Goal: Task Accomplishment & Management: Complete application form

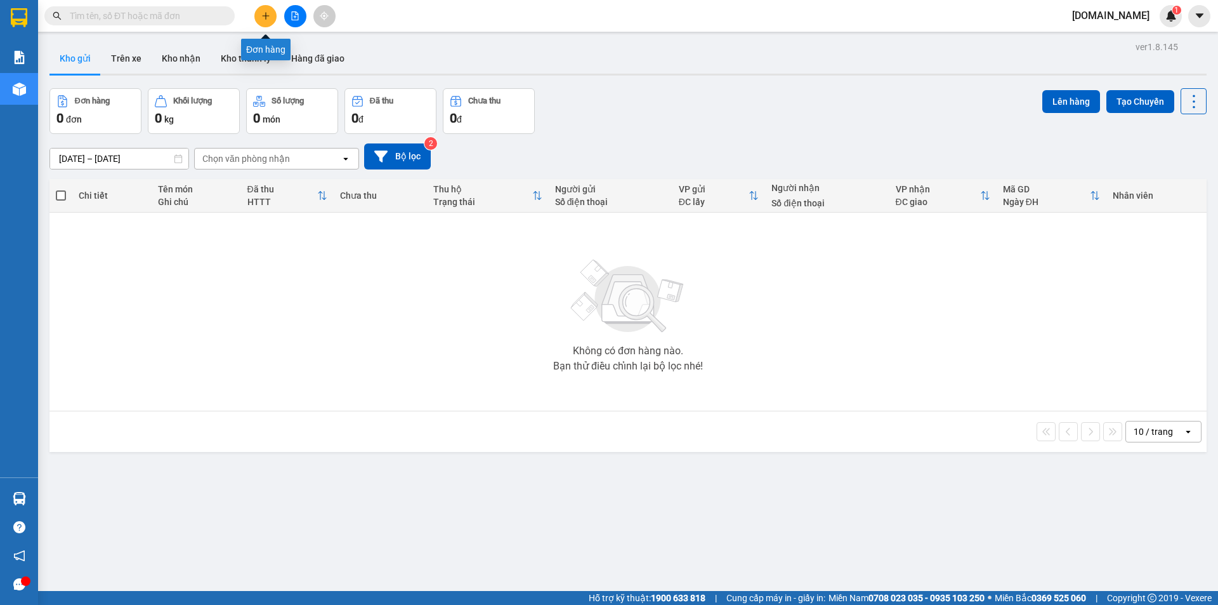
click at [267, 18] on icon "plus" at bounding box center [265, 15] width 9 height 9
click at [126, 51] on button "Trên xe" at bounding box center [126, 58] width 51 height 30
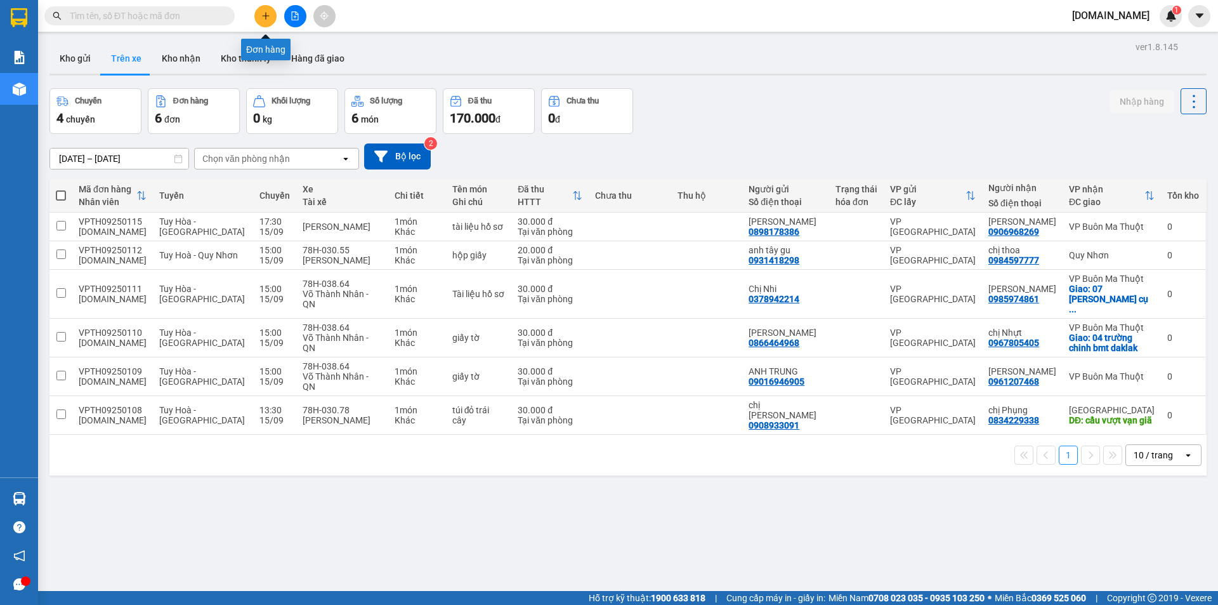
click at [265, 14] on icon "plus" at bounding box center [265, 15] width 9 height 9
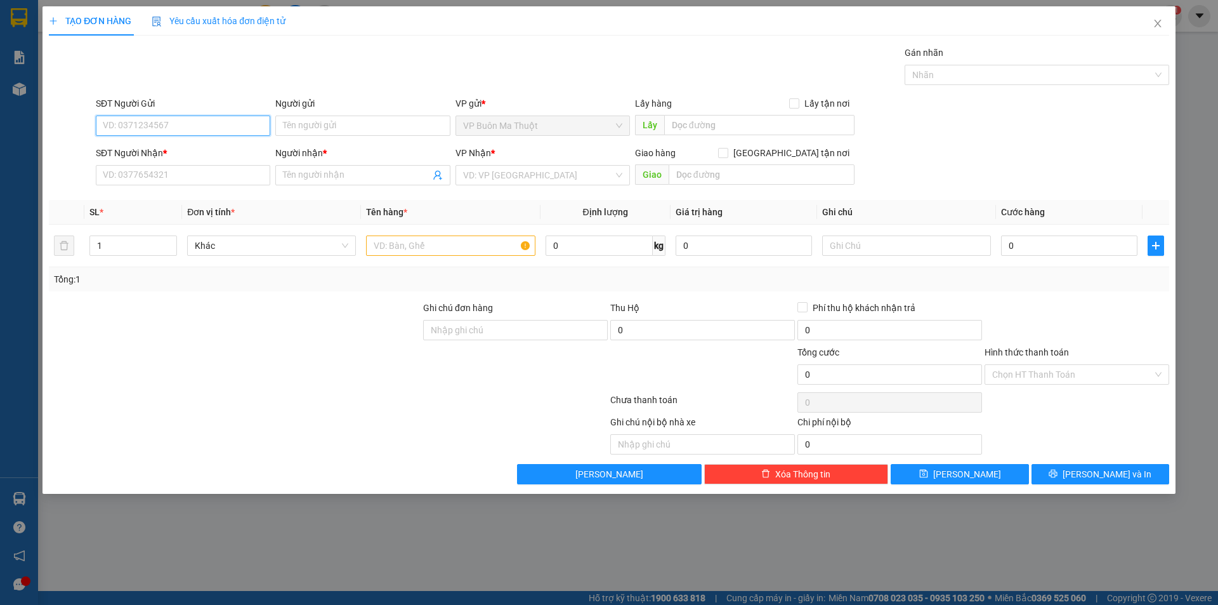
click at [185, 124] on input "SĐT Người Gửi" at bounding box center [183, 125] width 175 height 20
type input "0946068806"
click at [330, 124] on input "Người gửi" at bounding box center [362, 125] width 175 height 20
type input "Anh Tiệp"
click at [188, 173] on input "SĐT Người Nhận *" at bounding box center [183, 175] width 175 height 20
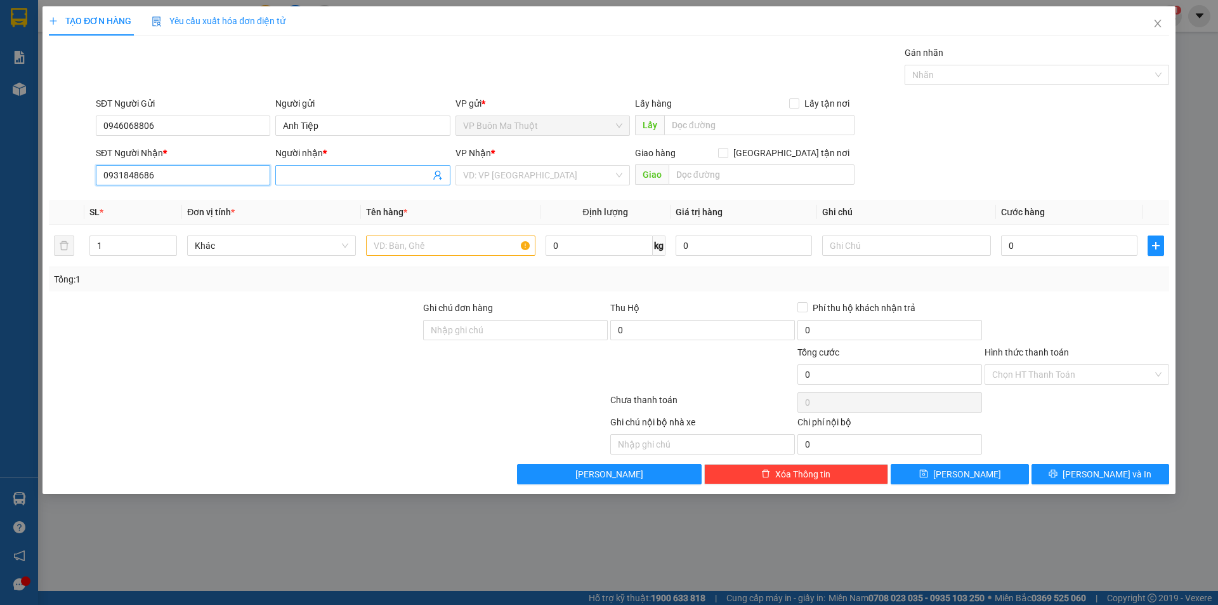
type input "0931848686"
click at [393, 171] on input "Người nhận *" at bounding box center [356, 175] width 147 height 14
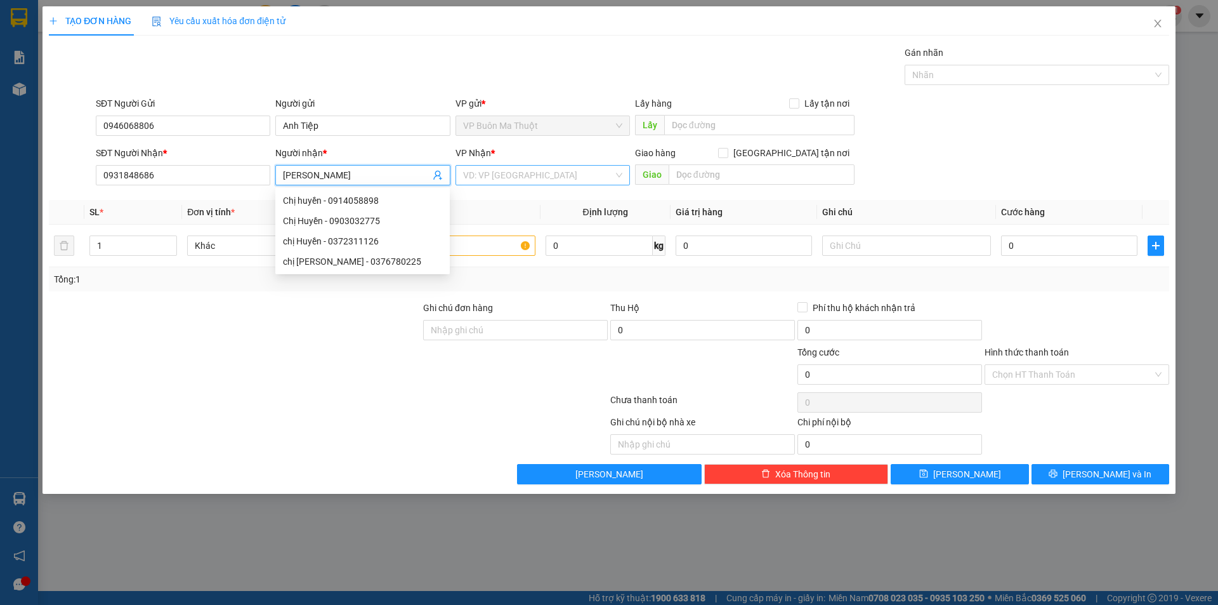
type input "[PERSON_NAME]"
click at [526, 174] on input "search" at bounding box center [538, 175] width 150 height 19
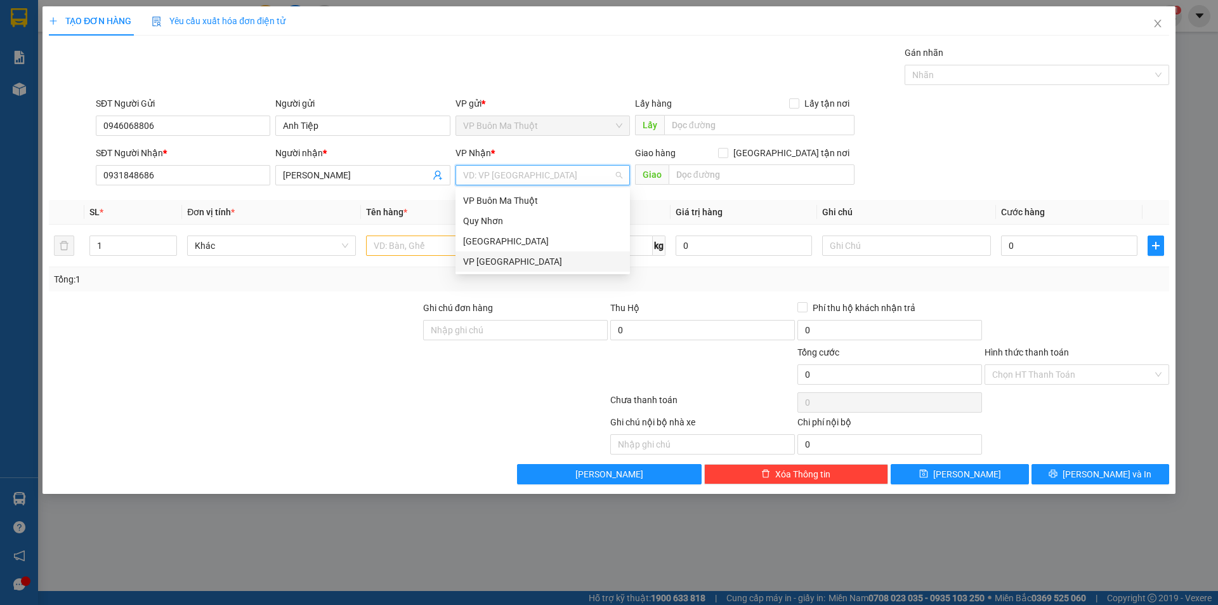
click at [506, 262] on div "VP [GEOGRAPHIC_DATA]" at bounding box center [542, 261] width 159 height 14
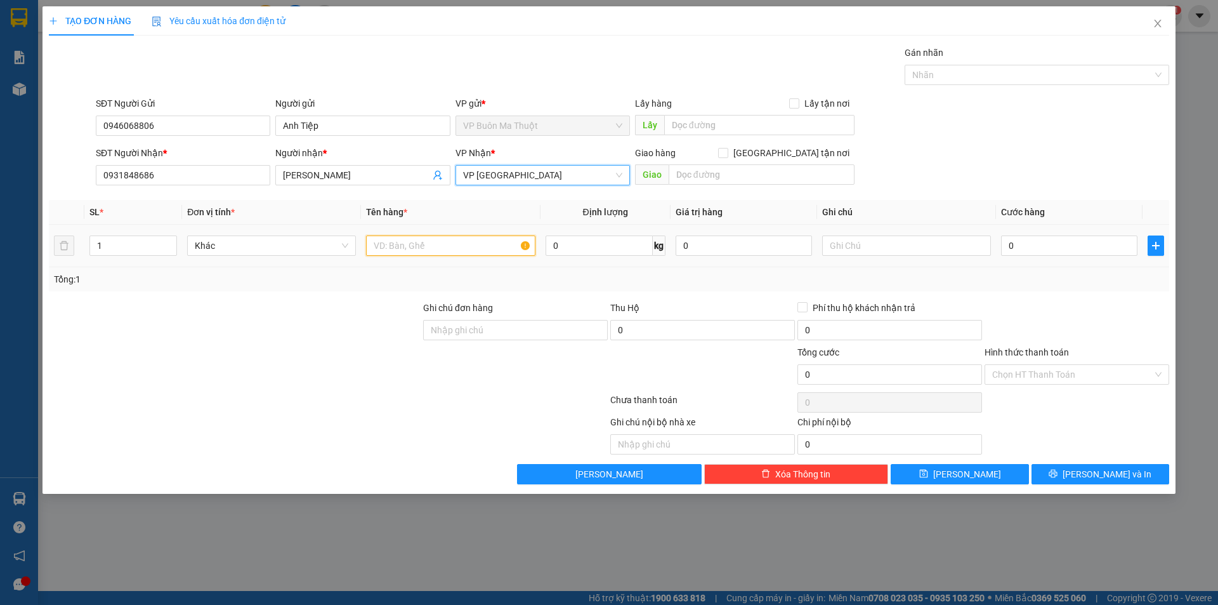
click at [447, 244] on input "text" at bounding box center [450, 245] width 169 height 20
type input "Tú Xách xanh"
click at [1030, 247] on input "0" at bounding box center [1069, 245] width 136 height 20
type input "3"
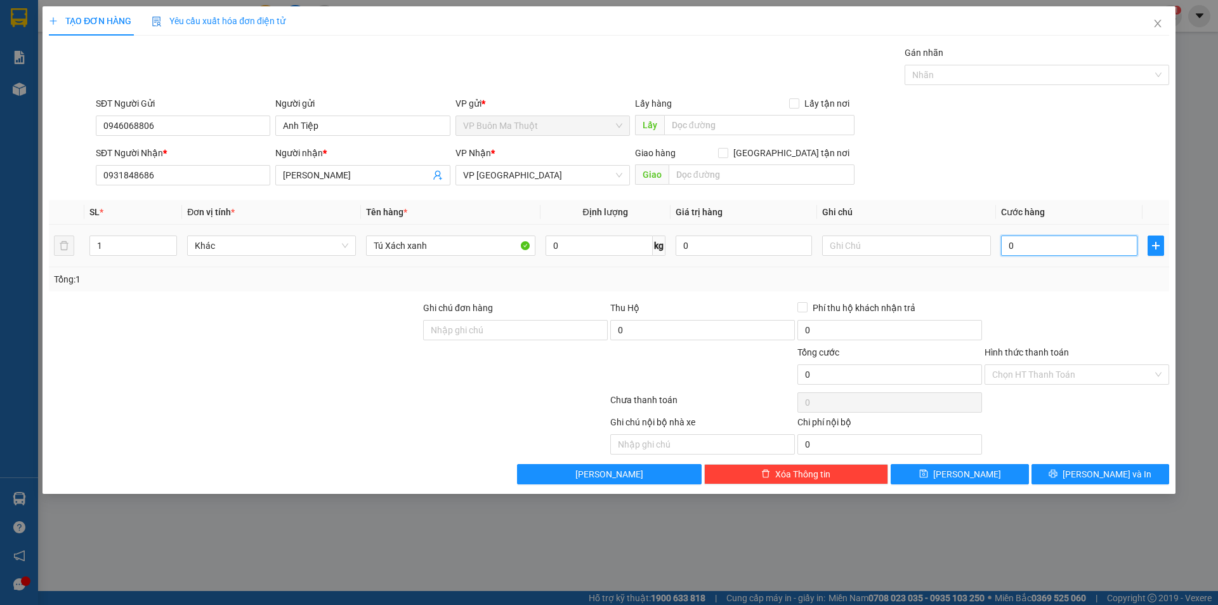
type input "3"
type input "30"
type input "300"
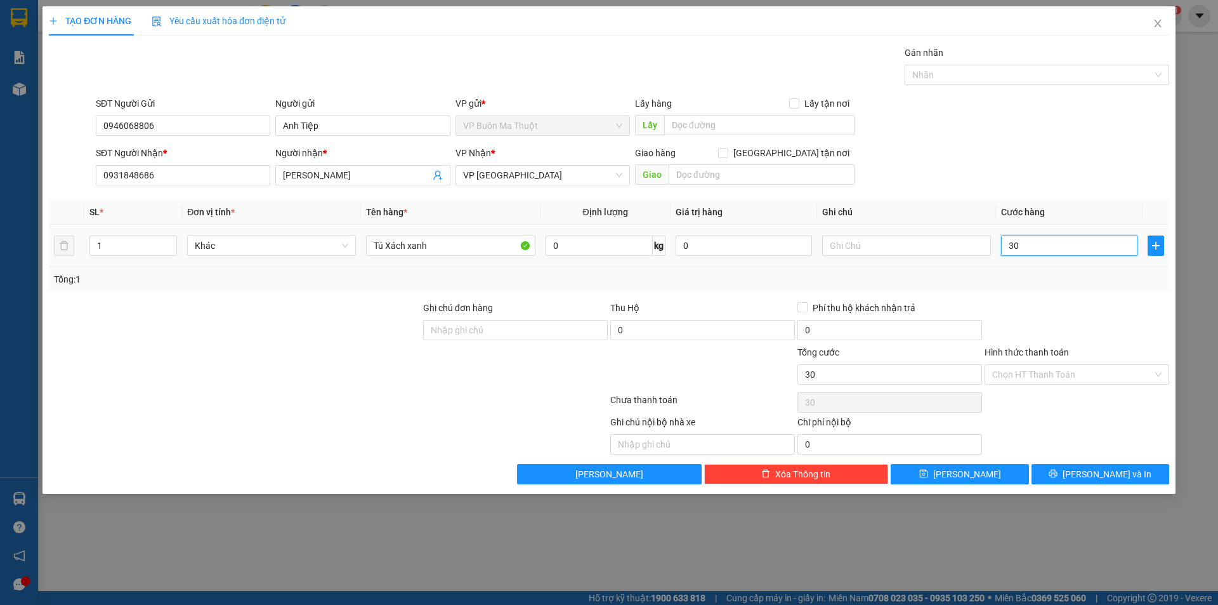
type input "300"
type input "3.000"
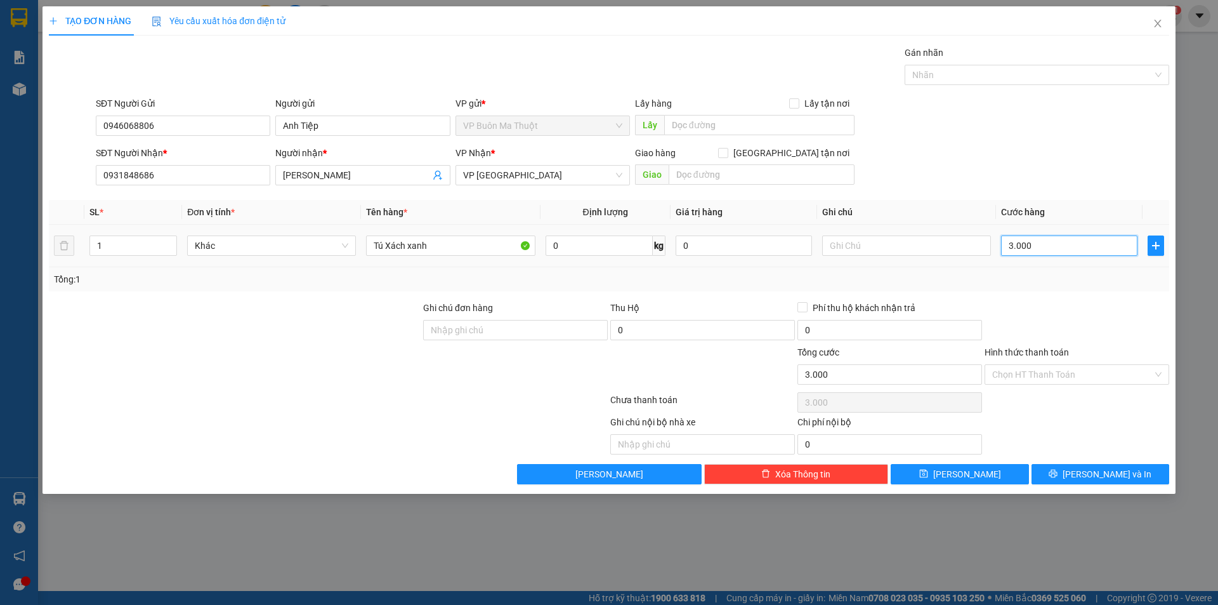
type input "30.000"
click at [1052, 371] on input "Hình thức thanh toán" at bounding box center [1072, 374] width 161 height 19
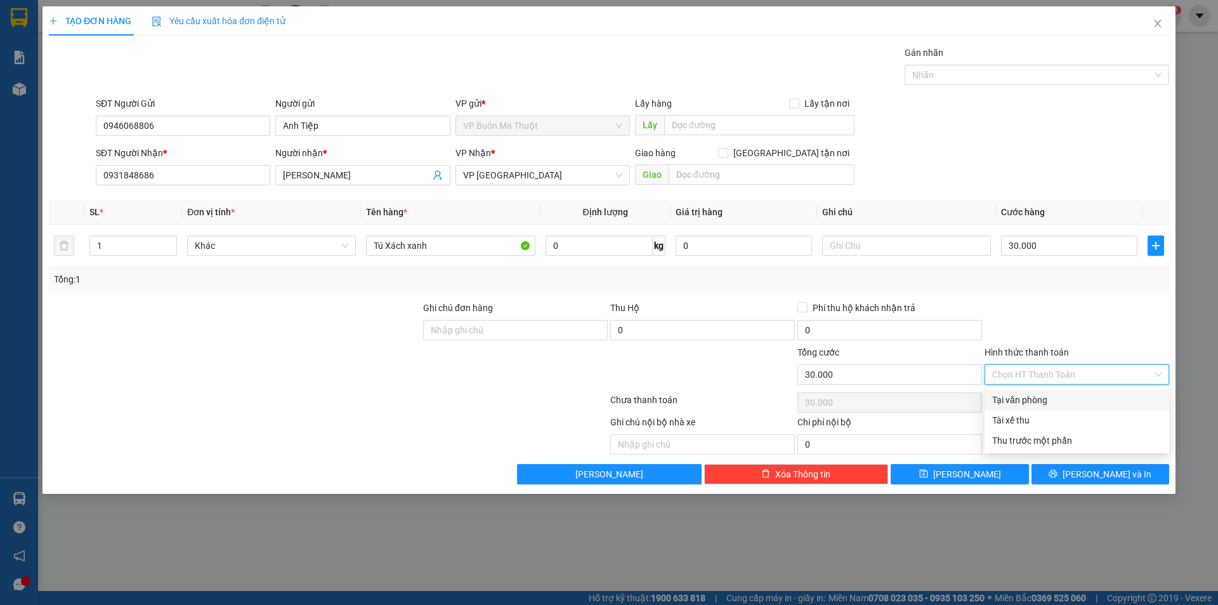
click at [1035, 400] on div "Tại văn phòng" at bounding box center [1076, 400] width 169 height 14
type input "0"
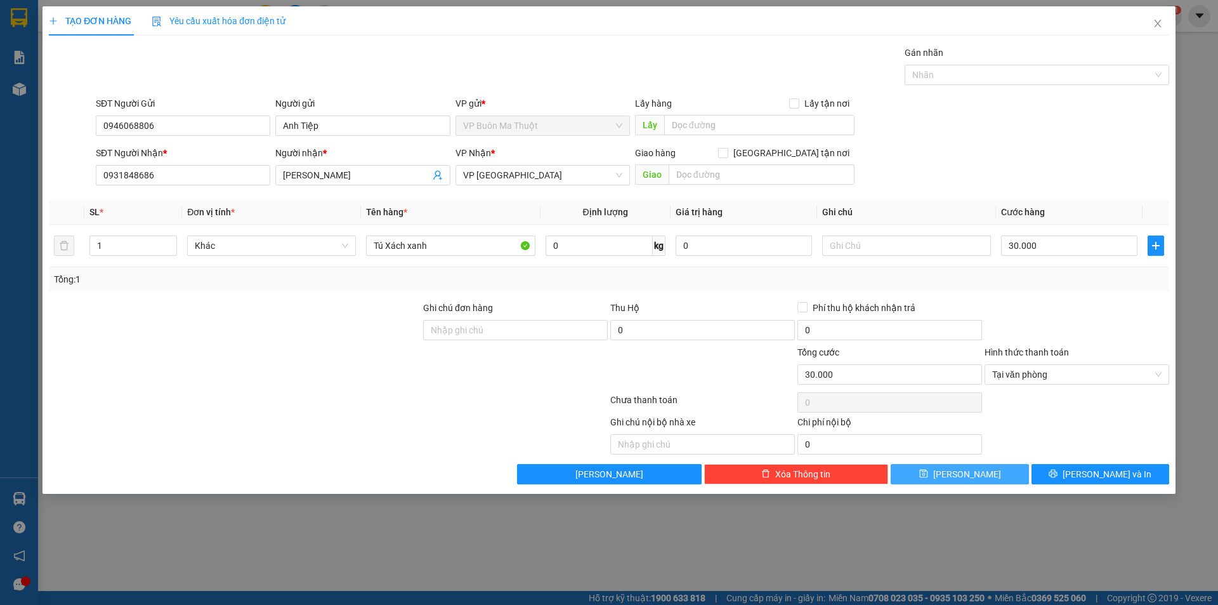
click at [986, 474] on button "[PERSON_NAME]" at bounding box center [960, 474] width 138 height 20
type input "0"
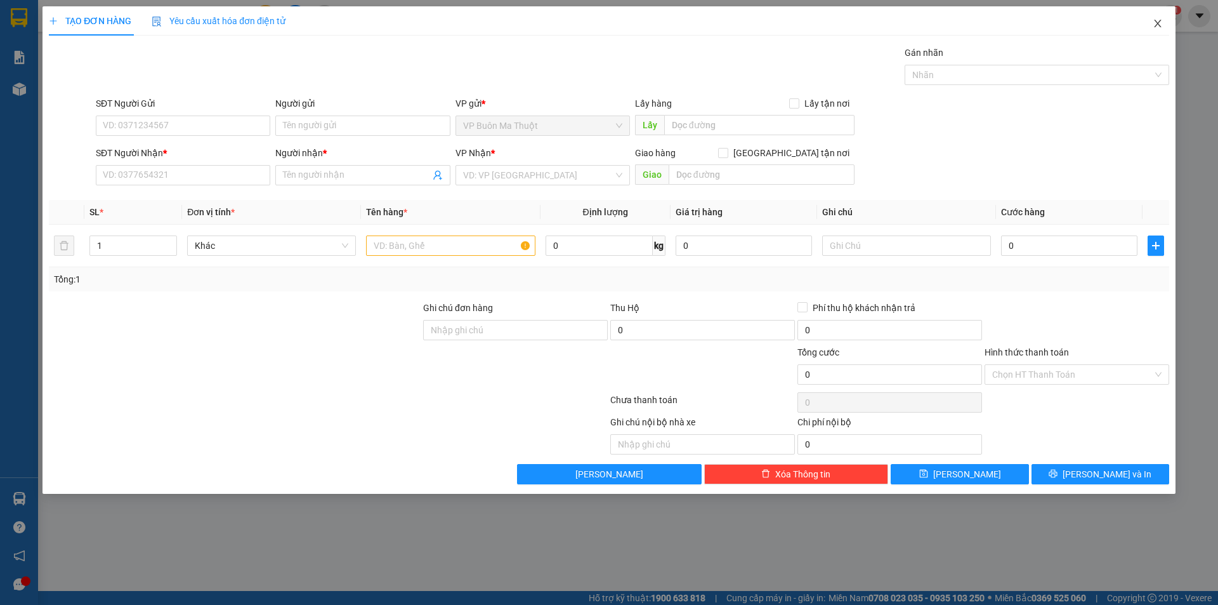
click at [1158, 25] on icon "close" at bounding box center [1157, 24] width 7 height 8
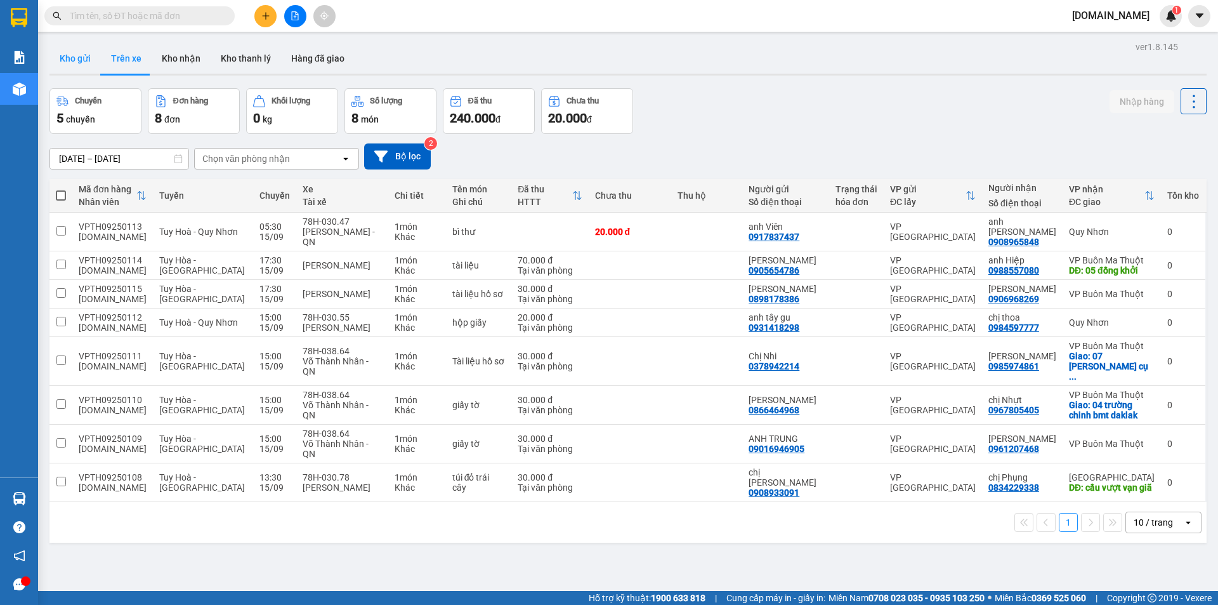
click at [74, 58] on button "Kho gửi" at bounding box center [74, 58] width 51 height 30
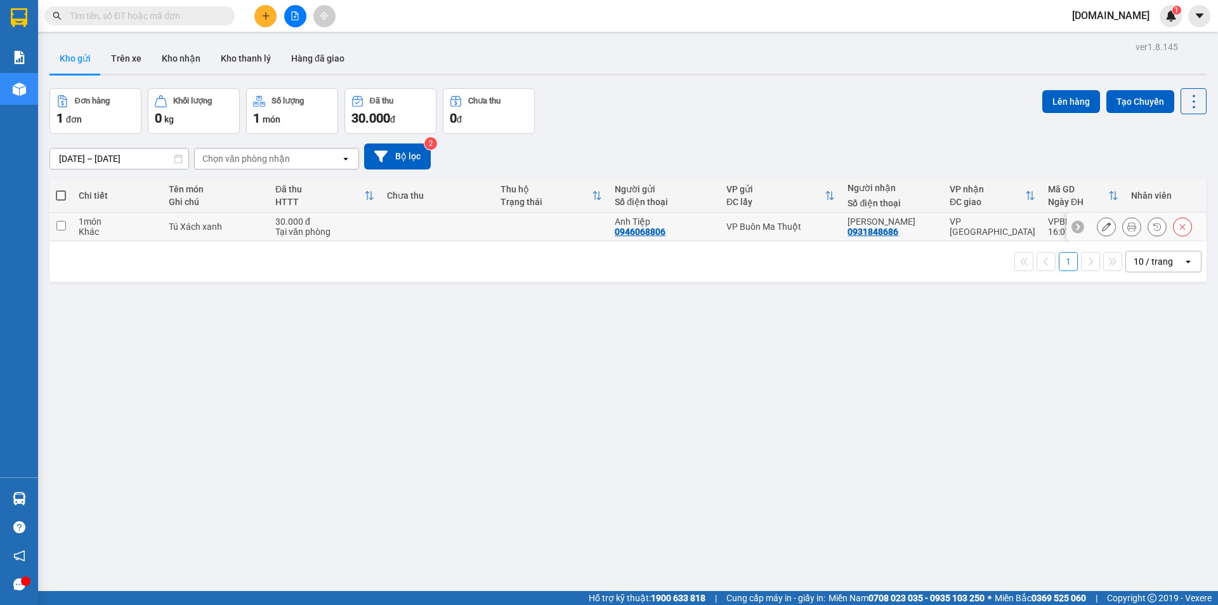
click at [56, 230] on td at bounding box center [60, 227] width 23 height 29
checkbox input "true"
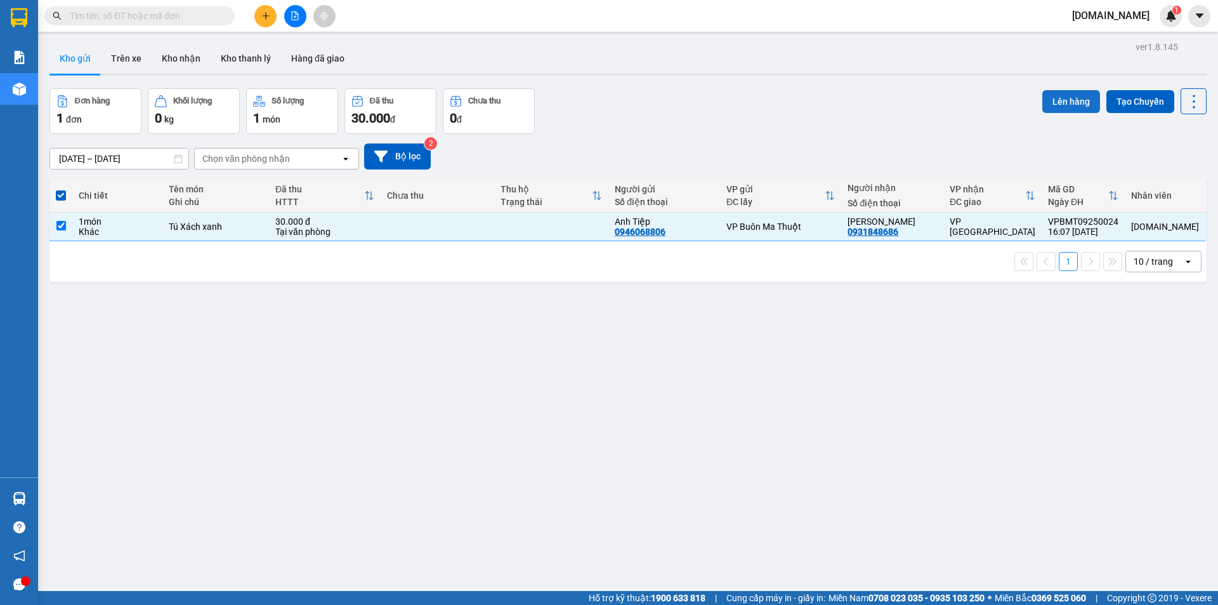
click at [1060, 102] on button "Lên hàng" at bounding box center [1072, 101] width 58 height 23
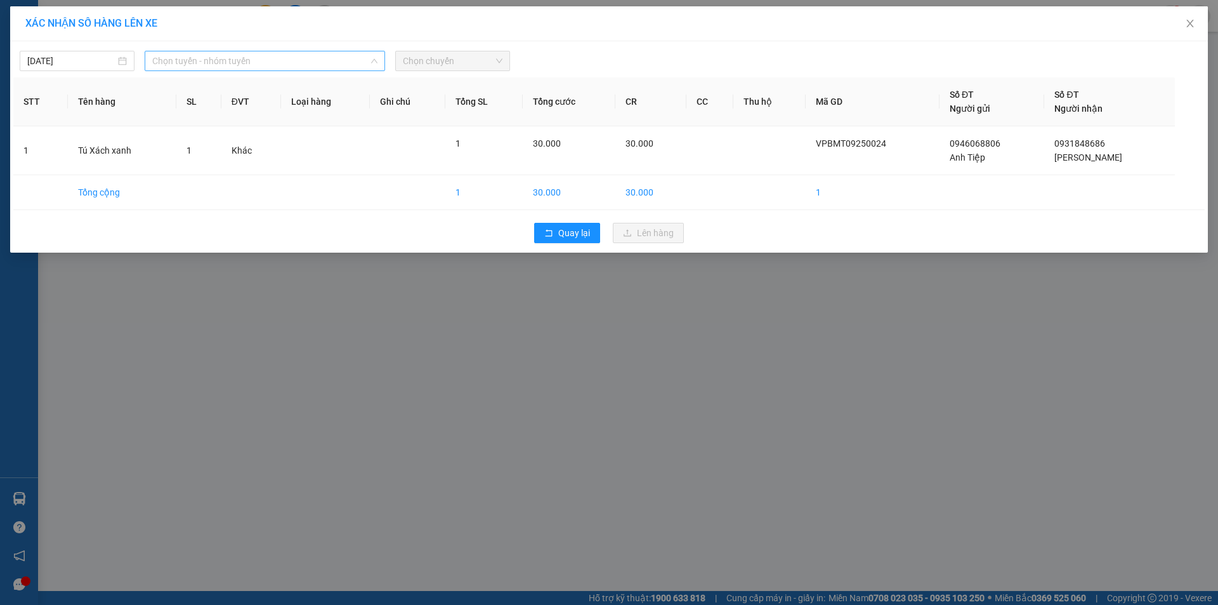
click at [302, 60] on span "Chọn tuyến - nhóm tuyến" at bounding box center [264, 60] width 225 height 19
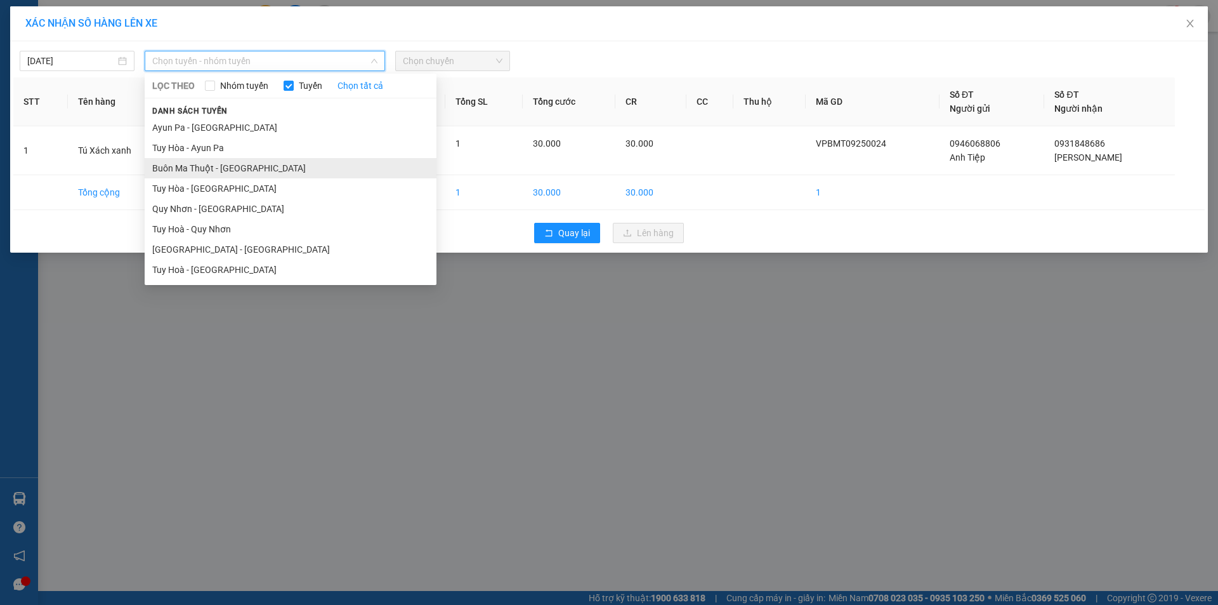
click at [236, 169] on li "Buôn Ma Thuột - [GEOGRAPHIC_DATA]" at bounding box center [291, 168] width 292 height 20
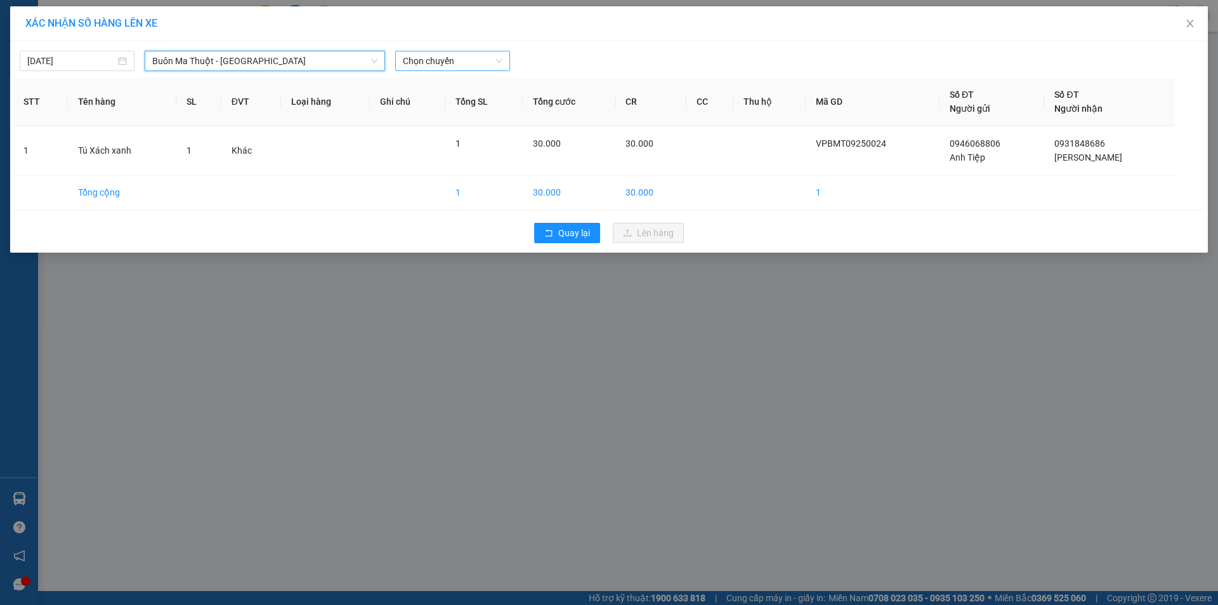
click at [499, 64] on span "Chọn chuyến" at bounding box center [453, 60] width 100 height 19
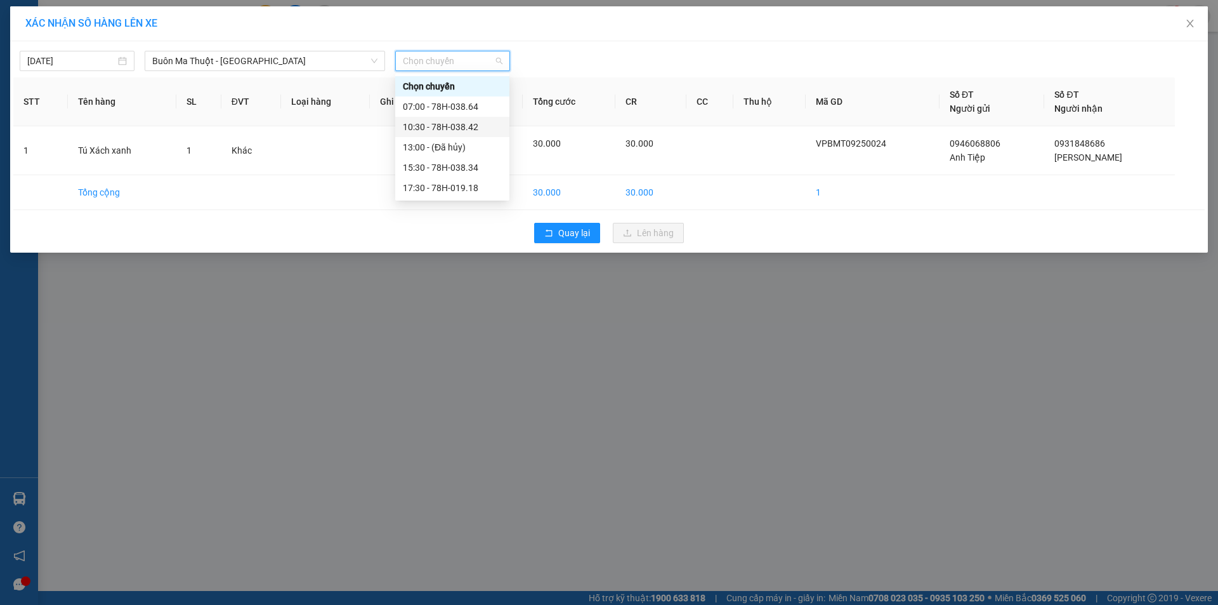
click at [461, 128] on div "10:30 - 78H-038.42" at bounding box center [452, 127] width 99 height 14
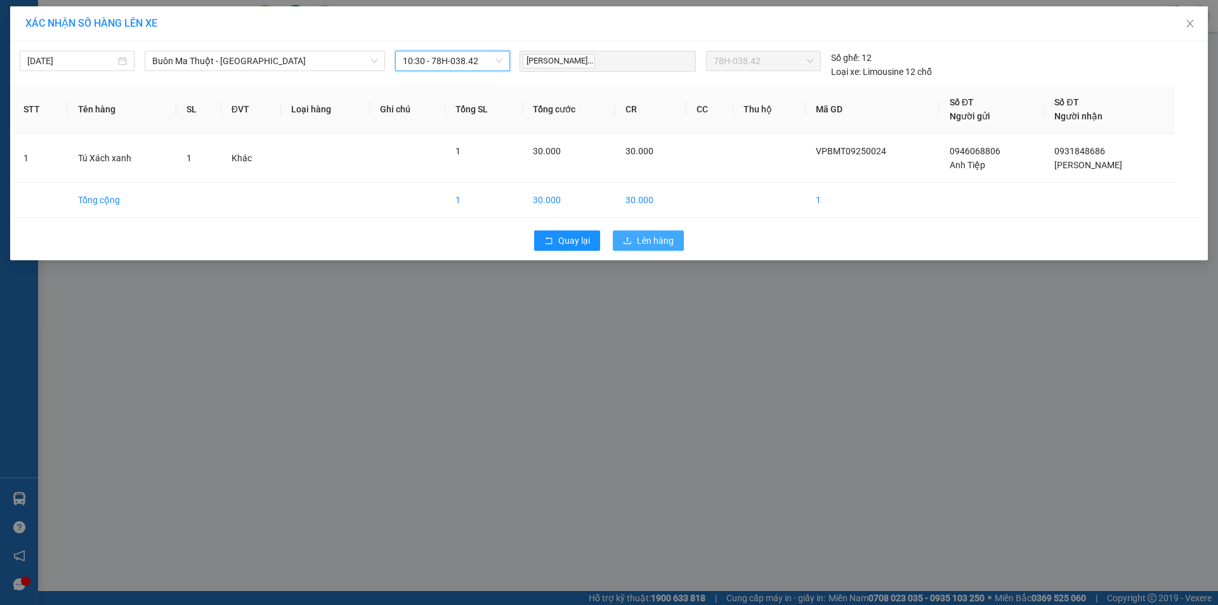
click at [655, 240] on span "Lên hàng" at bounding box center [655, 241] width 37 height 14
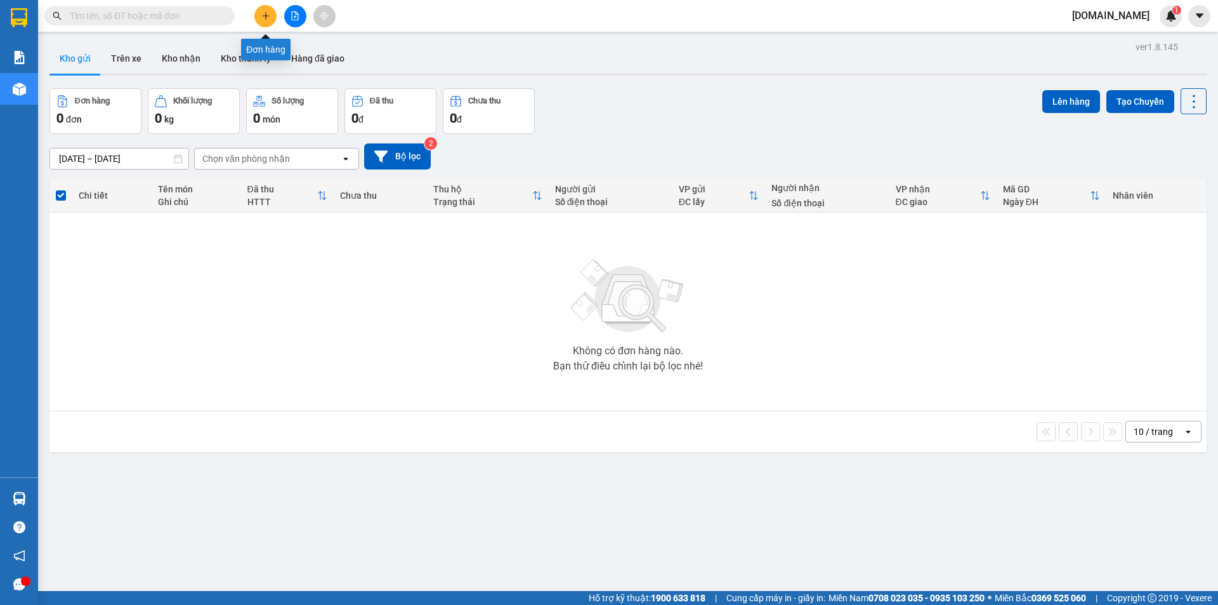
click at [267, 18] on icon "plus" at bounding box center [265, 15] width 9 height 9
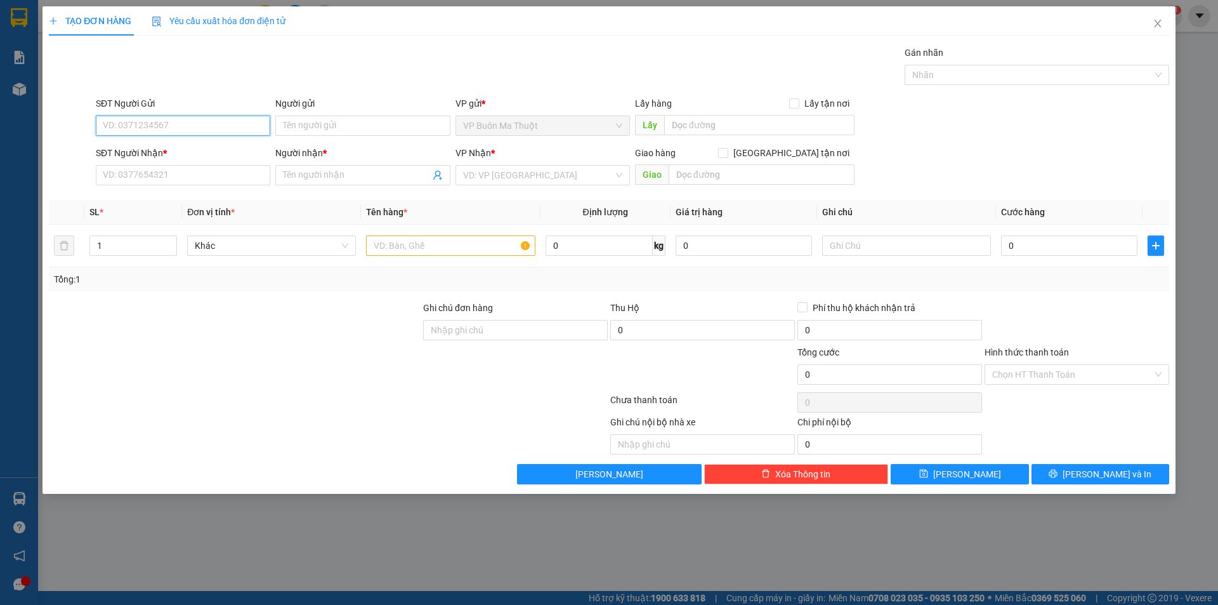
click at [181, 128] on input "SĐT Người Gửi" at bounding box center [183, 125] width 175 height 20
type input "0848179579"
click at [357, 126] on input "Người gửi" at bounding box center [362, 125] width 175 height 20
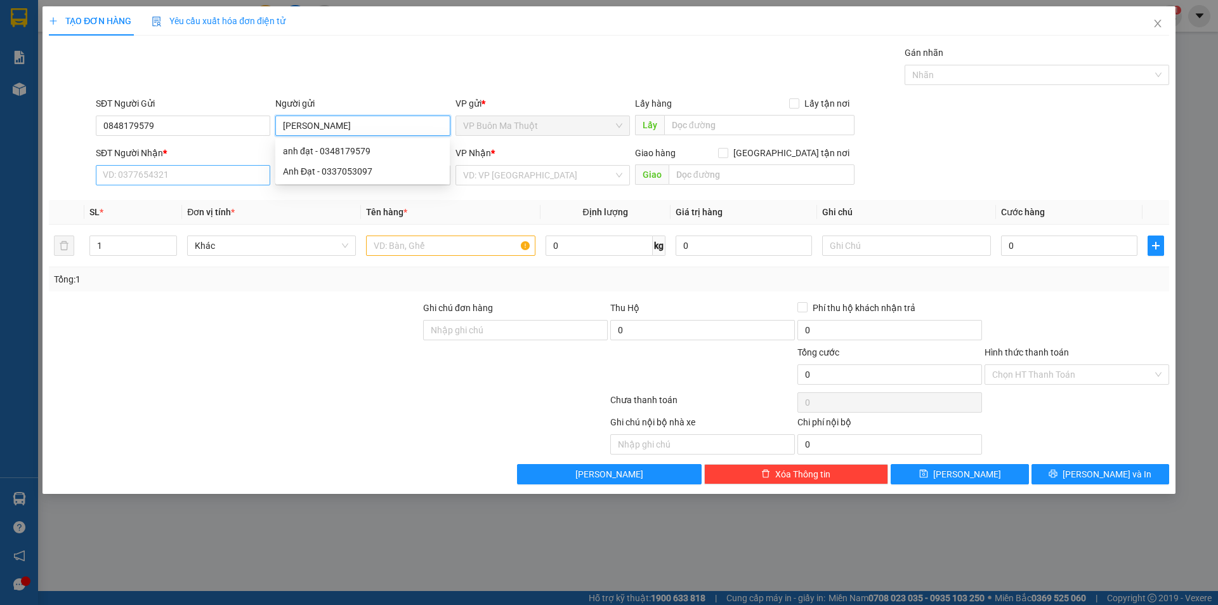
type input "[PERSON_NAME]"
click at [195, 176] on input "SĐT Người Nhận *" at bounding box center [183, 175] width 175 height 20
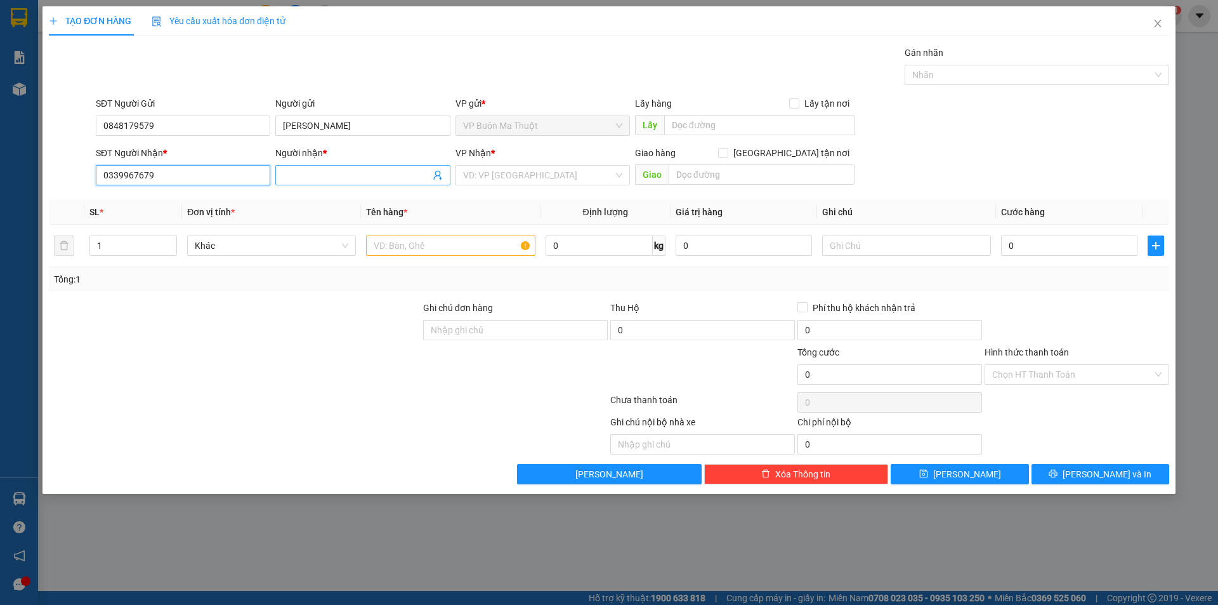
type input "0339967679"
click at [380, 180] on input "Người nhận *" at bounding box center [356, 175] width 147 height 14
type input "Chị Nhung"
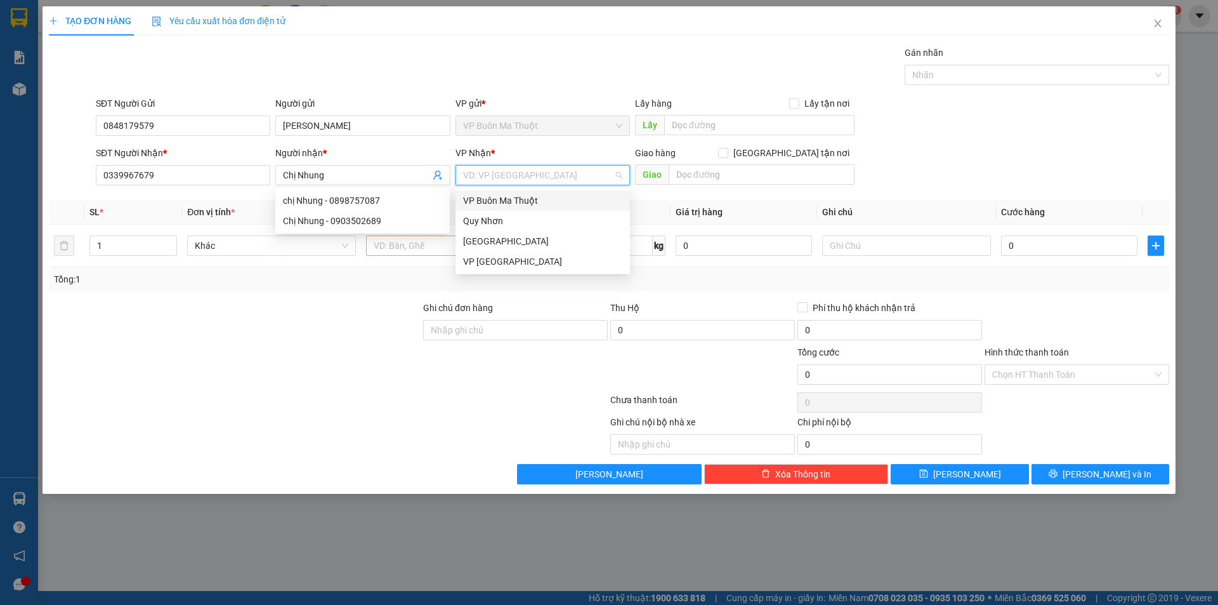
click at [558, 176] on input "search" at bounding box center [538, 175] width 150 height 19
click at [499, 263] on div "VP [GEOGRAPHIC_DATA]" at bounding box center [542, 261] width 159 height 14
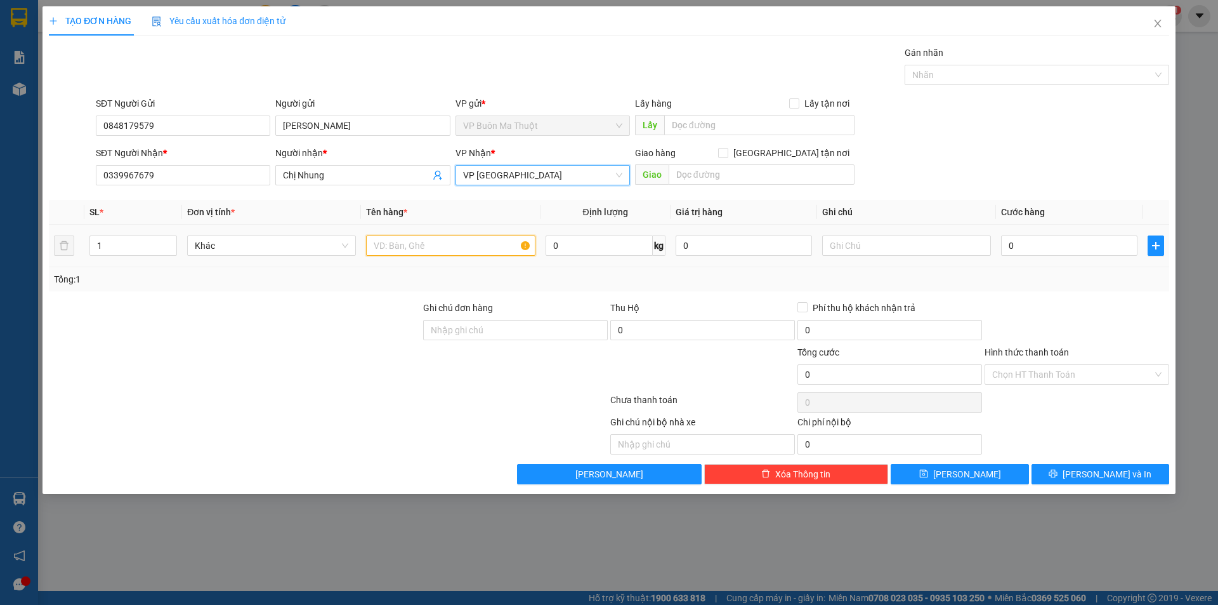
click at [457, 243] on input "text" at bounding box center [450, 245] width 169 height 20
type input "tập hồ sơ"
click at [1049, 247] on input "0" at bounding box center [1069, 245] width 136 height 20
type input "3"
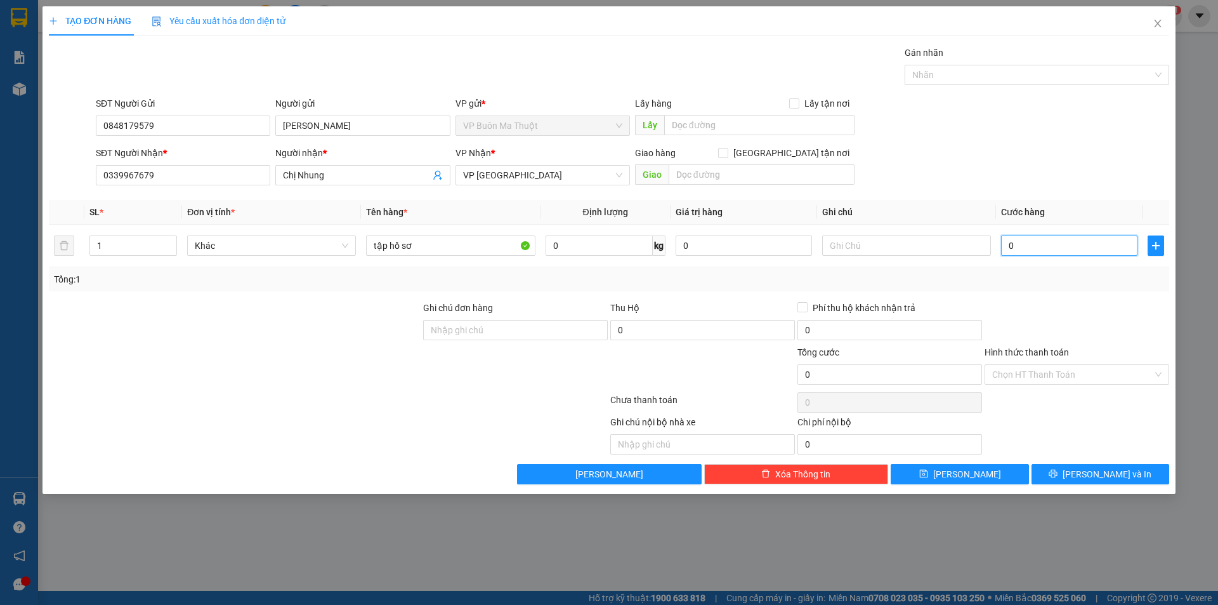
type input "3"
type input "30"
type input "300"
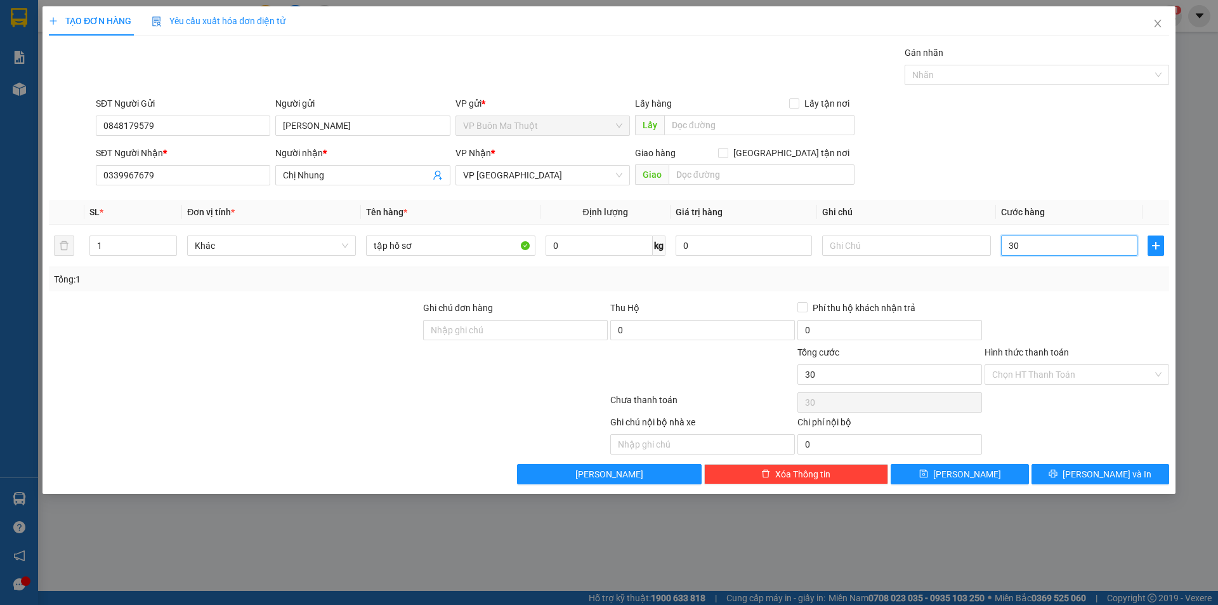
type input "300"
type input "3.000"
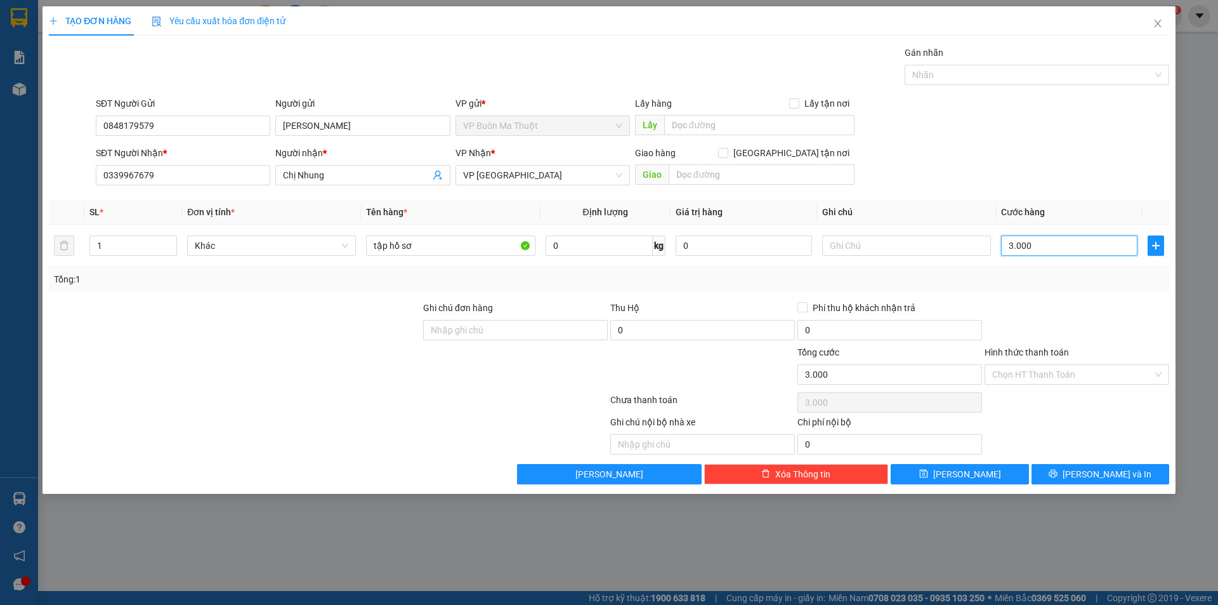
type input "30.000"
click at [981, 473] on button "[PERSON_NAME]" at bounding box center [960, 474] width 138 height 20
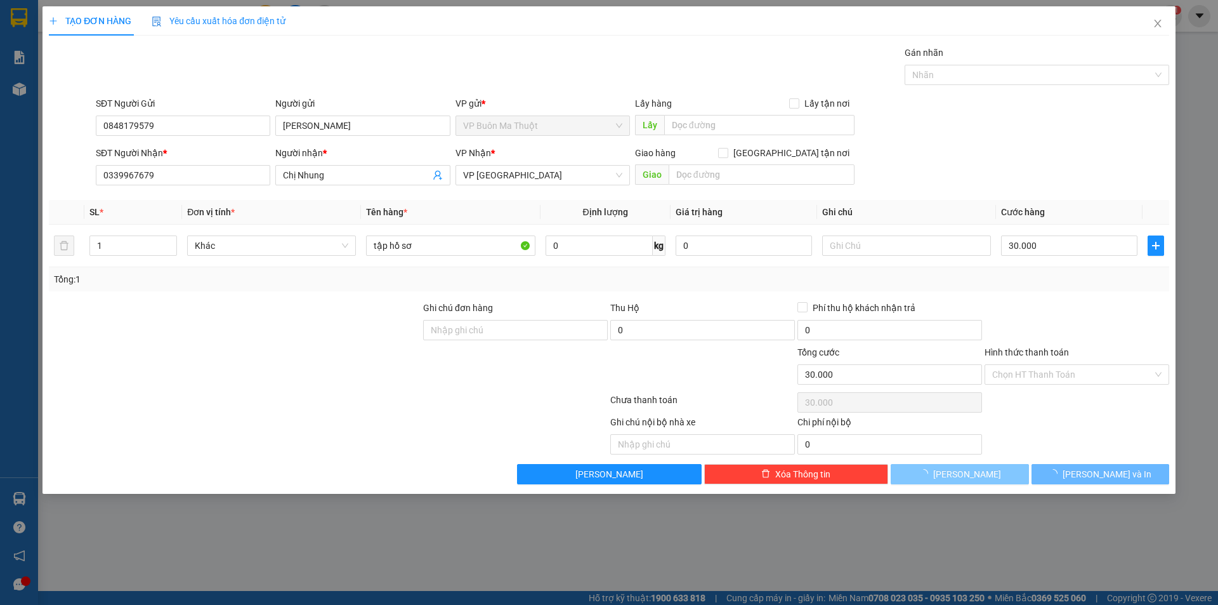
type input "0"
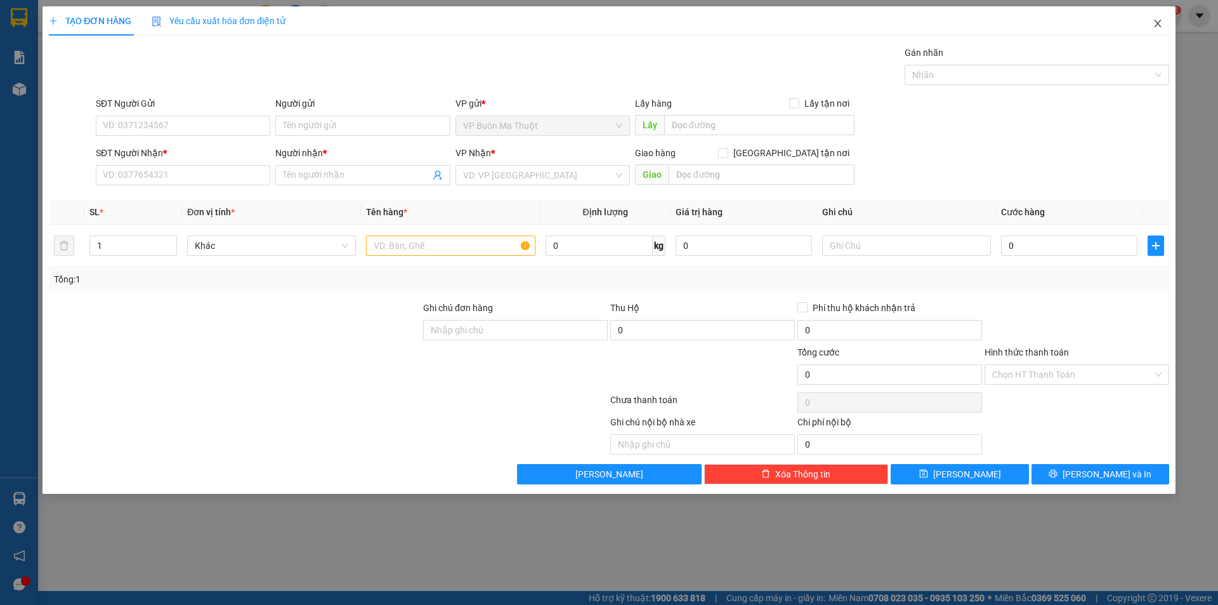
click at [1161, 22] on icon "close" at bounding box center [1157, 24] width 7 height 8
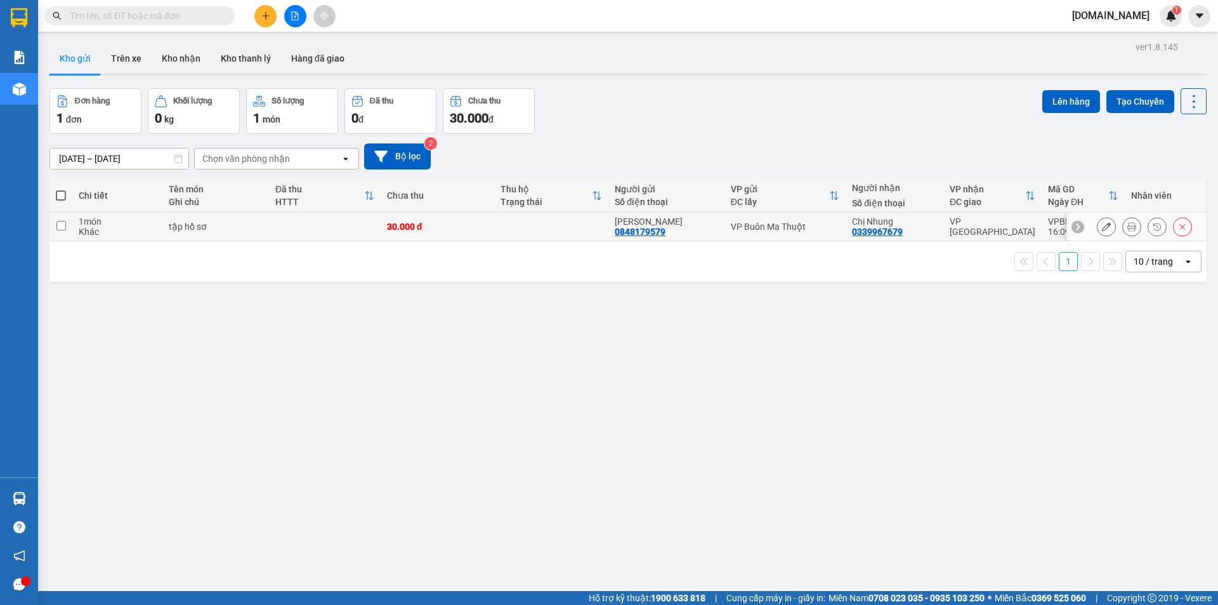
click at [60, 223] on input "checkbox" at bounding box center [61, 226] width 10 height 10
checkbox input "true"
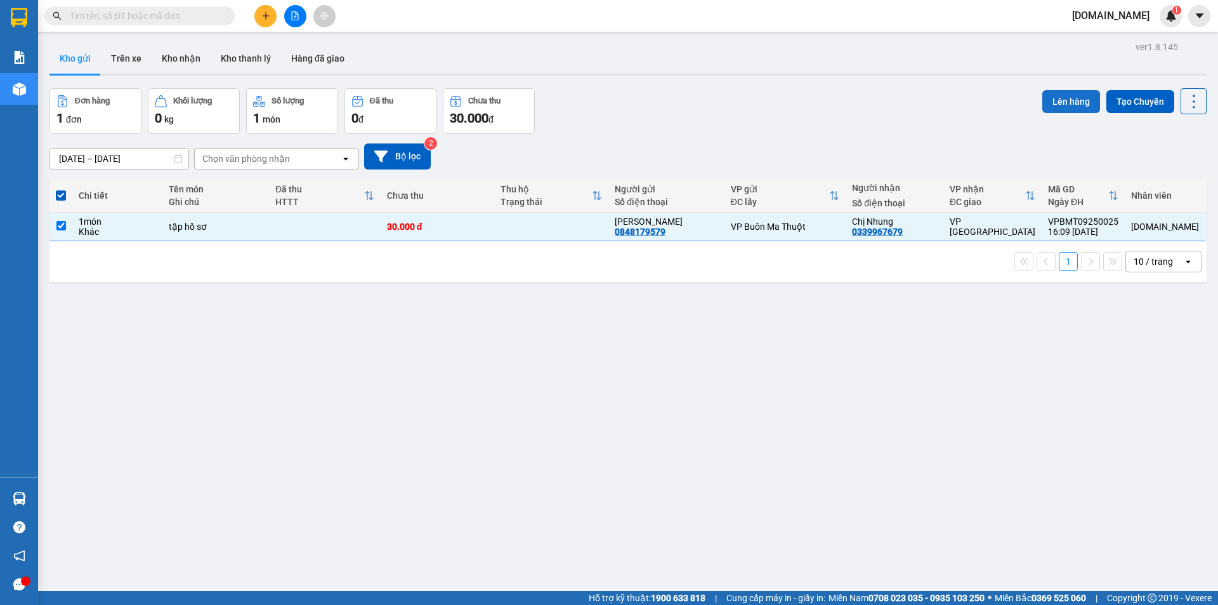
click at [1061, 96] on button "Lên hàng" at bounding box center [1072, 101] width 58 height 23
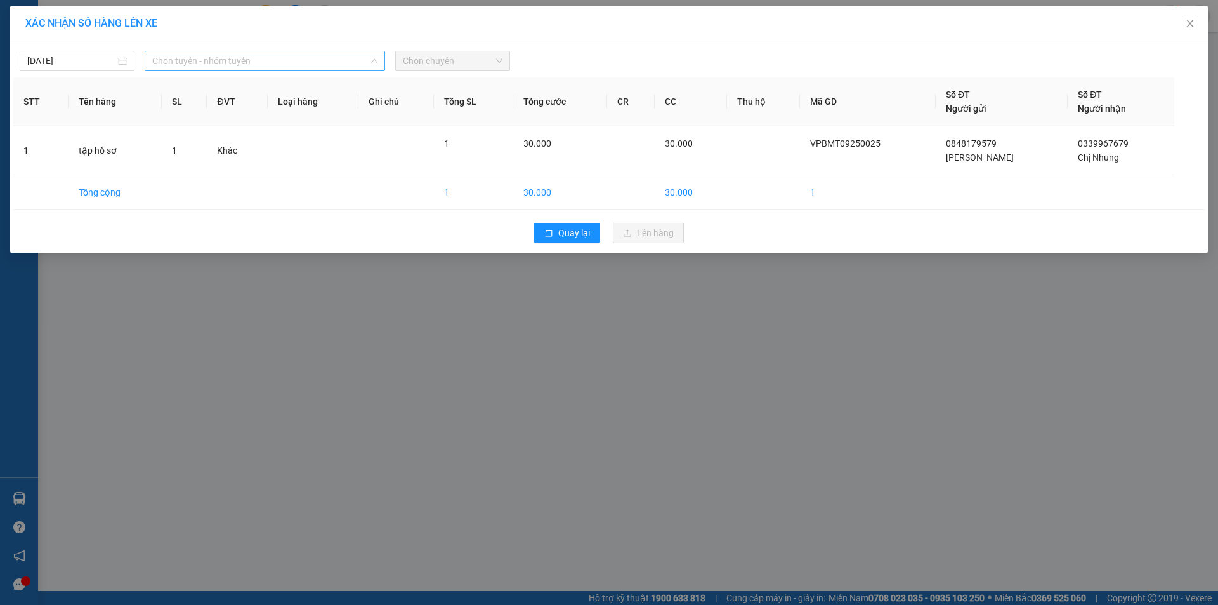
click at [290, 57] on span "Chọn tuyến - nhóm tuyến" at bounding box center [264, 60] width 225 height 19
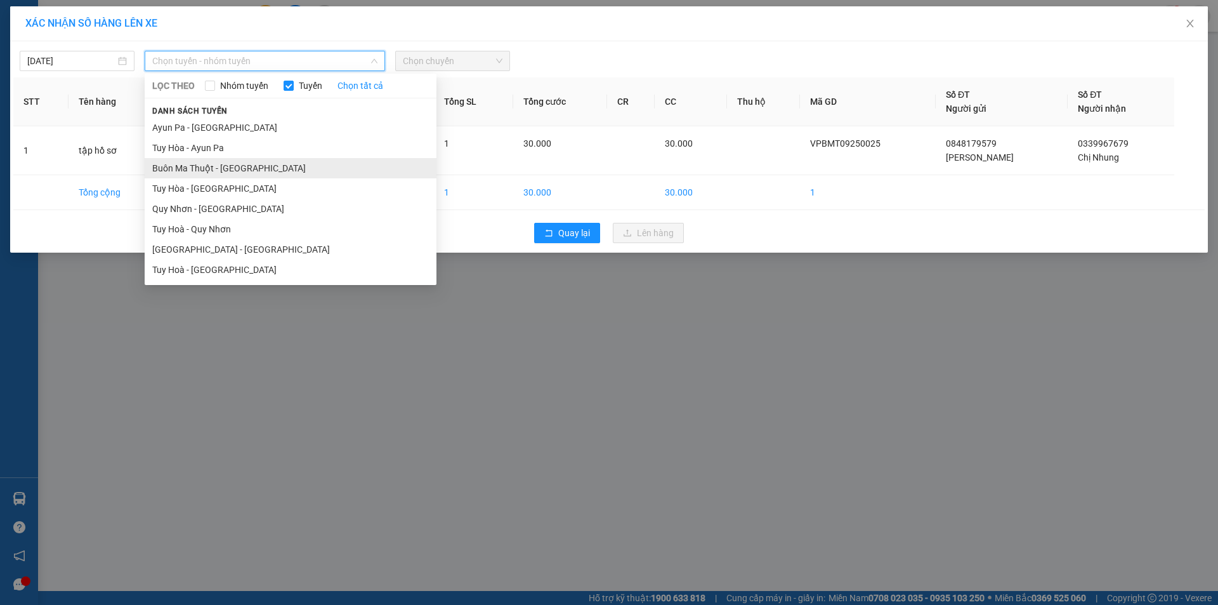
click at [227, 167] on li "Buôn Ma Thuột - [GEOGRAPHIC_DATA]" at bounding box center [291, 168] width 292 height 20
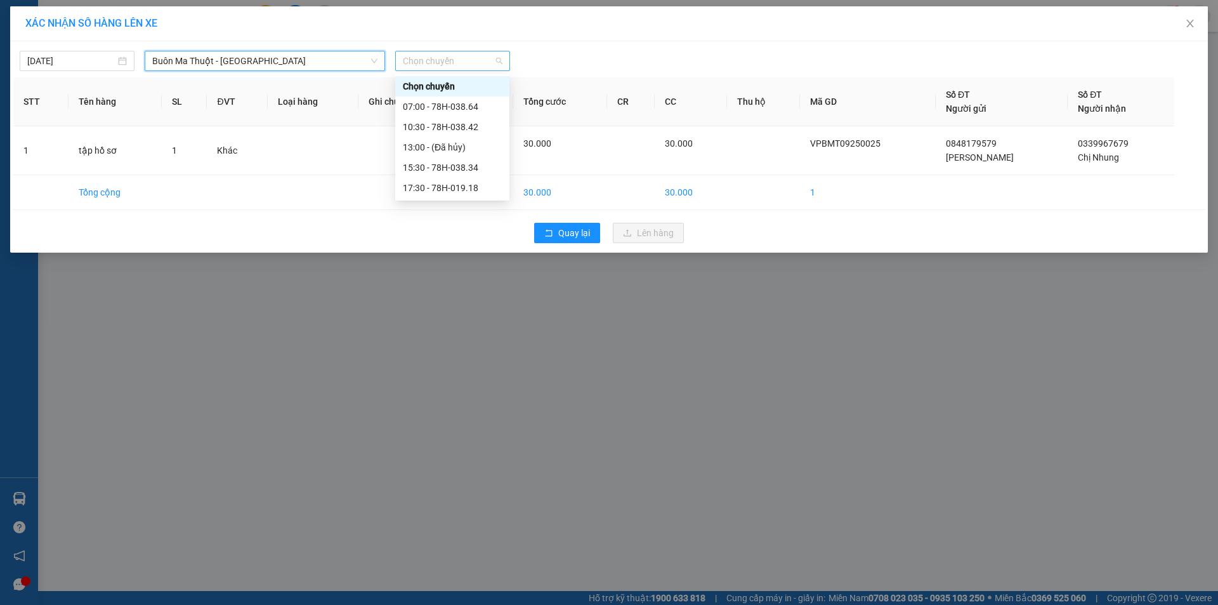
click at [490, 59] on span "Chọn chuyến" at bounding box center [453, 60] width 100 height 19
click at [449, 187] on div "17:30 - 78H-019.18" at bounding box center [452, 188] width 99 height 14
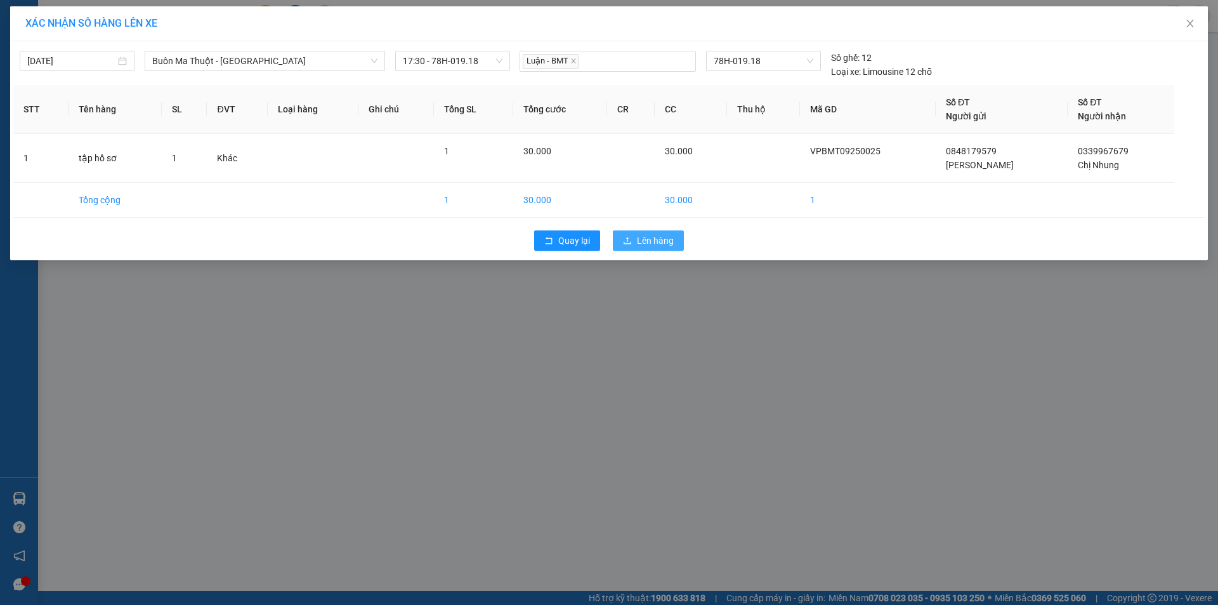
click at [659, 239] on span "Lên hàng" at bounding box center [655, 241] width 37 height 14
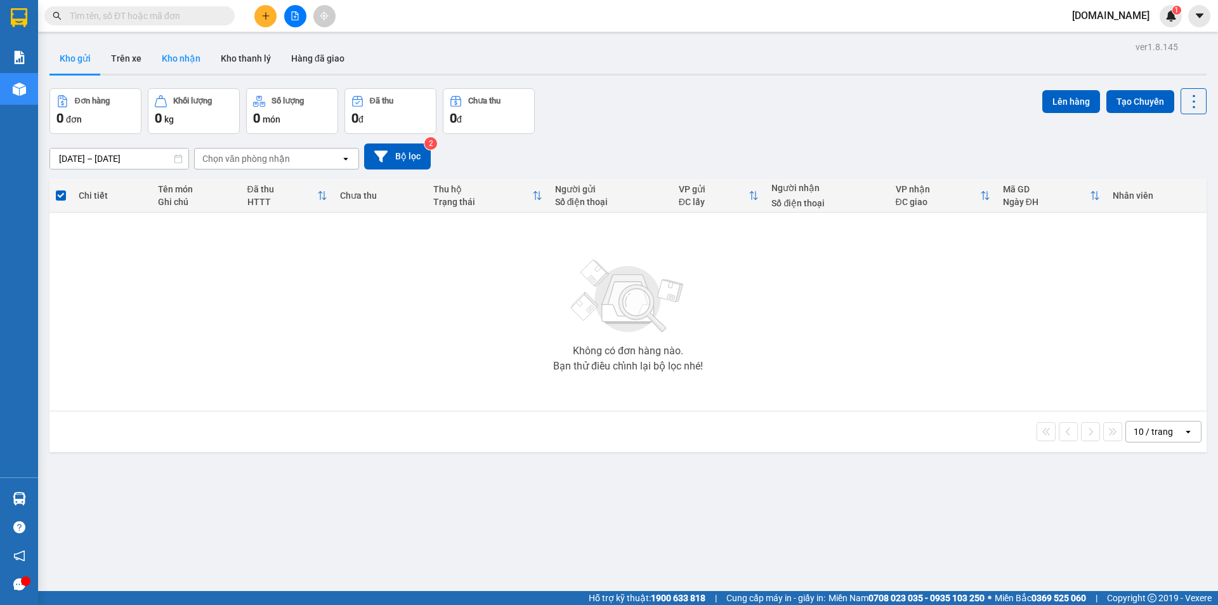
click at [180, 62] on button "Kho nhận" at bounding box center [181, 58] width 59 height 30
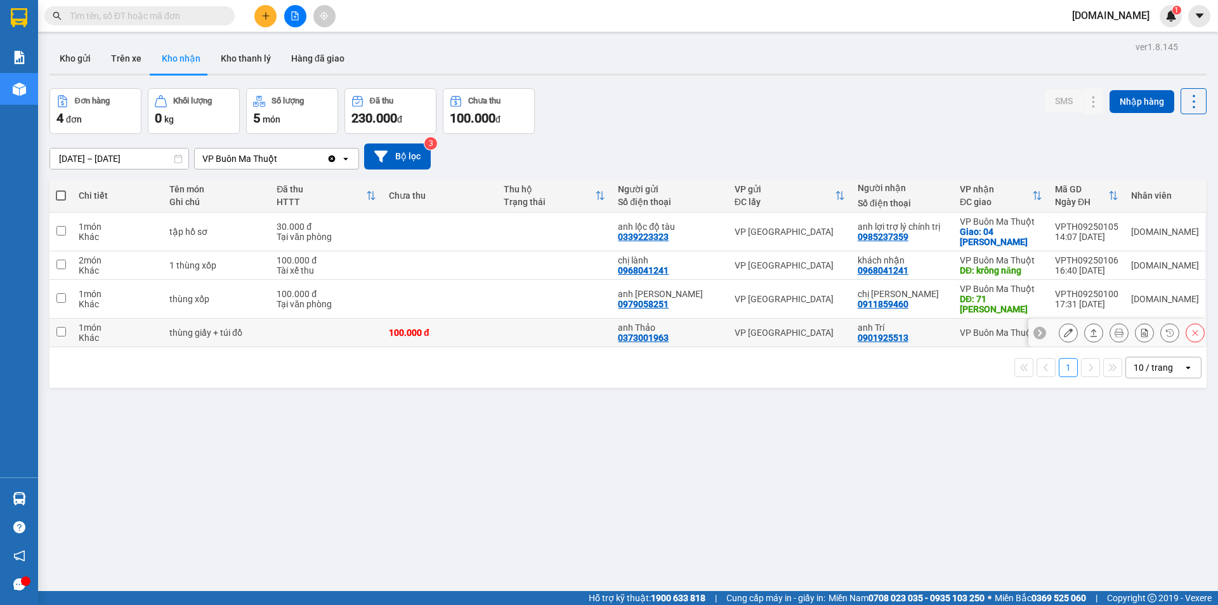
click at [520, 321] on td at bounding box center [555, 333] width 115 height 29
checkbox input "true"
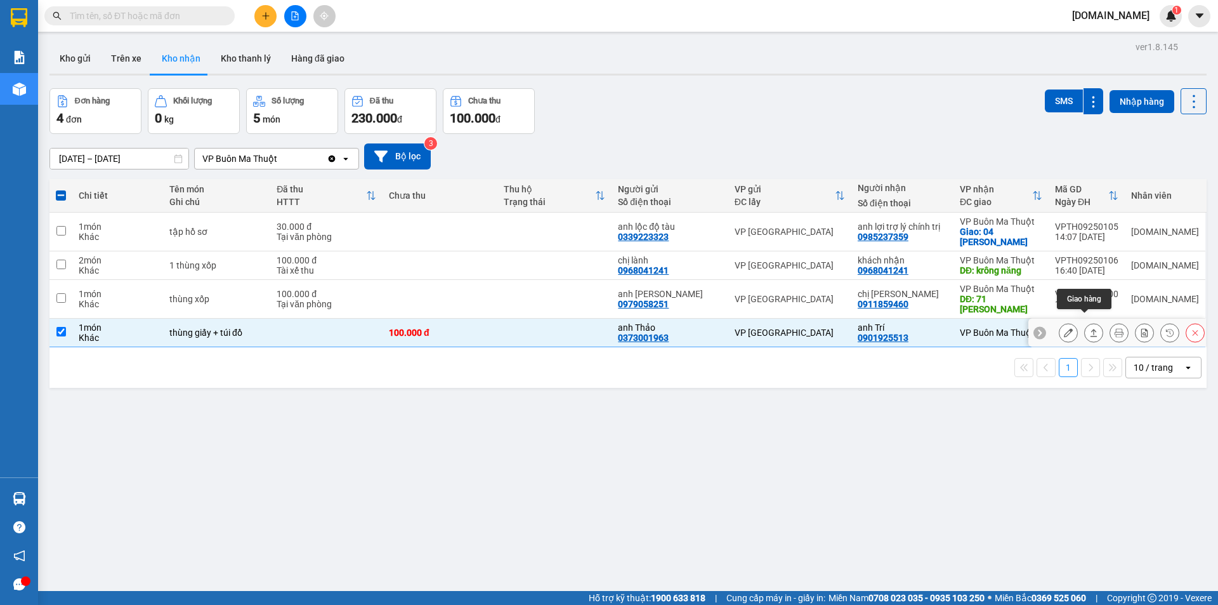
click at [1091, 329] on icon at bounding box center [1094, 333] width 7 height 8
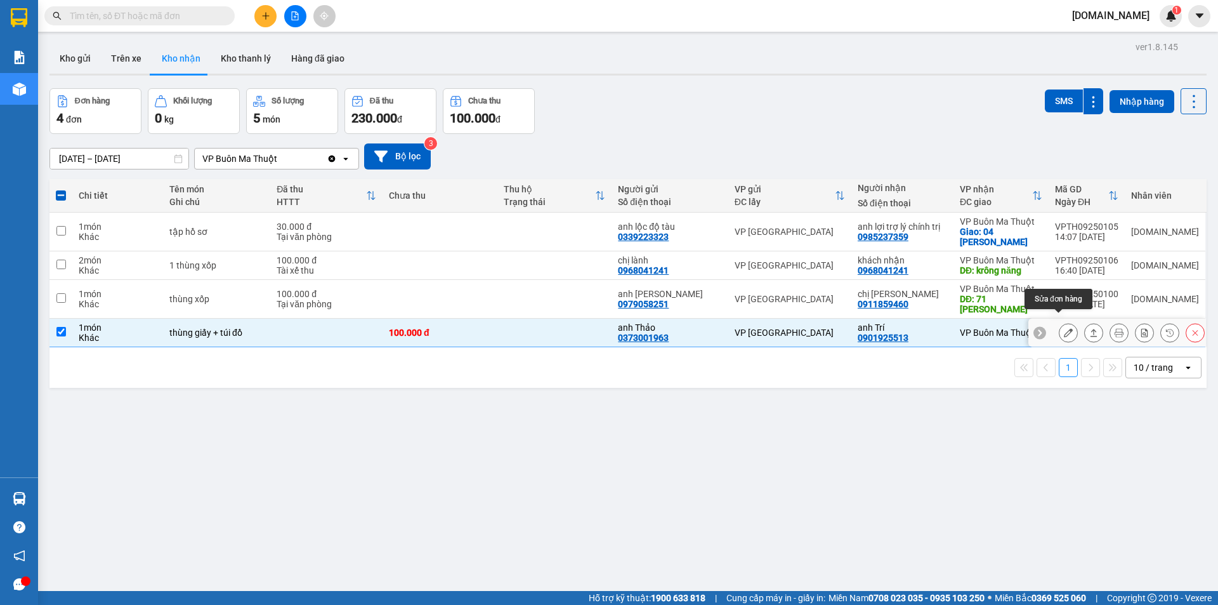
click at [1064, 328] on icon at bounding box center [1068, 332] width 9 height 9
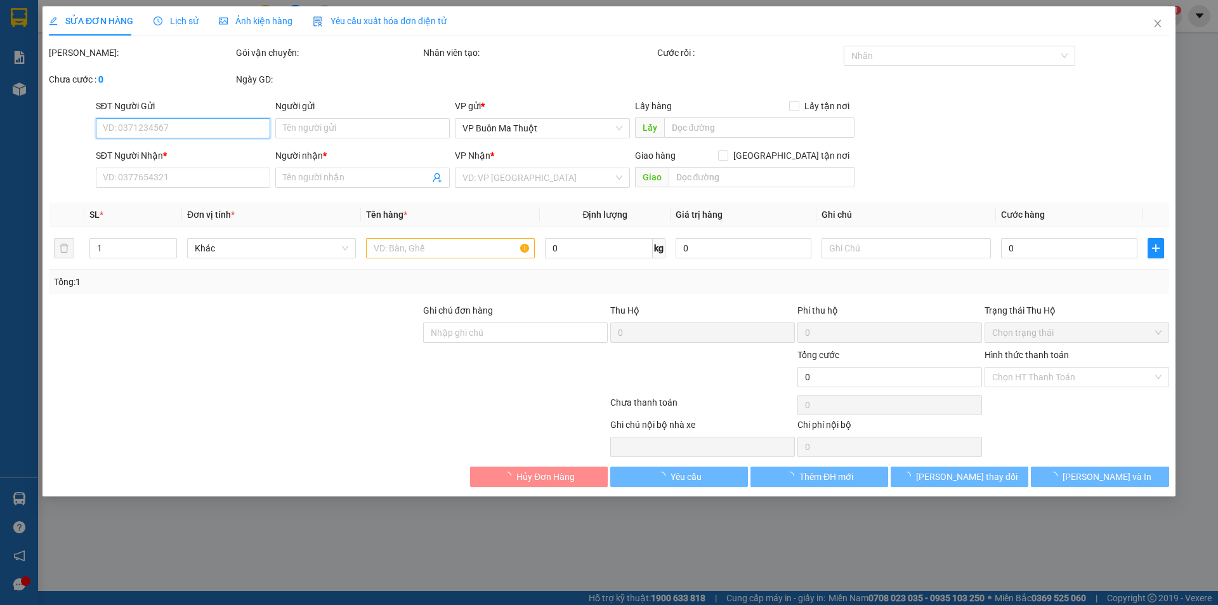
type input "0373001963"
type input "anh Thảo"
type input "0901925513"
type input "anh Trí"
type input "100.000"
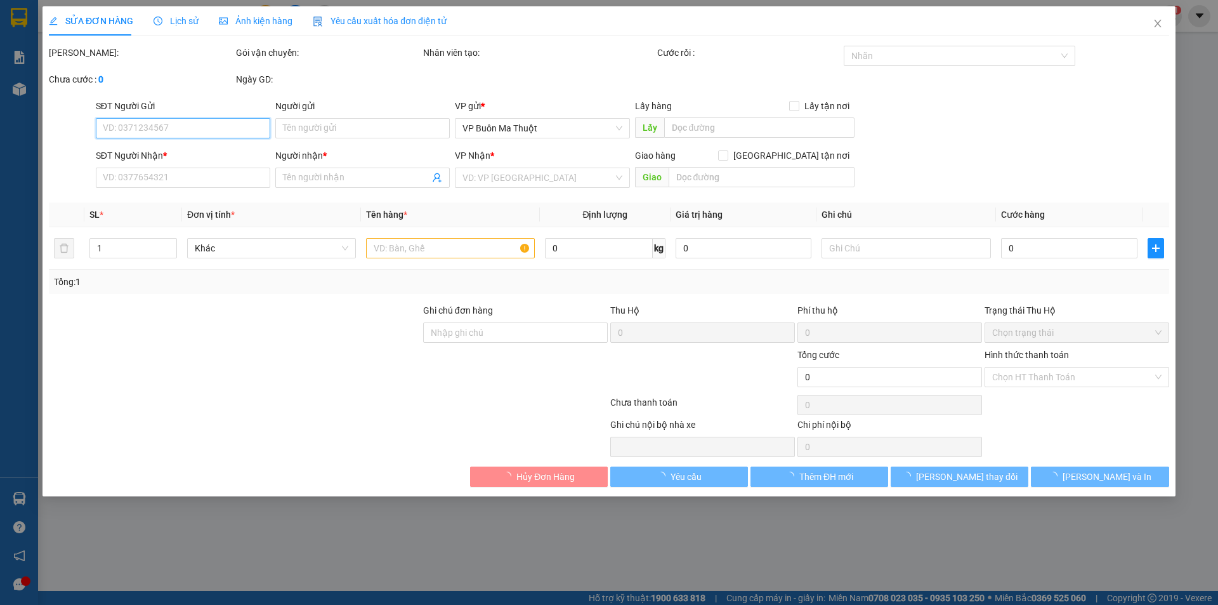
type input "100.000"
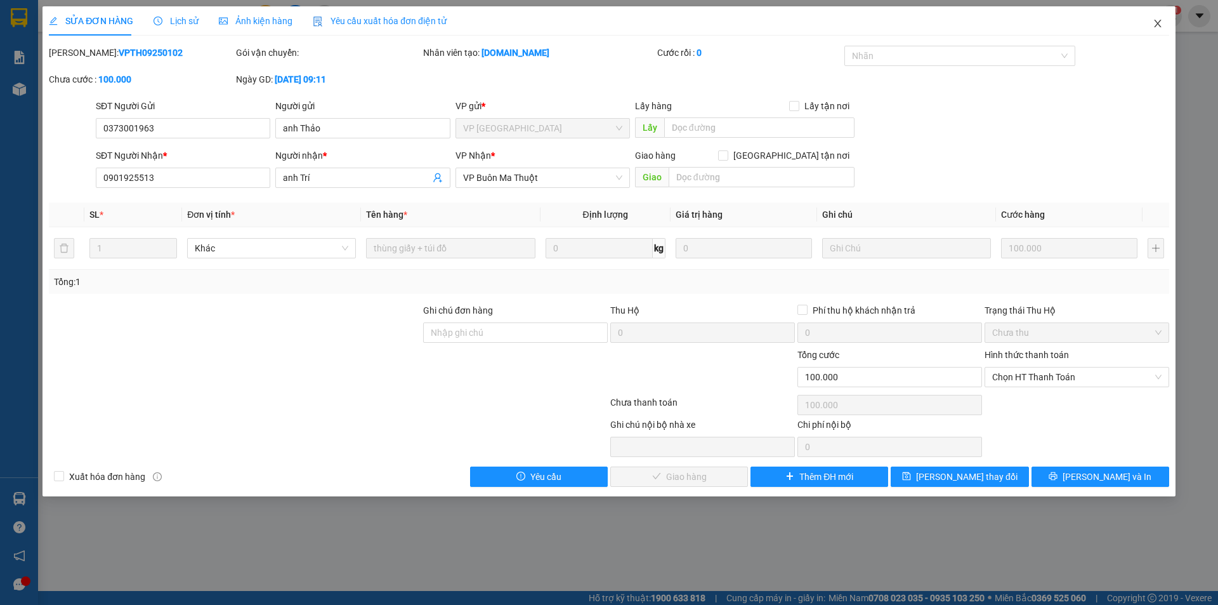
click at [1158, 23] on icon "close" at bounding box center [1158, 23] width 10 height 10
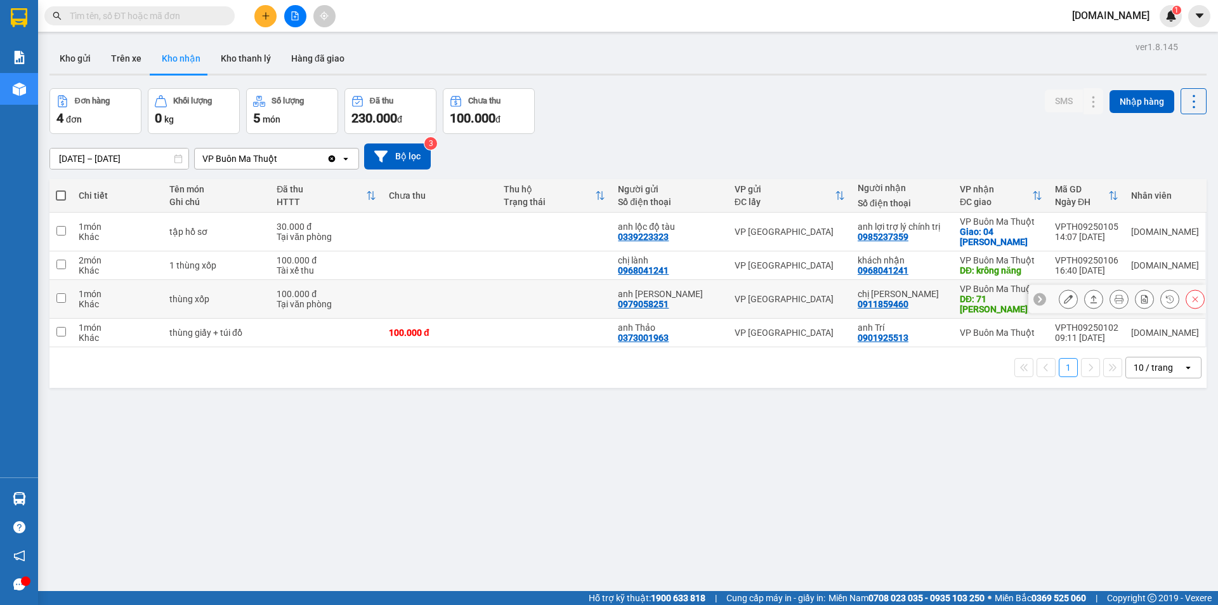
click at [59, 293] on input "checkbox" at bounding box center [61, 298] width 10 height 10
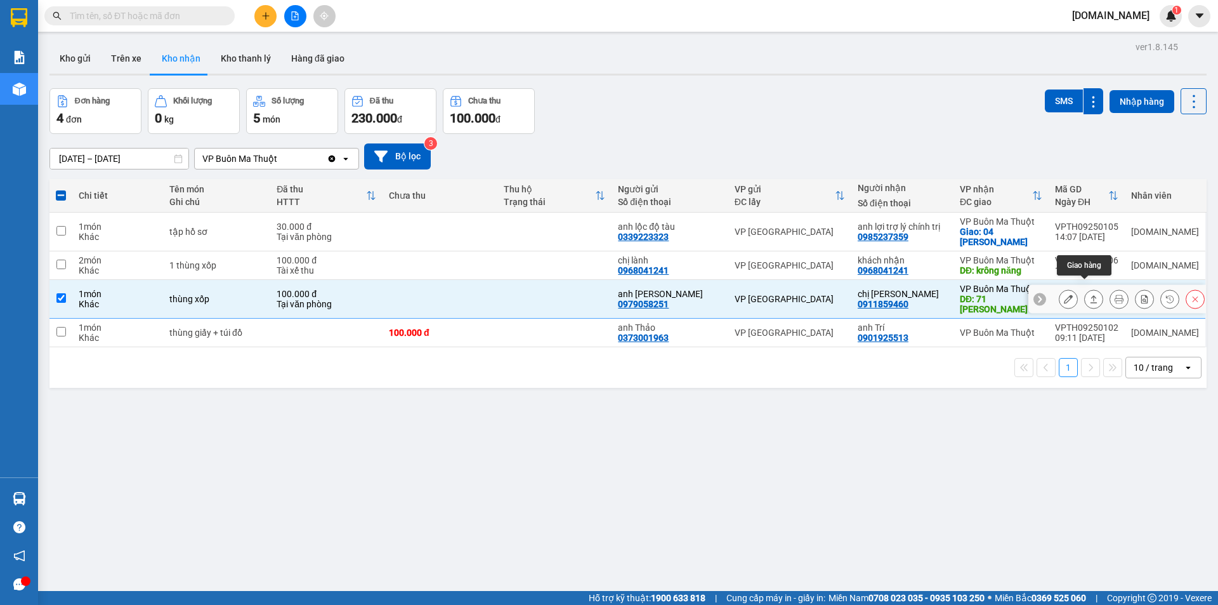
click at [1090, 294] on icon at bounding box center [1094, 298] width 9 height 9
click at [60, 293] on input "checkbox" at bounding box center [61, 298] width 10 height 10
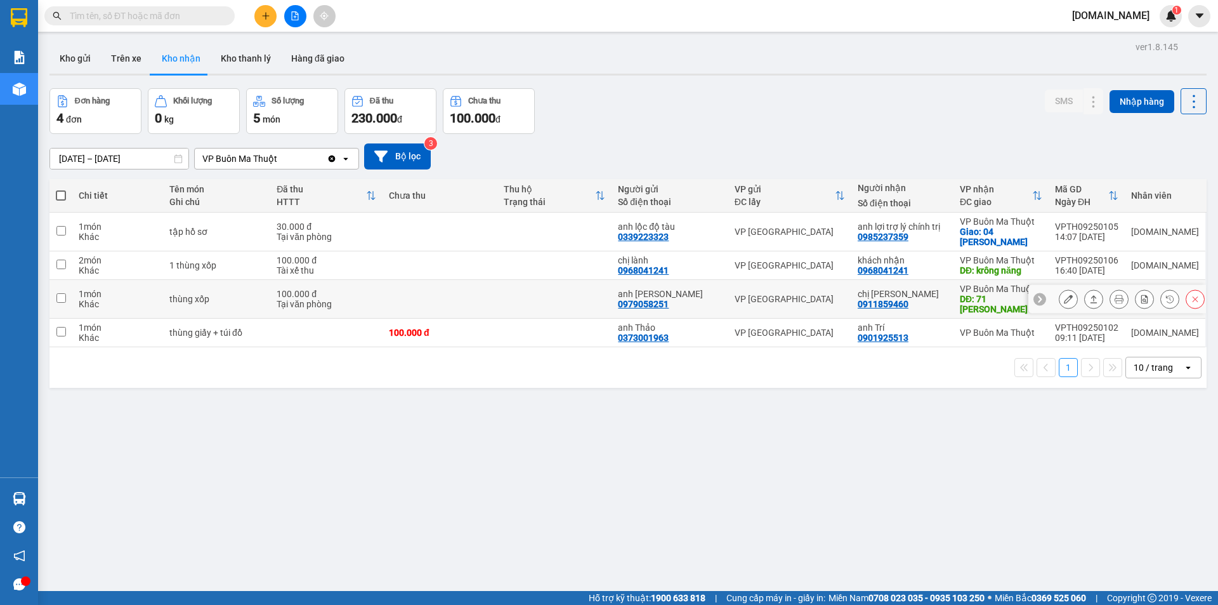
click at [58, 293] on input "checkbox" at bounding box center [61, 298] width 10 height 10
checkbox input "true"
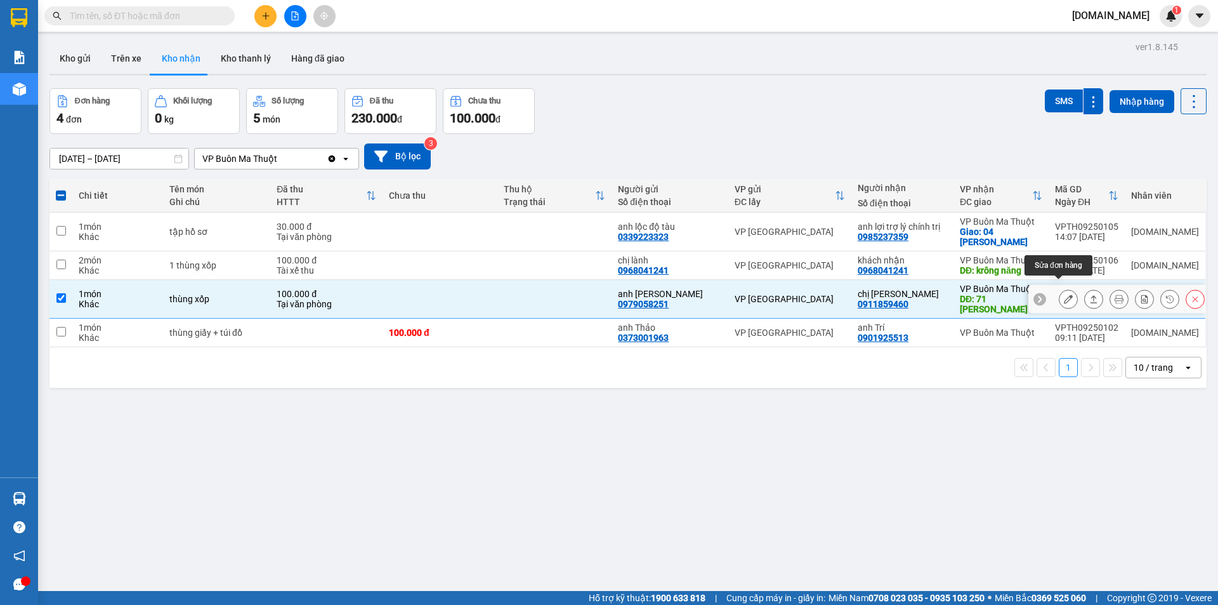
click at [1064, 294] on icon at bounding box center [1068, 298] width 9 height 9
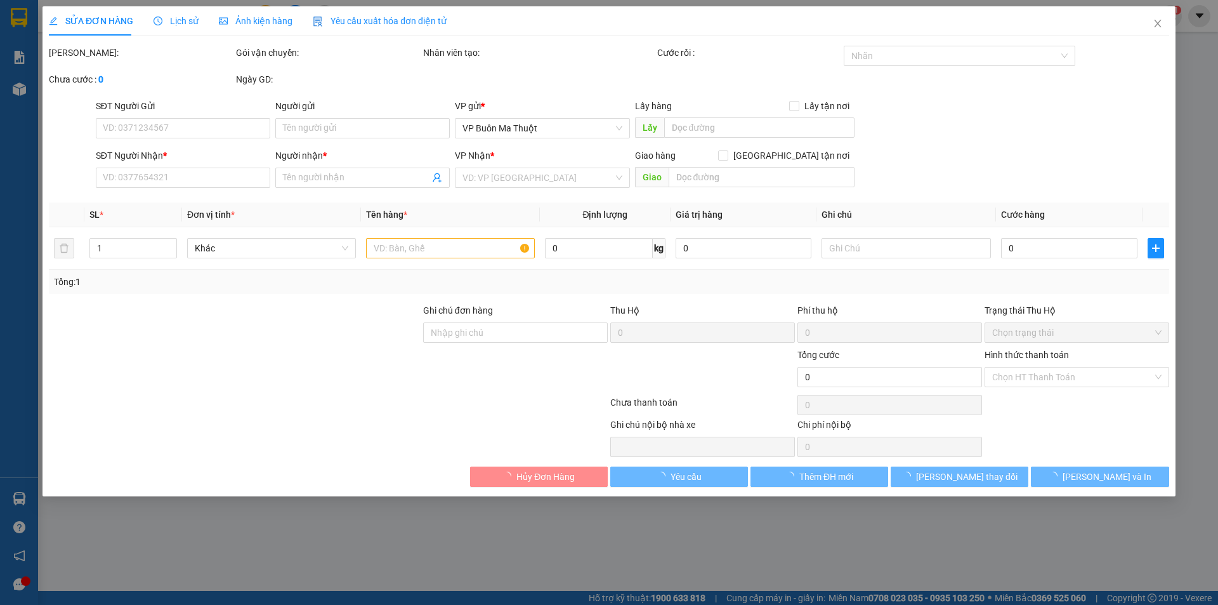
type input "0979058251"
type input "anh [PERSON_NAME]"
type input "0911859460"
type input "chị [PERSON_NAME]"
type input "71 [PERSON_NAME]"
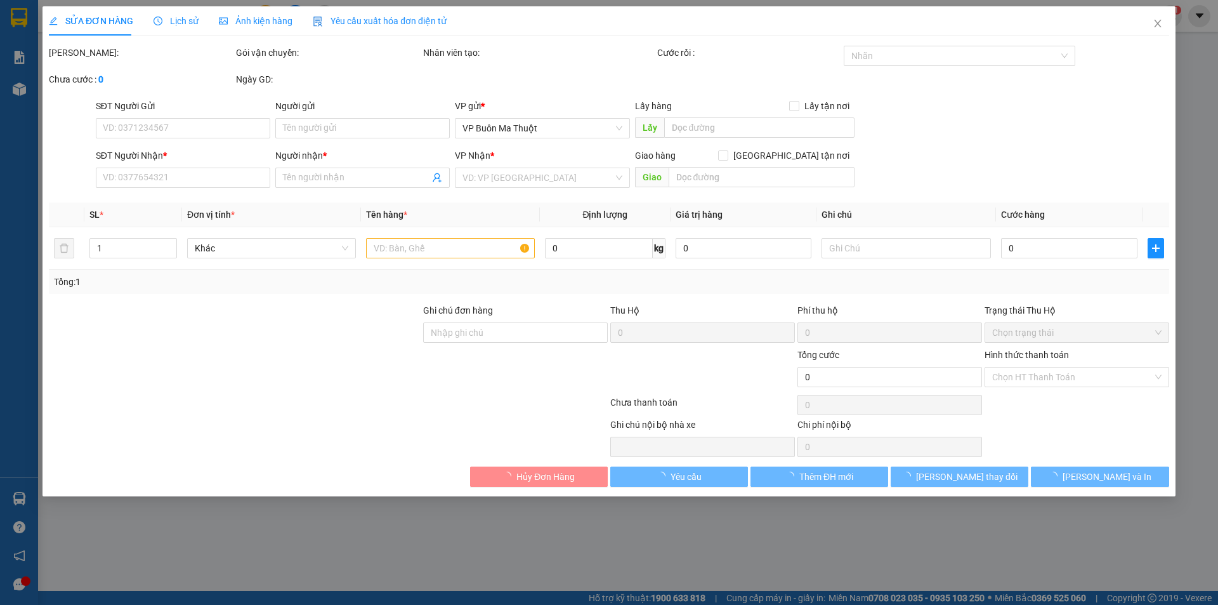
type input "100.000"
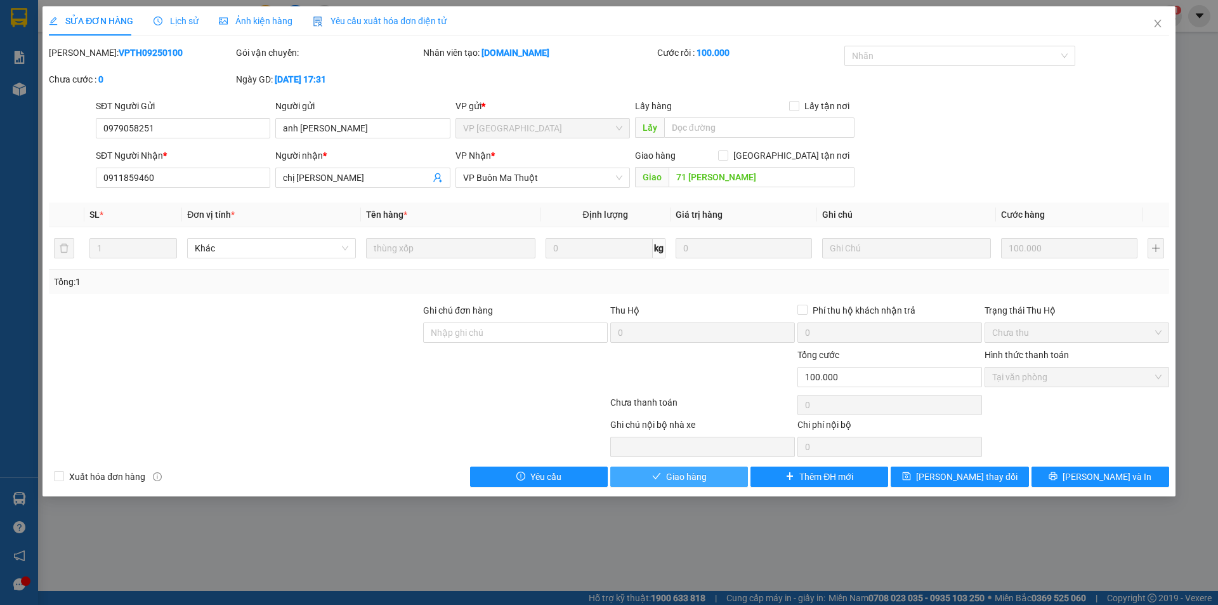
click at [683, 480] on span "Giao hàng" at bounding box center [686, 477] width 41 height 14
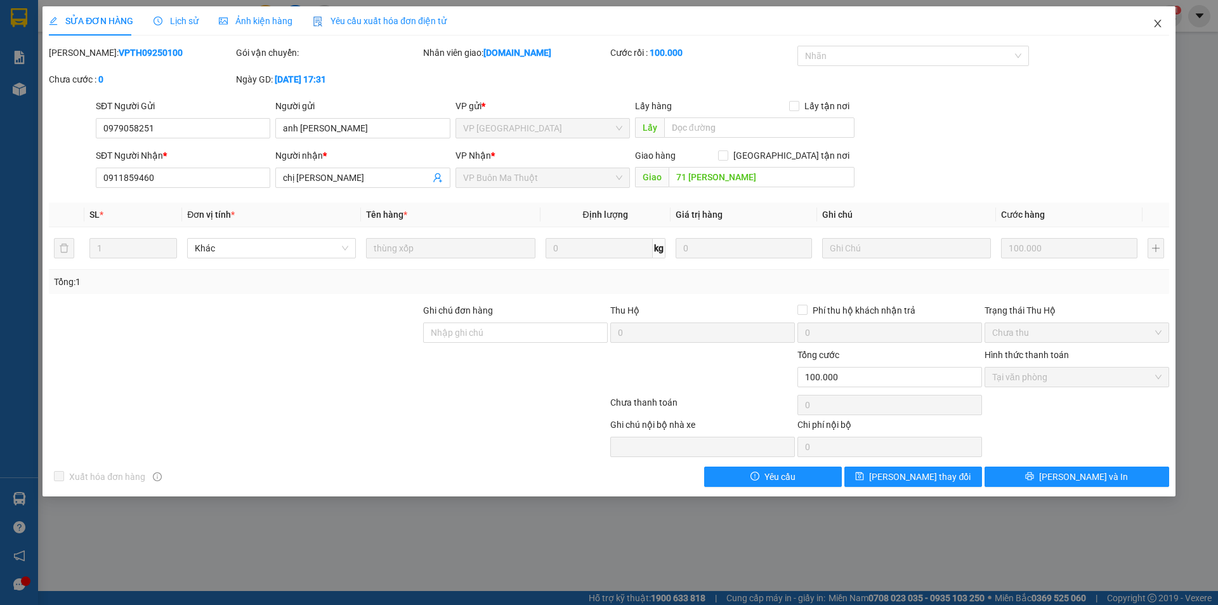
click at [1158, 23] on icon "close" at bounding box center [1157, 24] width 7 height 8
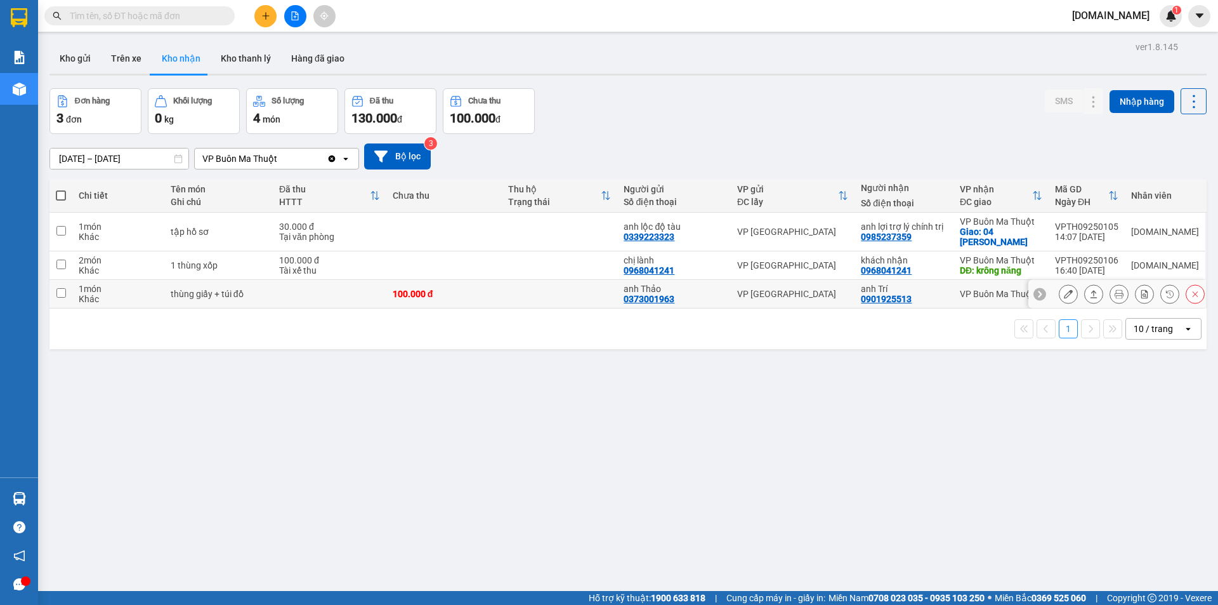
click at [120, 294] on div "Khác" at bounding box center [118, 299] width 79 height 10
checkbox input "true"
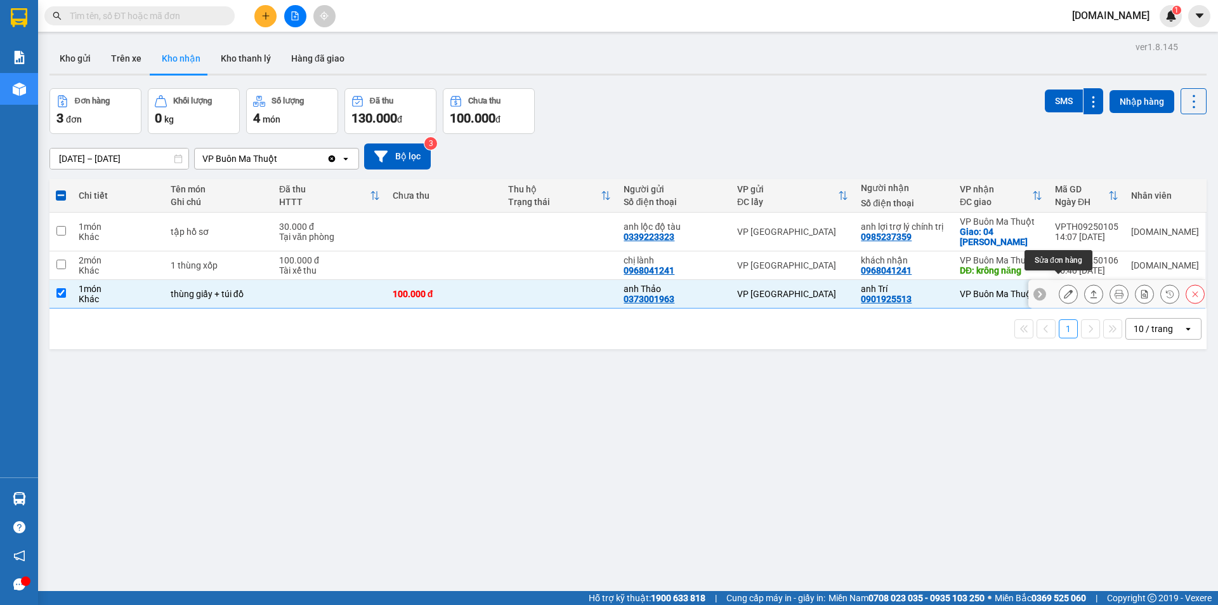
click at [1064, 289] on icon at bounding box center [1068, 293] width 9 height 9
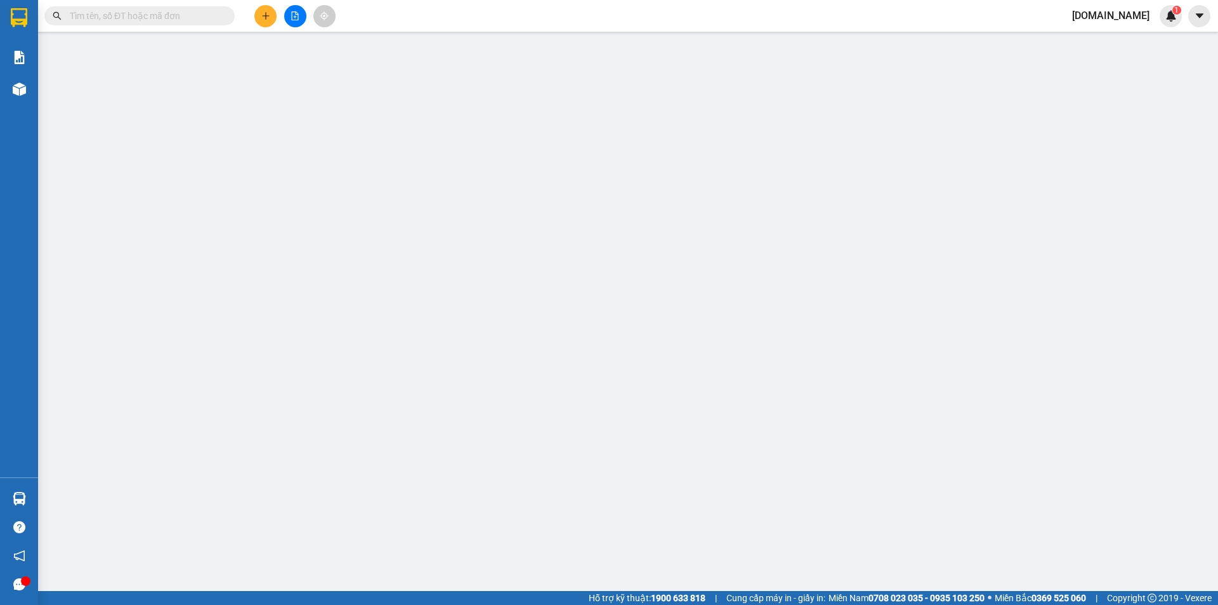
type input "0373001963"
type input "anh Thảo"
type input "0901925513"
type input "anh Trí"
type input "100.000"
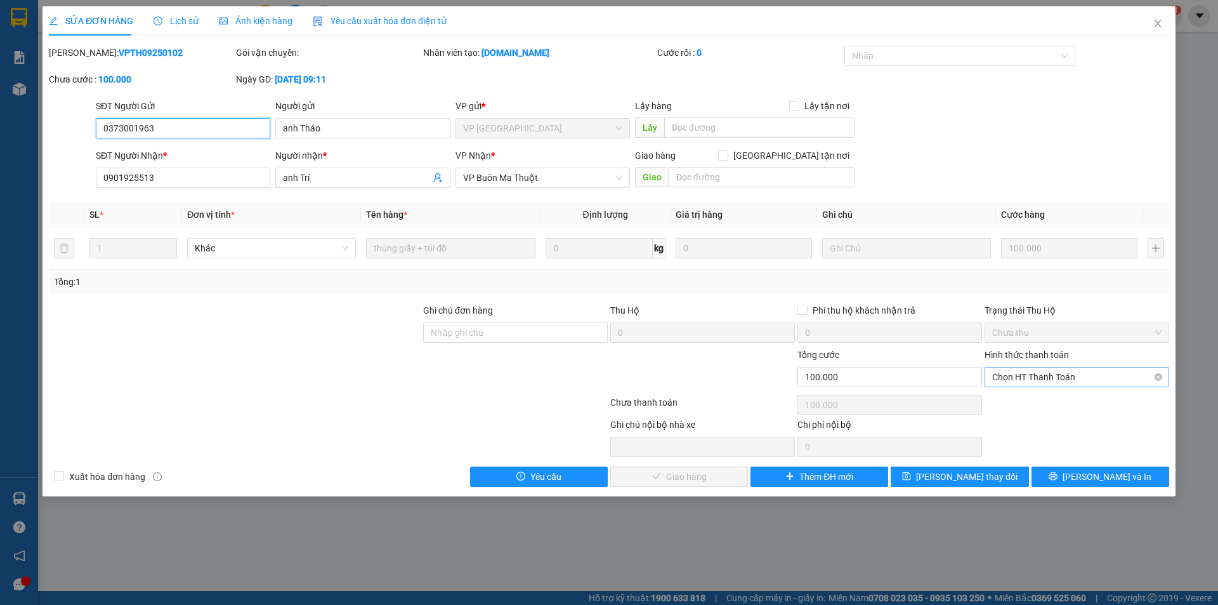
click at [1100, 375] on span "Chọn HT Thanh Toán" at bounding box center [1076, 376] width 169 height 19
click at [1040, 405] on div "Tại văn phòng" at bounding box center [1076, 402] width 169 height 14
type input "0"
click at [689, 480] on span "[PERSON_NAME] và Giao hàng" at bounding box center [696, 477] width 122 height 14
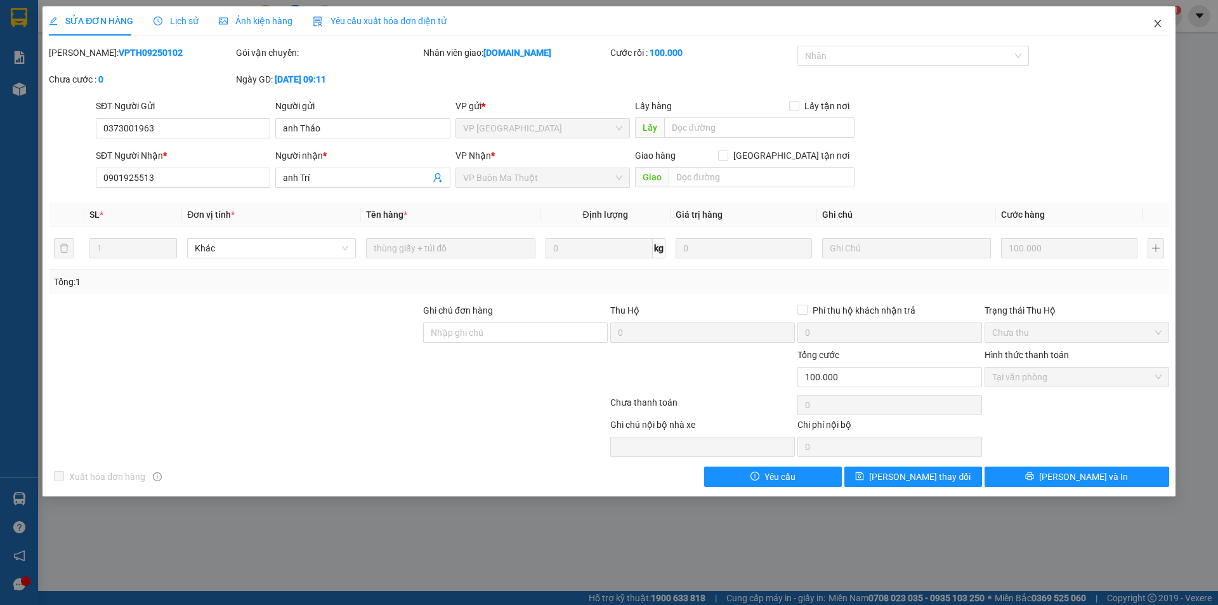
click at [1159, 24] on icon "close" at bounding box center [1158, 23] width 10 height 10
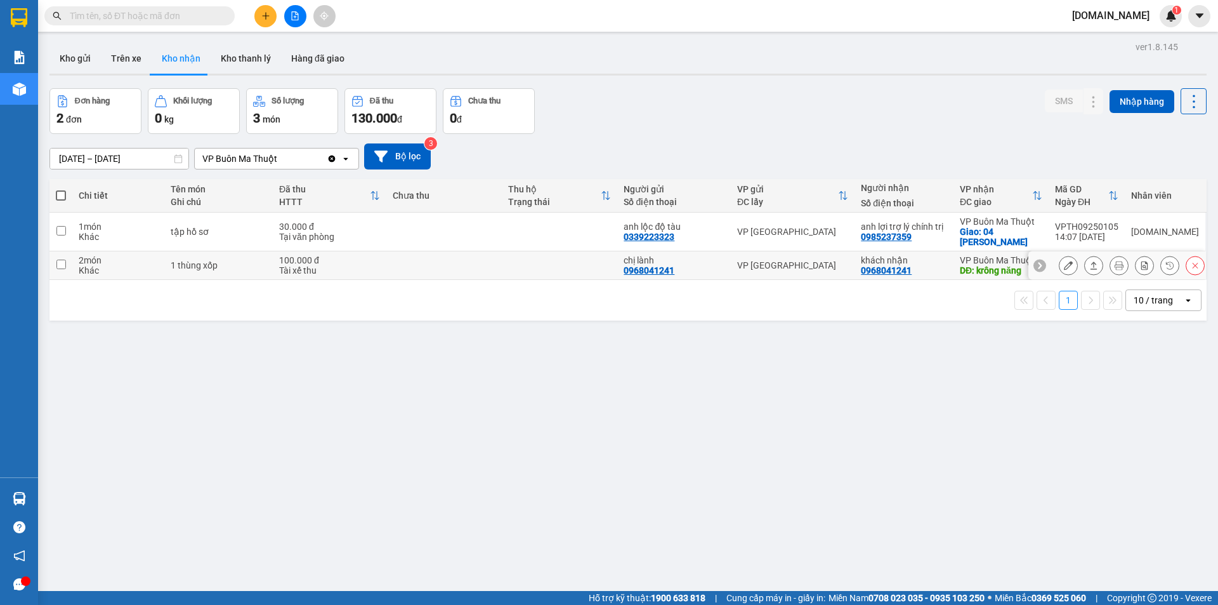
click at [138, 265] on div "Khác" at bounding box center [118, 270] width 79 height 10
checkbox input "true"
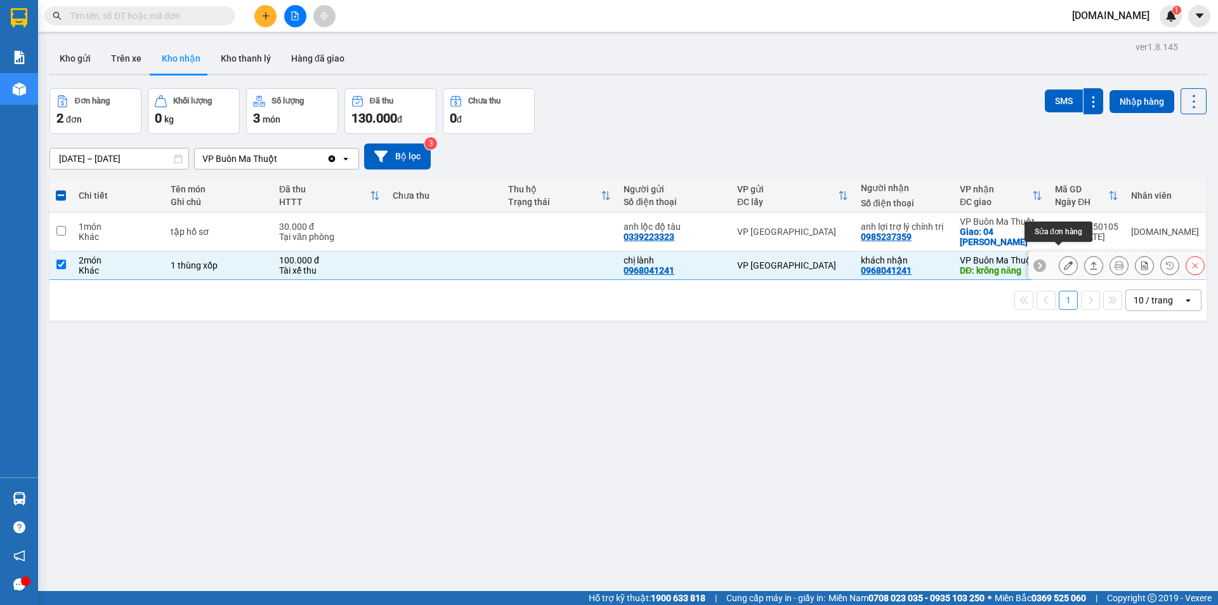
click at [1064, 261] on icon at bounding box center [1068, 265] width 9 height 9
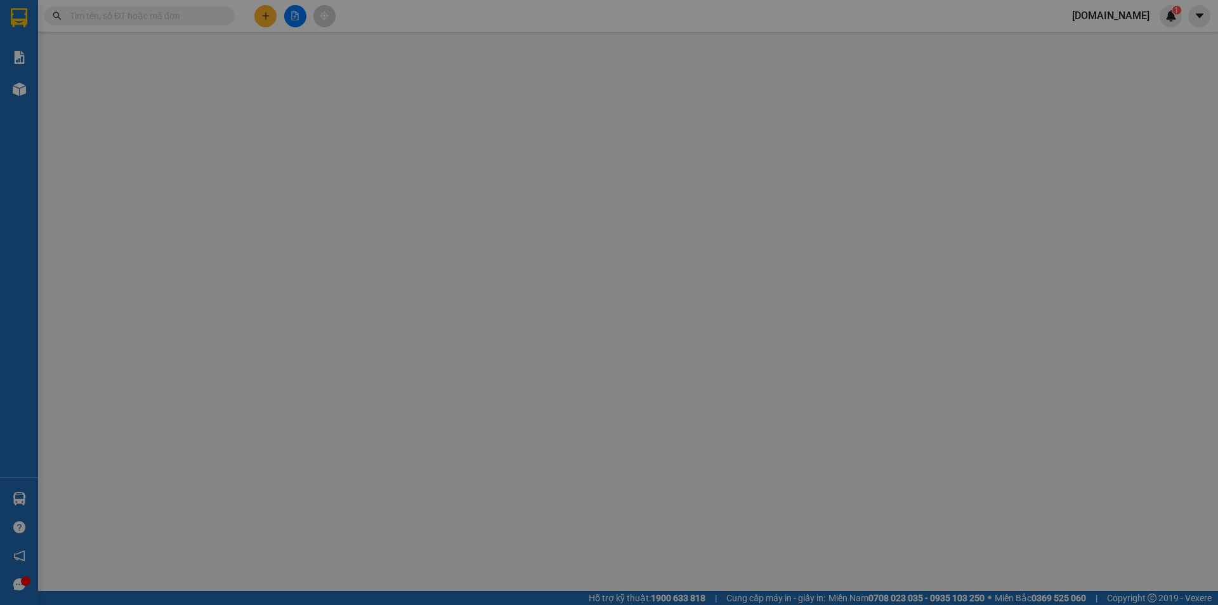
type input "0968041241"
type input "chị lành"
type input "0968041241"
type input "khách nhận"
type input "krông năng"
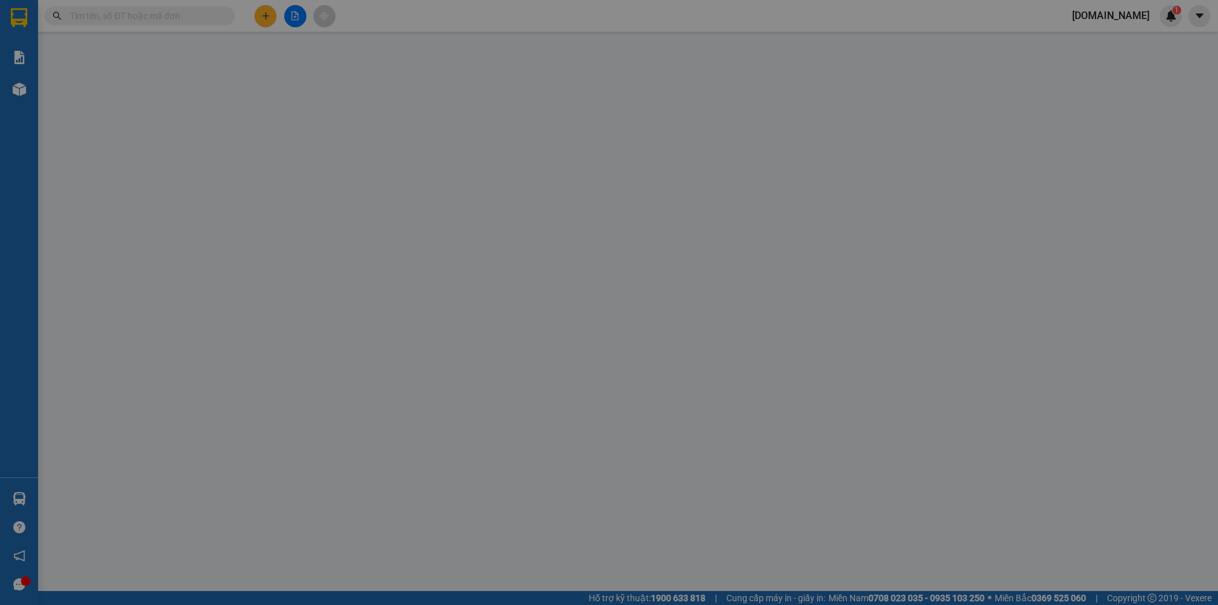
type input "100.000"
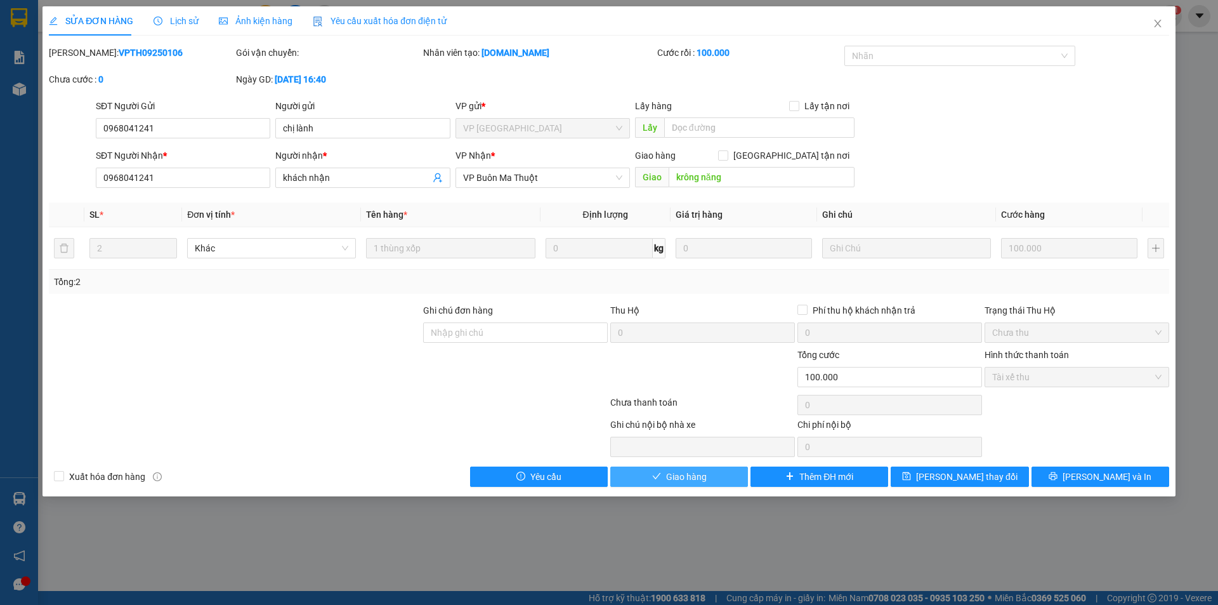
click at [698, 475] on span "Giao hàng" at bounding box center [686, 477] width 41 height 14
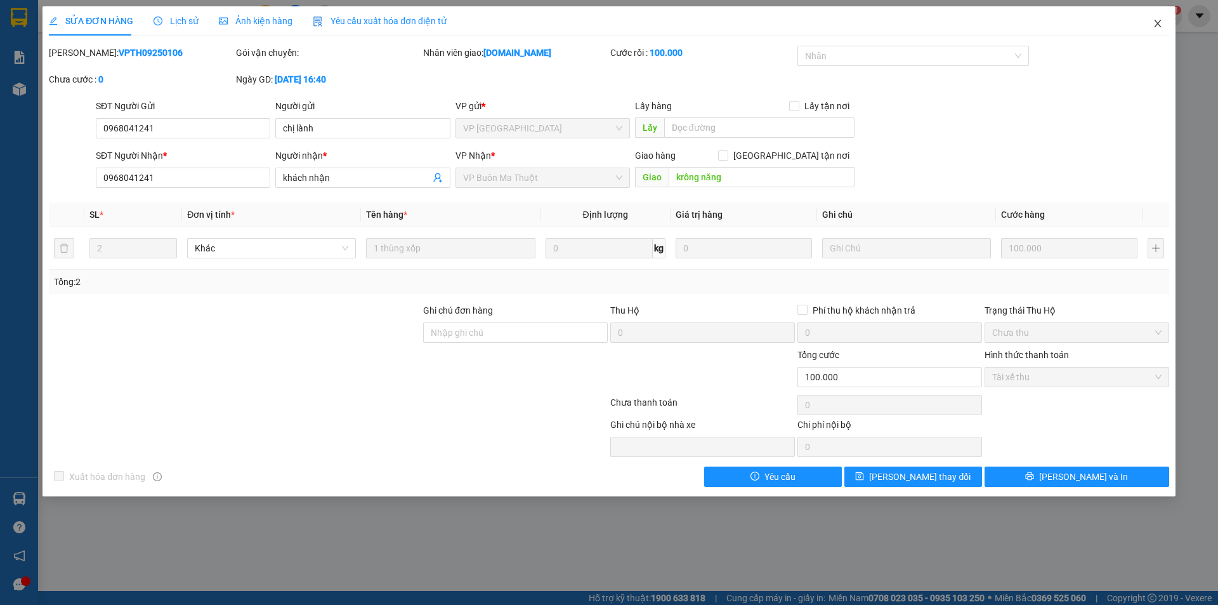
click at [1161, 25] on icon "close" at bounding box center [1158, 23] width 10 height 10
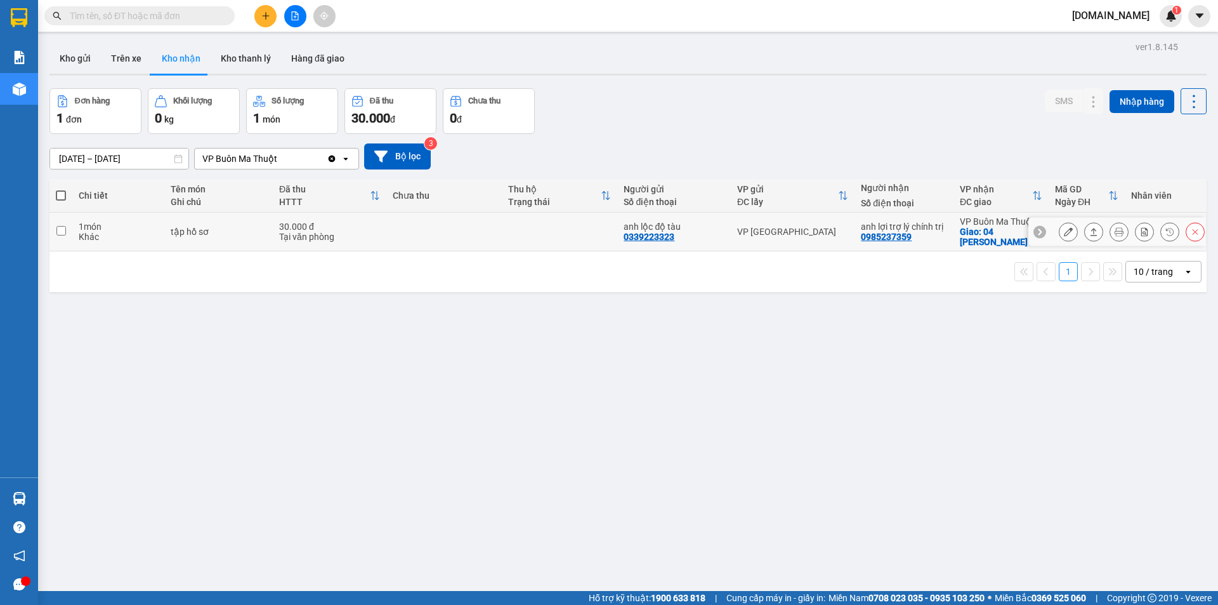
click at [134, 237] on td "1 món Khác" at bounding box center [118, 232] width 92 height 39
checkbox input "true"
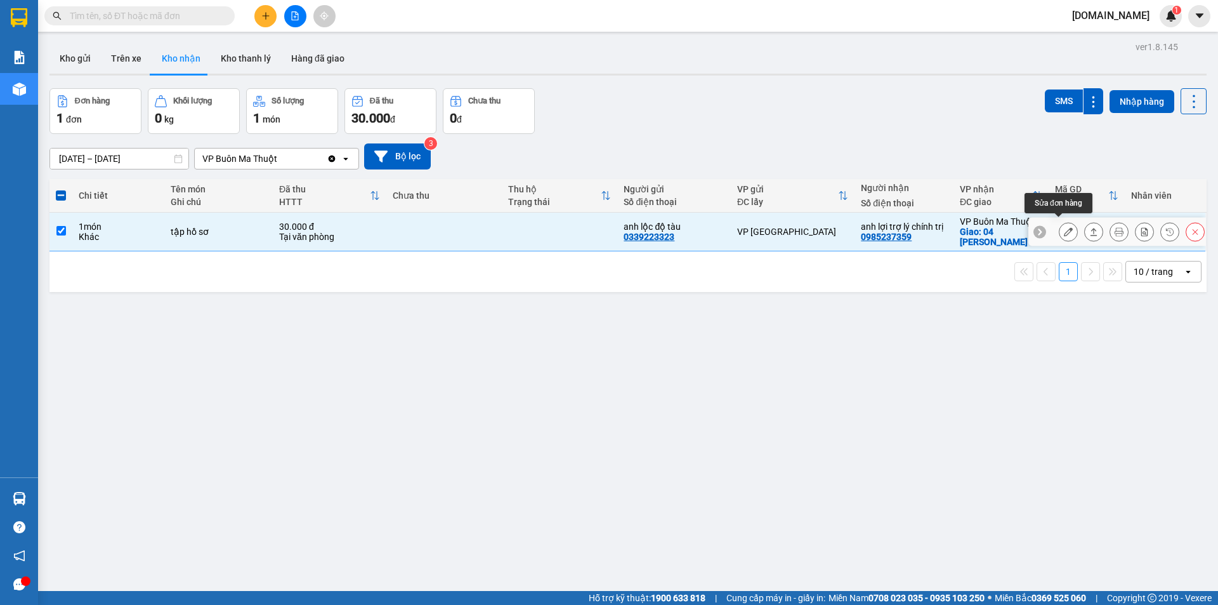
click at [1064, 227] on icon at bounding box center [1068, 231] width 9 height 9
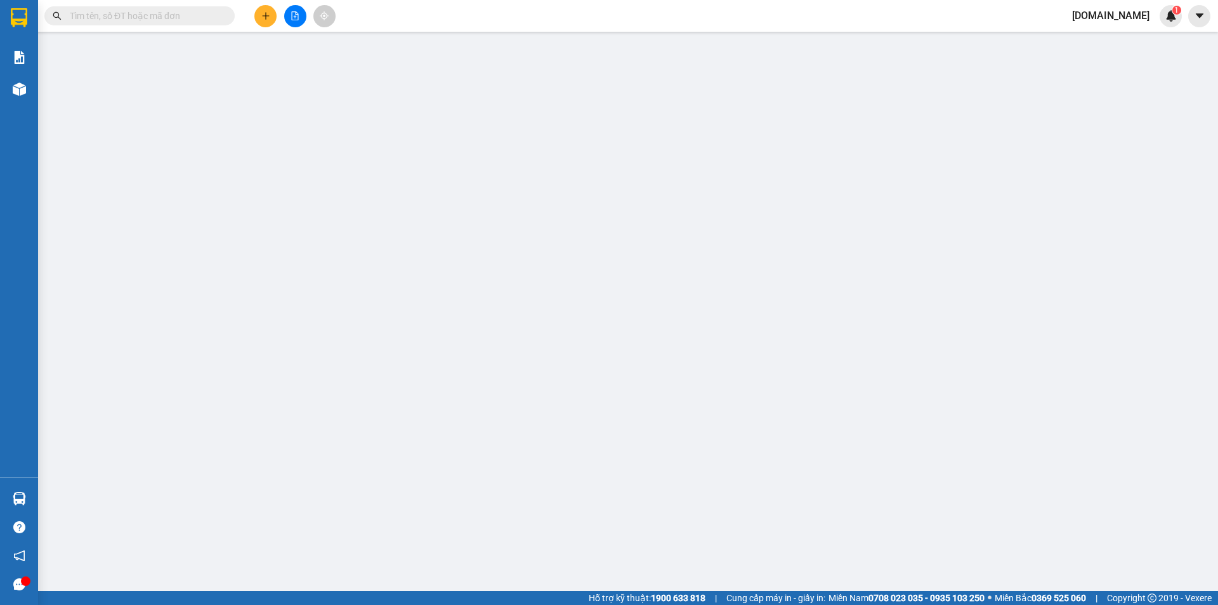
type input "0339223323"
type input "anh lộc độ tàu"
type input "0985237359"
type input "anh lợi trợ lý chính trị"
checkbox input "true"
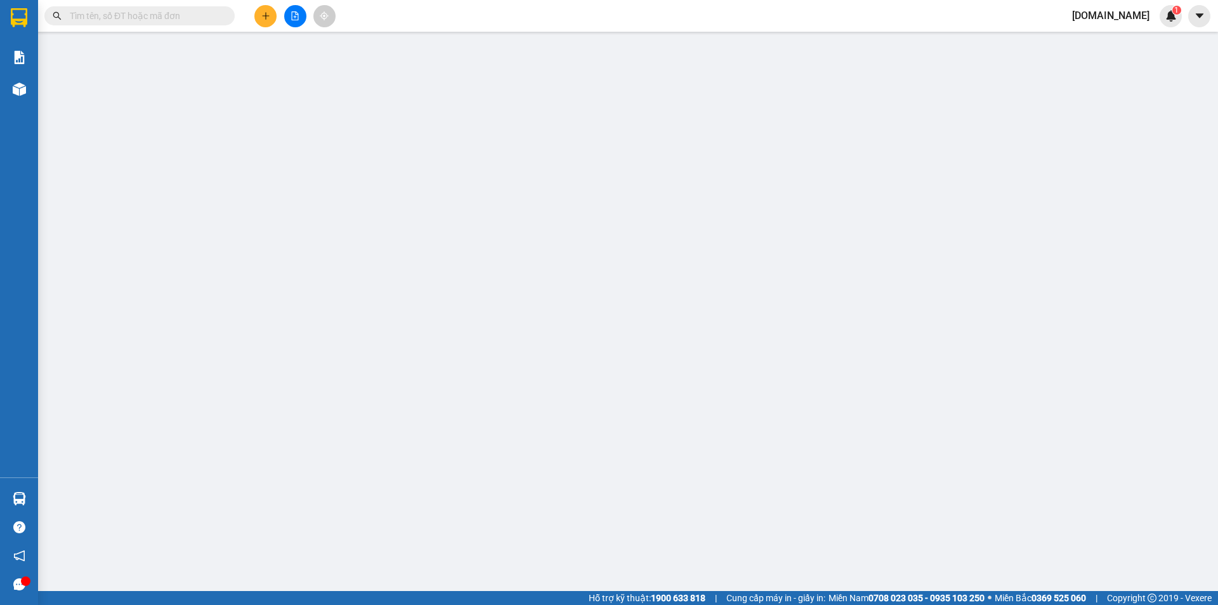
type input "04 [PERSON_NAME]"
type input "30.000"
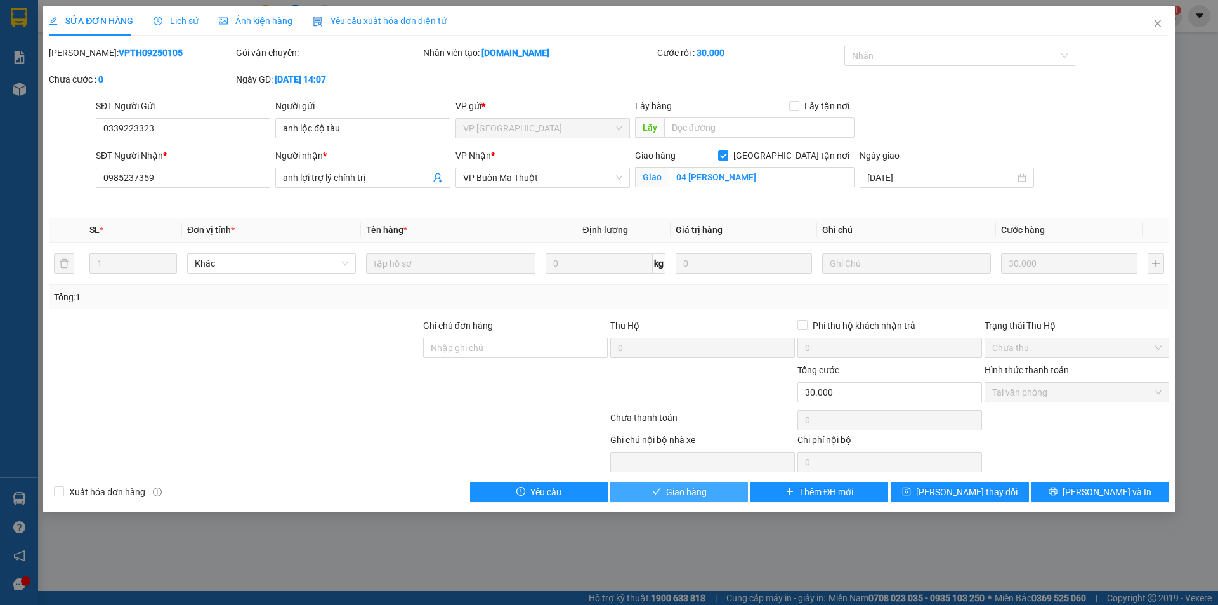
click at [699, 491] on span "Giao hàng" at bounding box center [686, 492] width 41 height 14
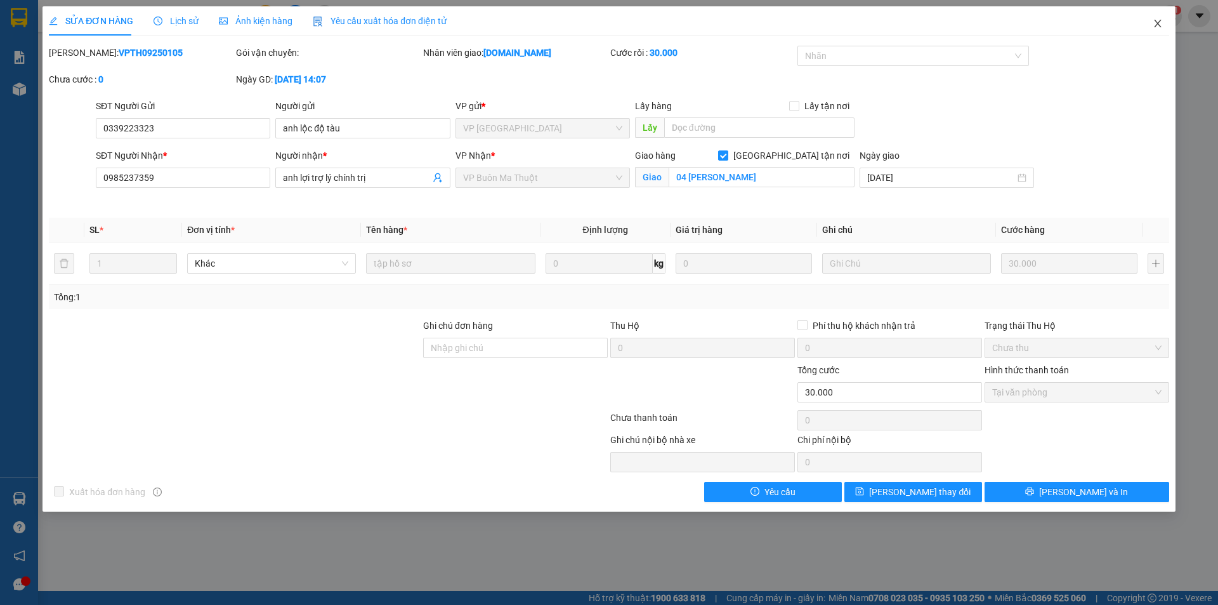
click at [1157, 23] on icon "close" at bounding box center [1157, 24] width 7 height 8
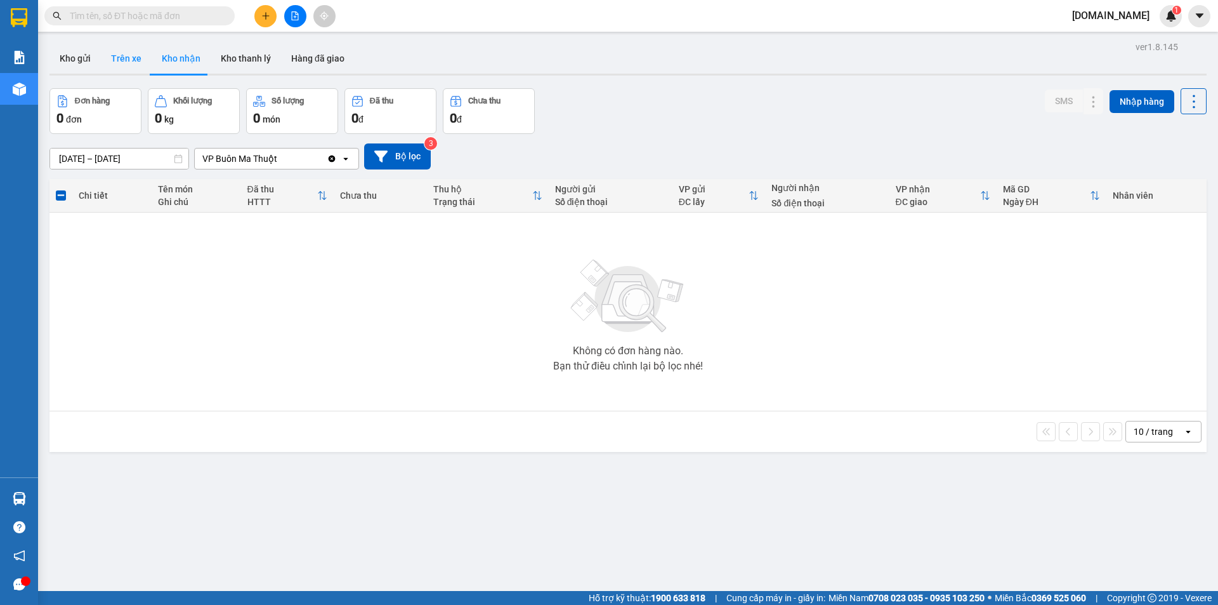
click at [119, 56] on button "Trên xe" at bounding box center [126, 58] width 51 height 30
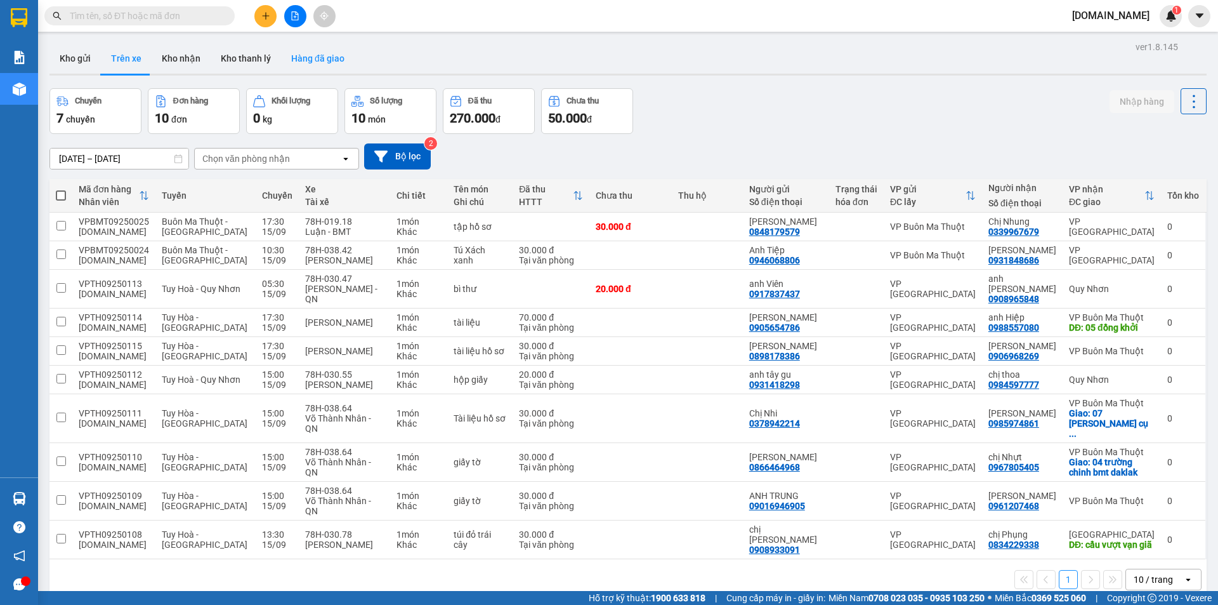
click at [310, 60] on button "Hàng đã giao" at bounding box center [318, 58] width 74 height 30
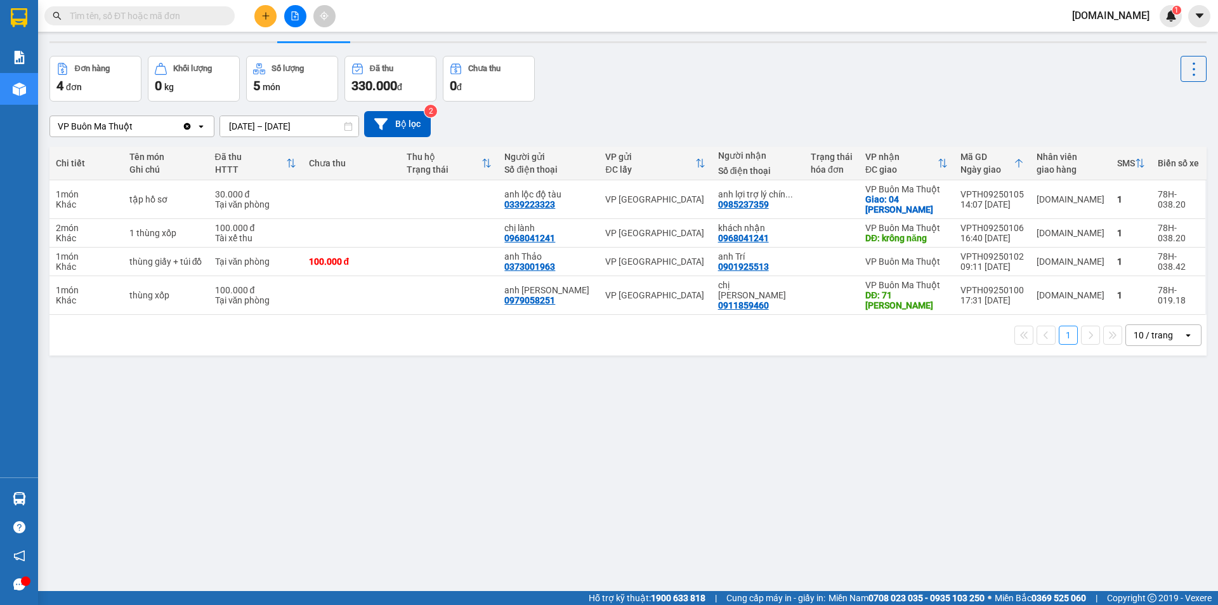
scroll to position [58, 0]
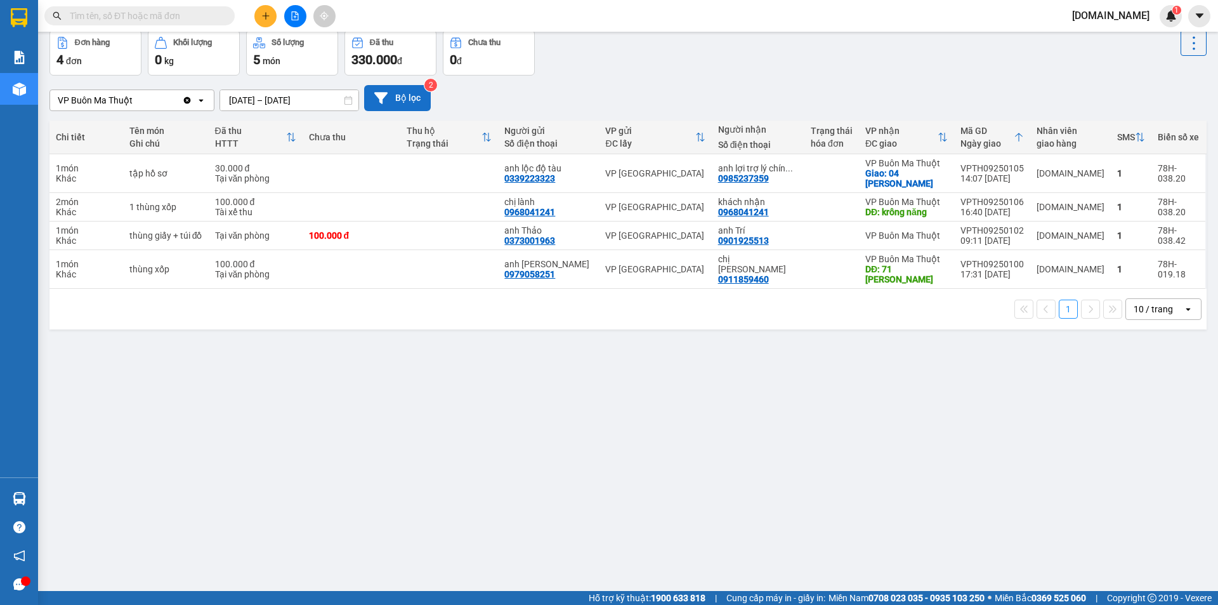
click at [416, 94] on button "Bộ lọc" at bounding box center [397, 98] width 67 height 26
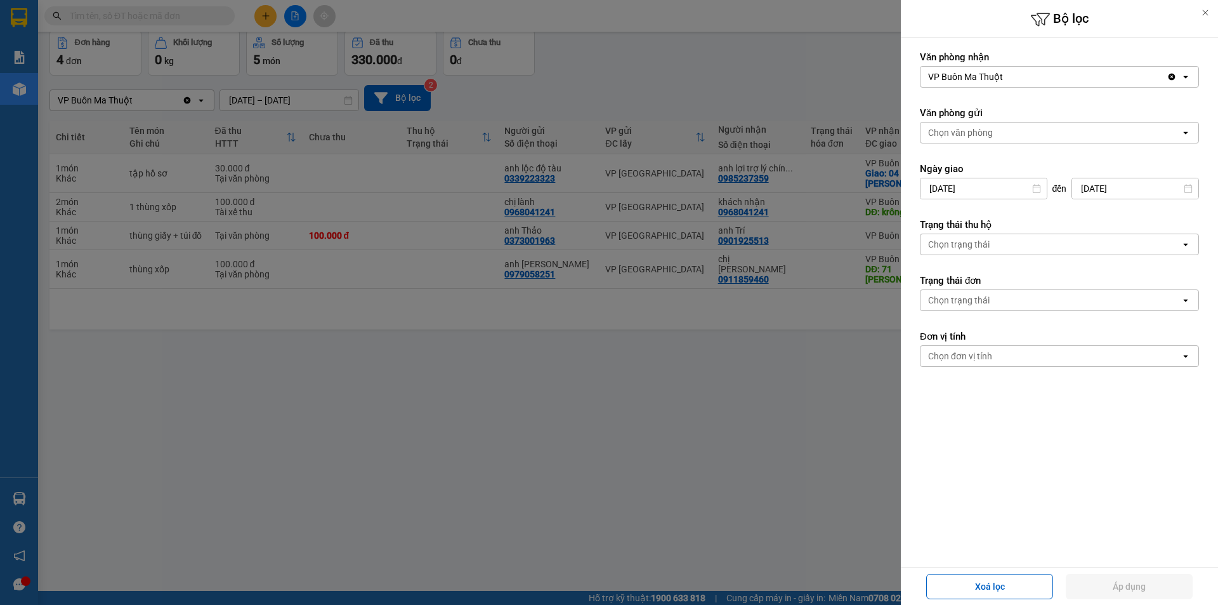
click at [215, 426] on div at bounding box center [609, 302] width 1218 height 605
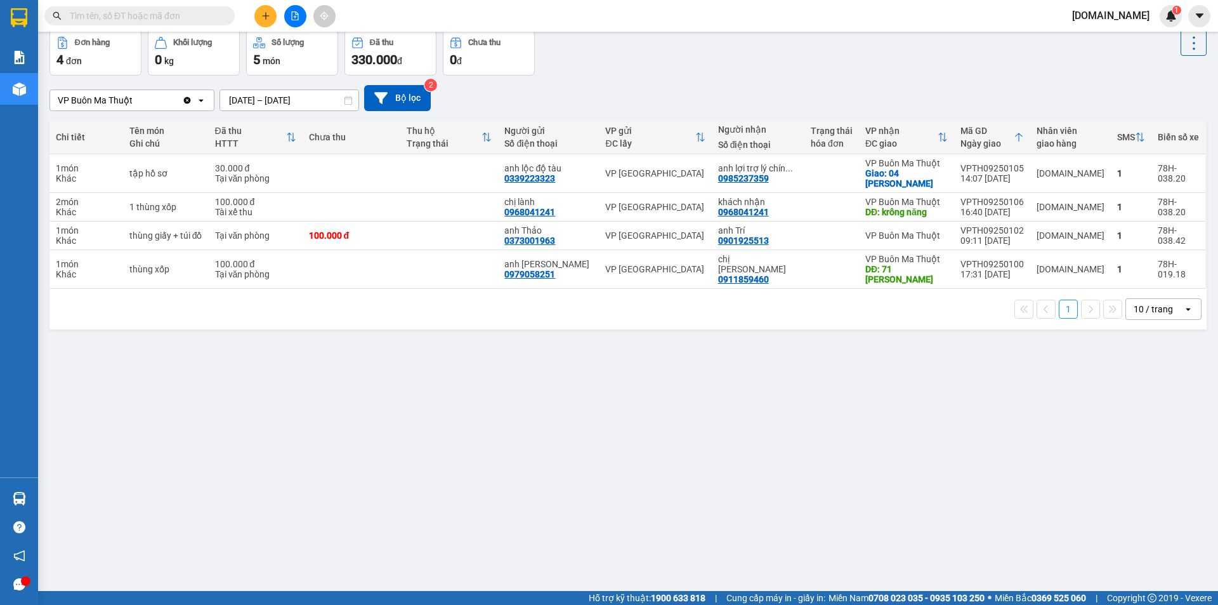
click at [171, 14] on input "text" at bounding box center [145, 16] width 150 height 14
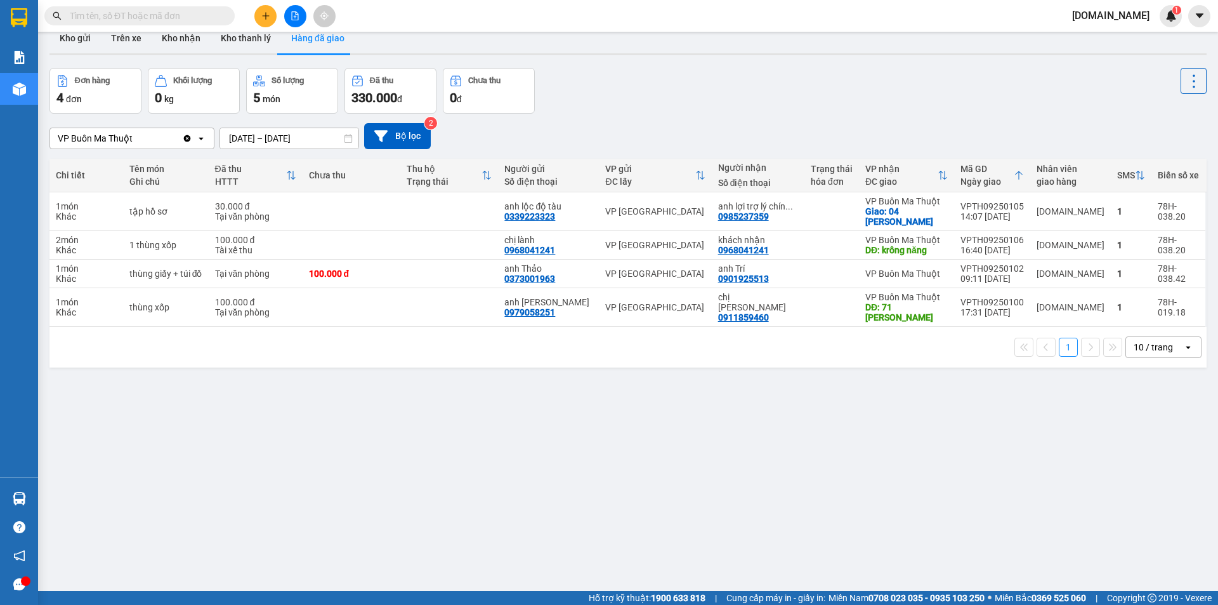
scroll to position [0, 0]
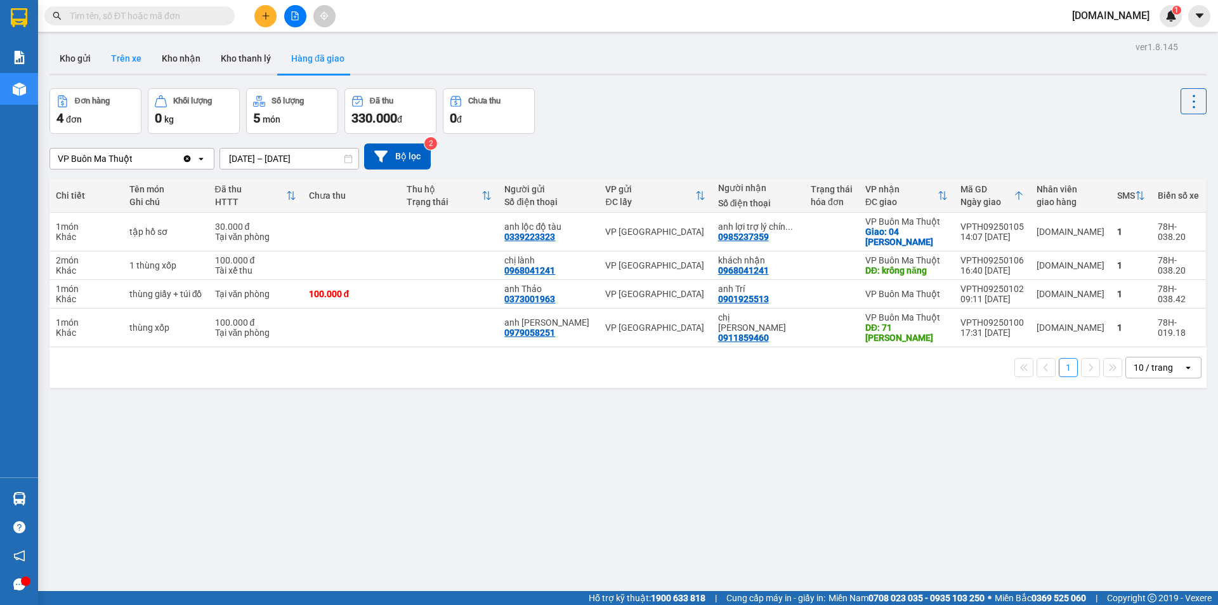
click at [122, 58] on button "Trên xe" at bounding box center [126, 58] width 51 height 30
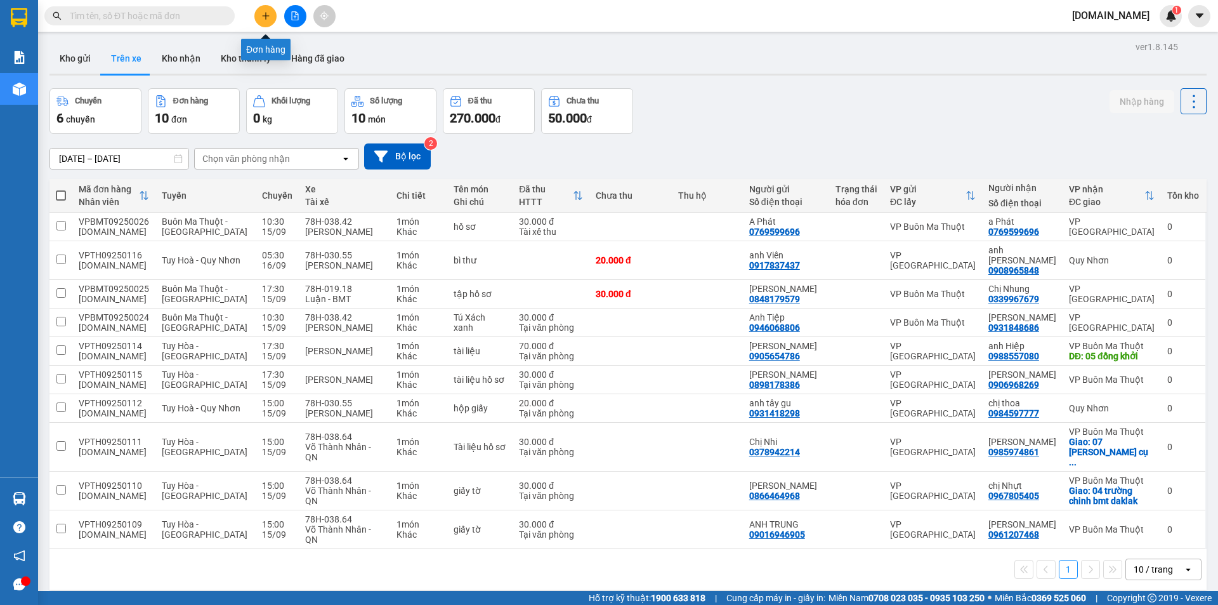
click at [263, 19] on icon "plus" at bounding box center [265, 15] width 9 height 9
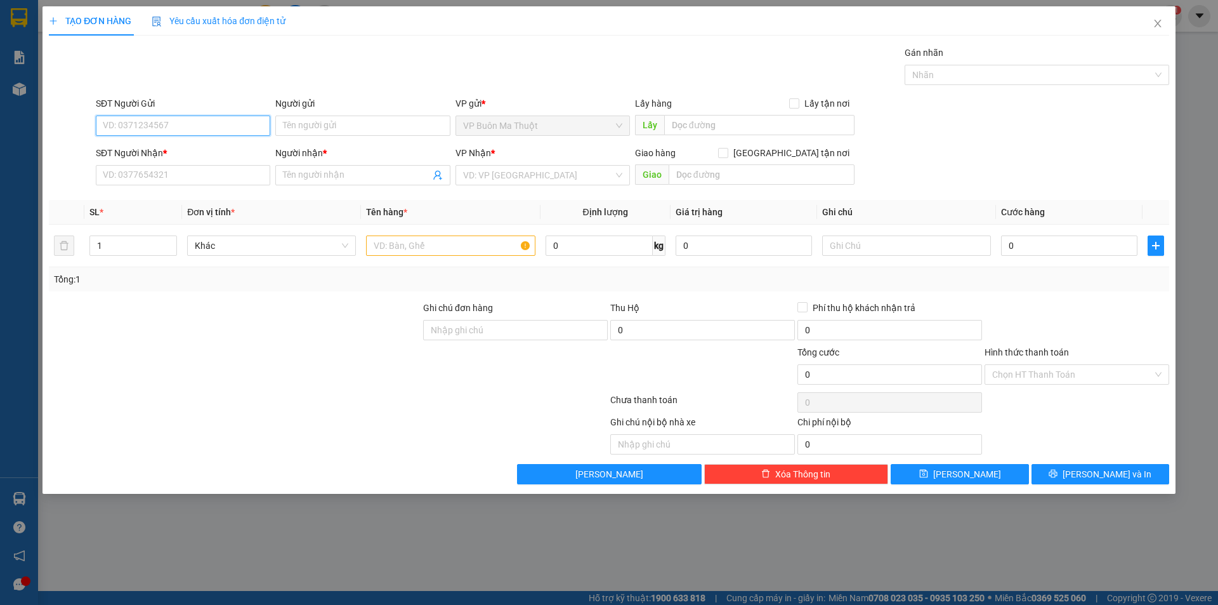
click at [194, 126] on input "SĐT Người Gửi" at bounding box center [183, 125] width 175 height 20
type input "0935867477"
click at [343, 126] on input "Người gửi" at bounding box center [362, 125] width 175 height 20
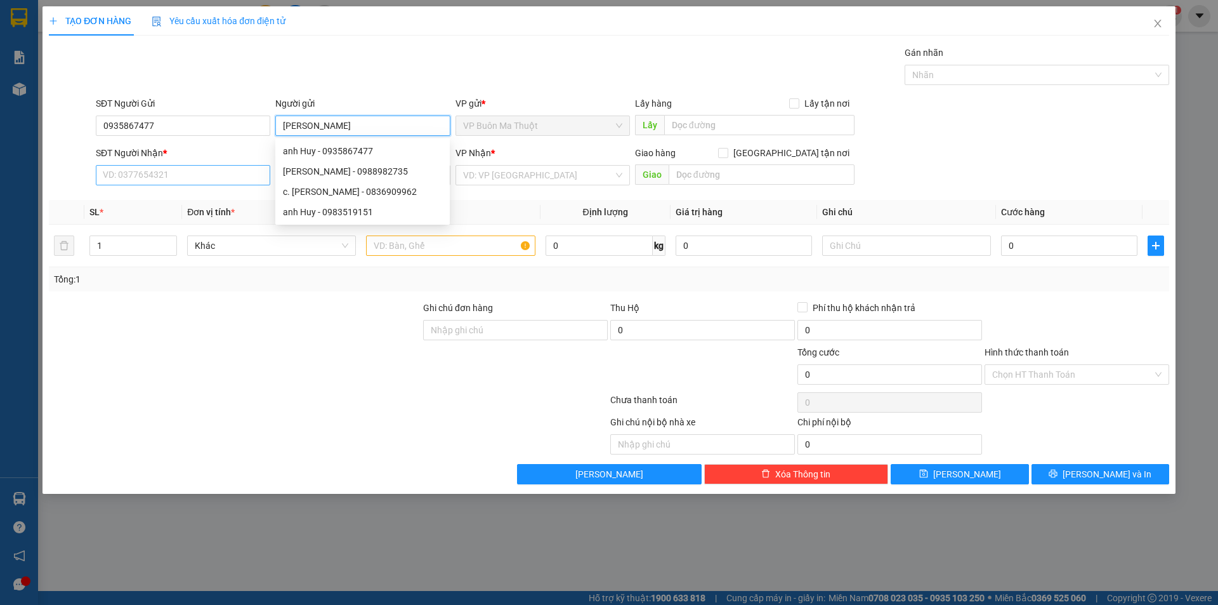
type input "[PERSON_NAME]"
click at [183, 169] on input "SĐT Người Nhận *" at bounding box center [183, 175] width 175 height 20
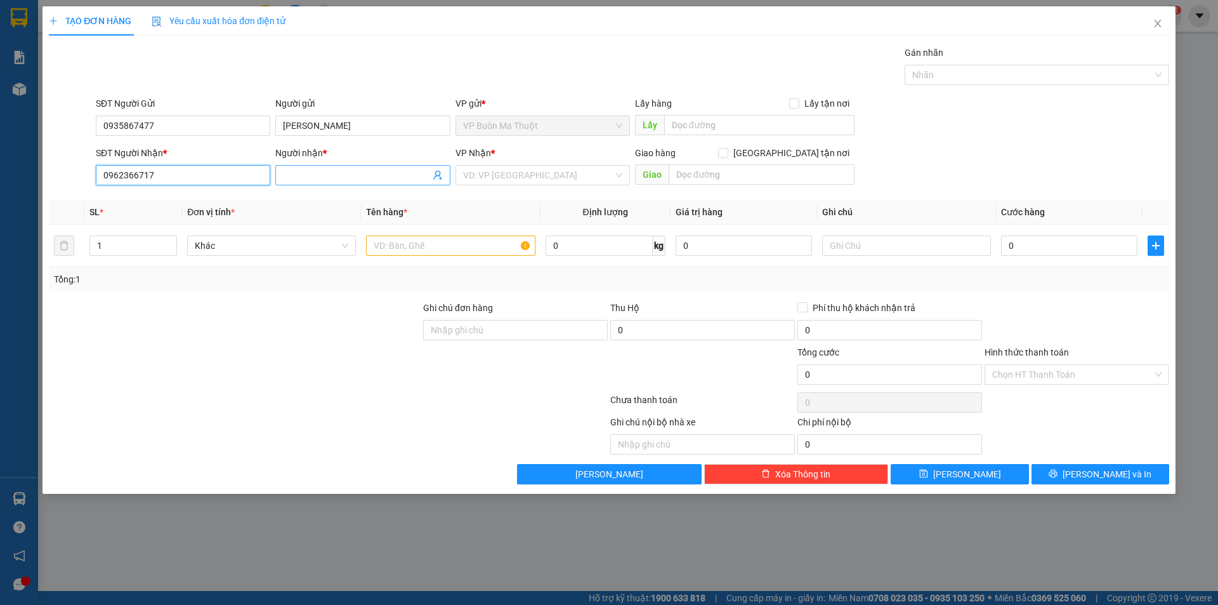
type input "0962366717"
click at [334, 168] on span at bounding box center [362, 175] width 175 height 20
type input "Chị Thảo Vy"
click at [535, 175] on input "search" at bounding box center [538, 175] width 150 height 19
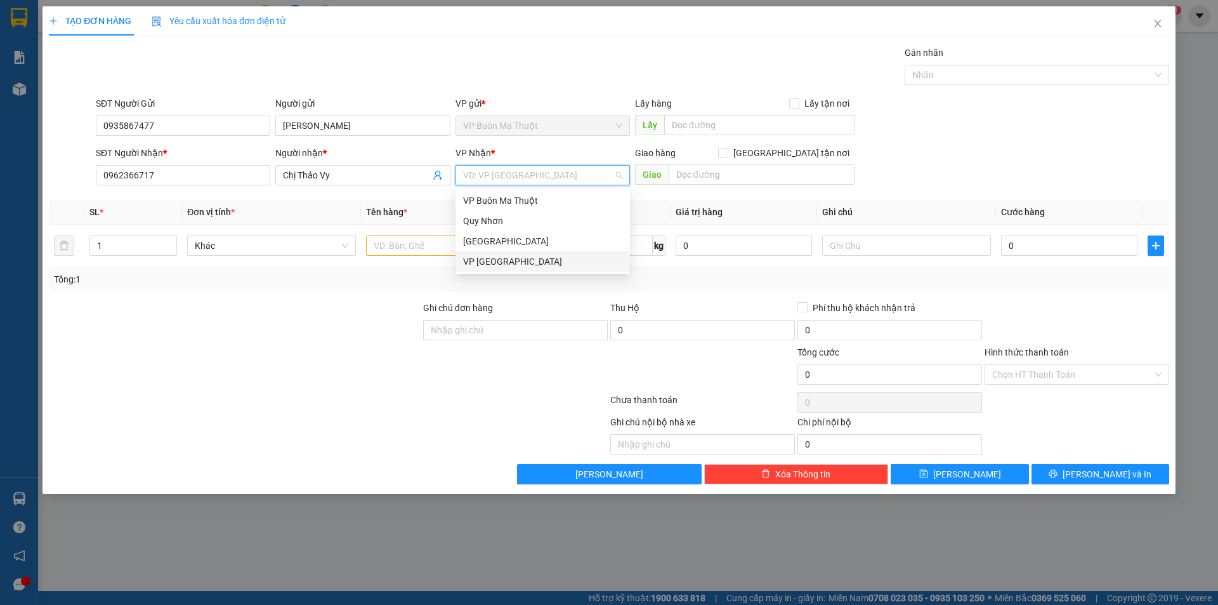
click at [492, 265] on div "VP [GEOGRAPHIC_DATA]" at bounding box center [542, 261] width 159 height 14
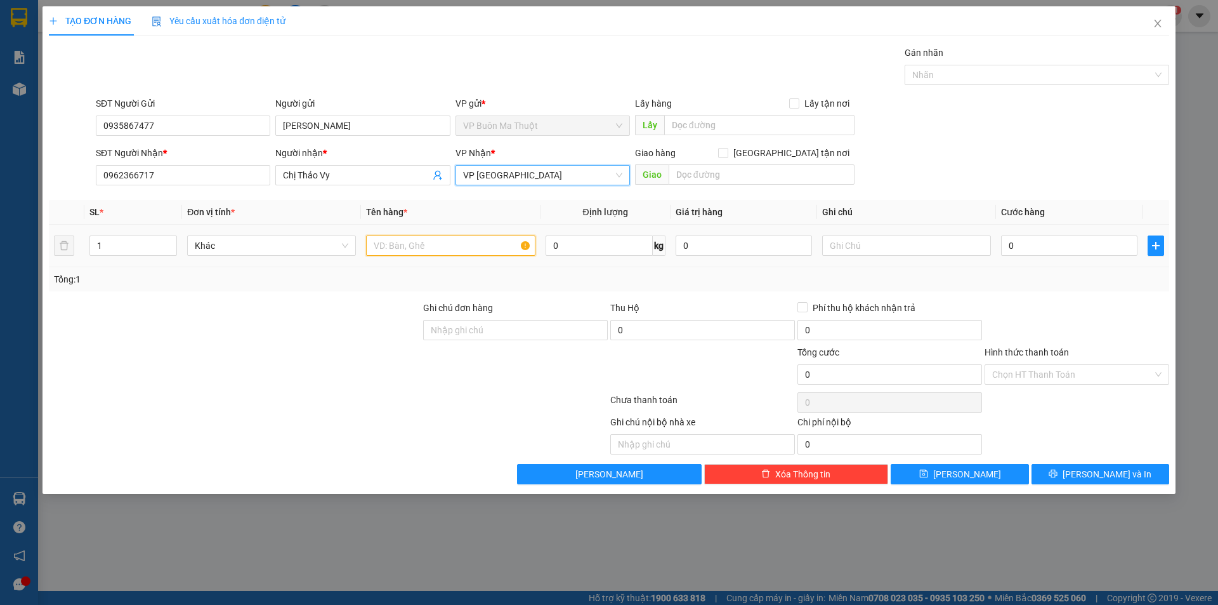
click at [455, 246] on input "text" at bounding box center [450, 245] width 169 height 20
type input "tập hồ sơ"
click at [1036, 251] on input "0" at bounding box center [1069, 245] width 136 height 20
type input "3"
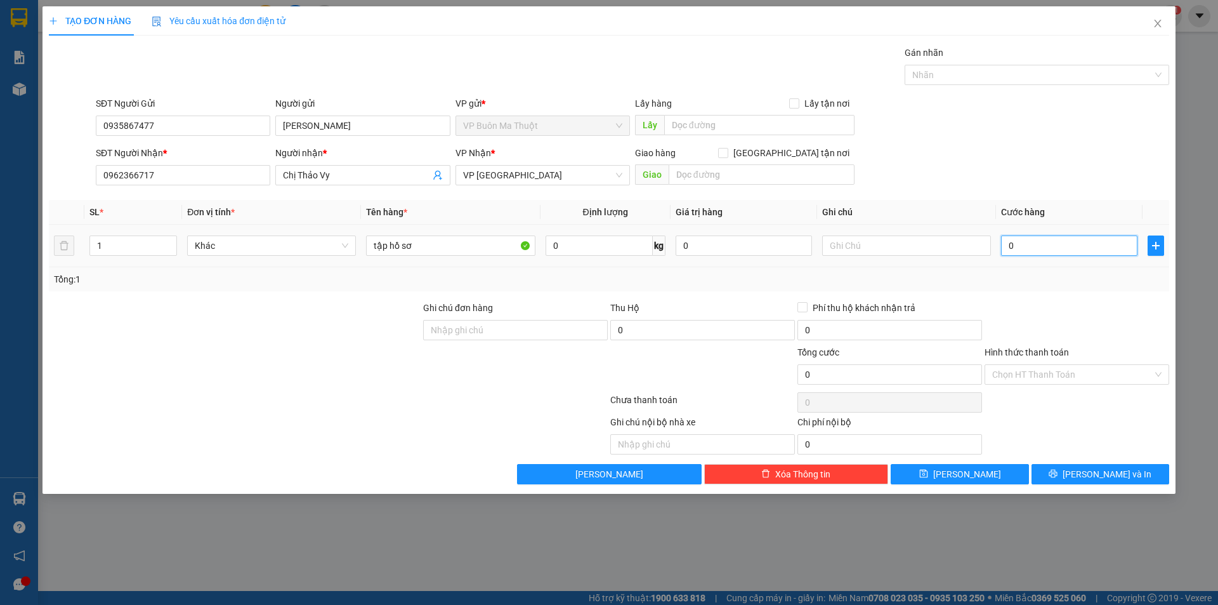
type input "3"
type input "30"
type input "300"
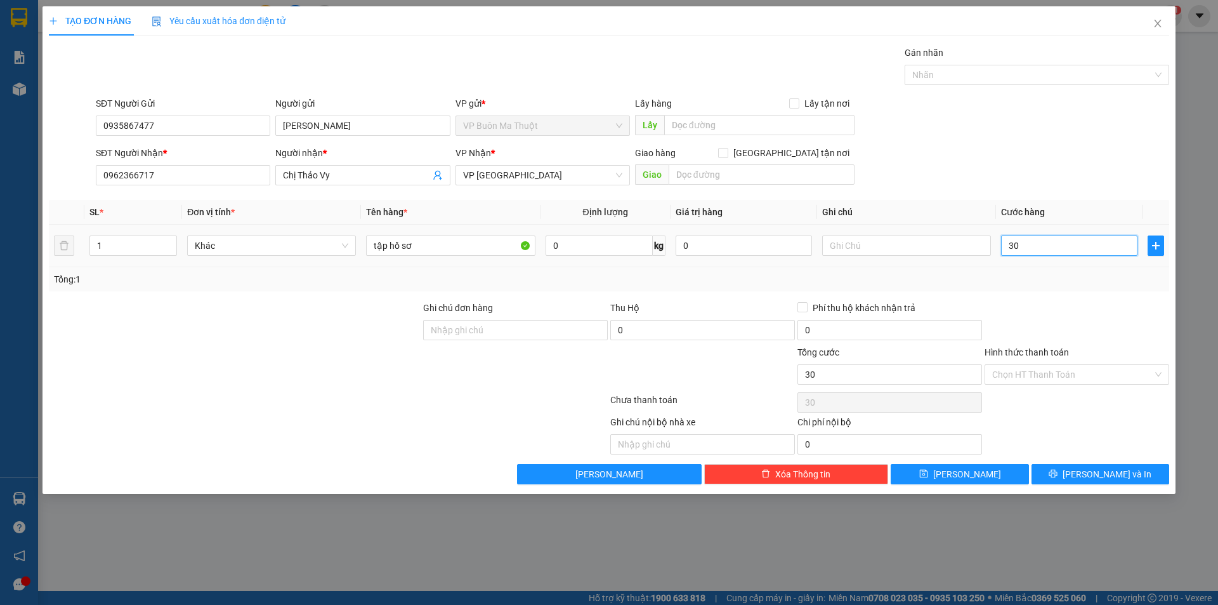
type input "300"
type input "3.000"
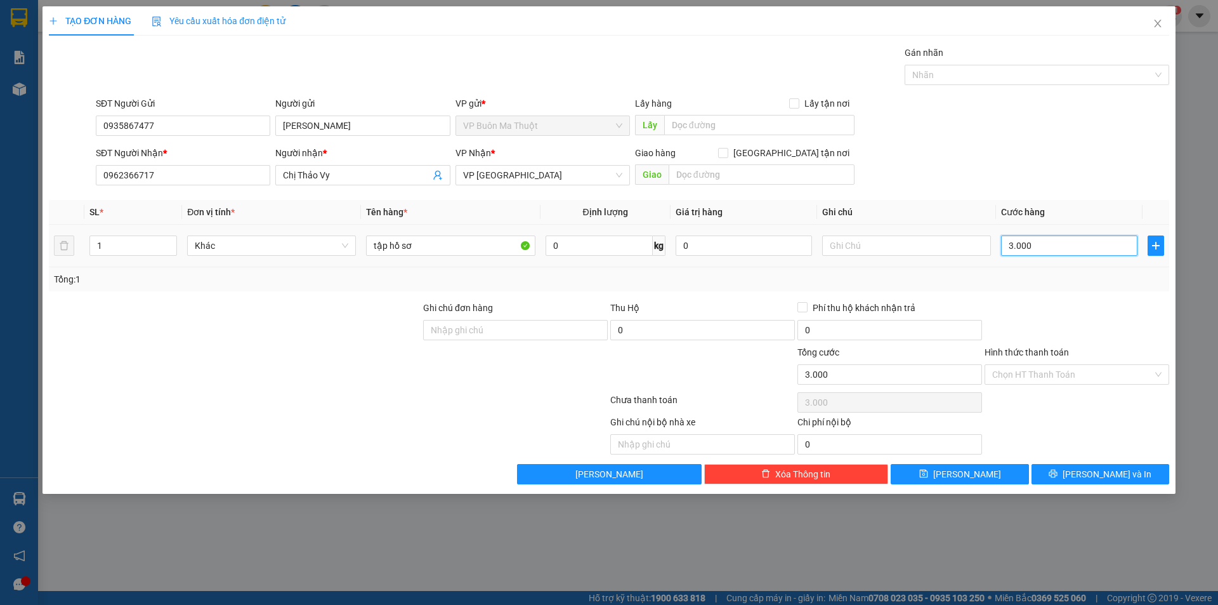
type input "30.000"
click at [979, 475] on button "[PERSON_NAME]" at bounding box center [960, 474] width 138 height 20
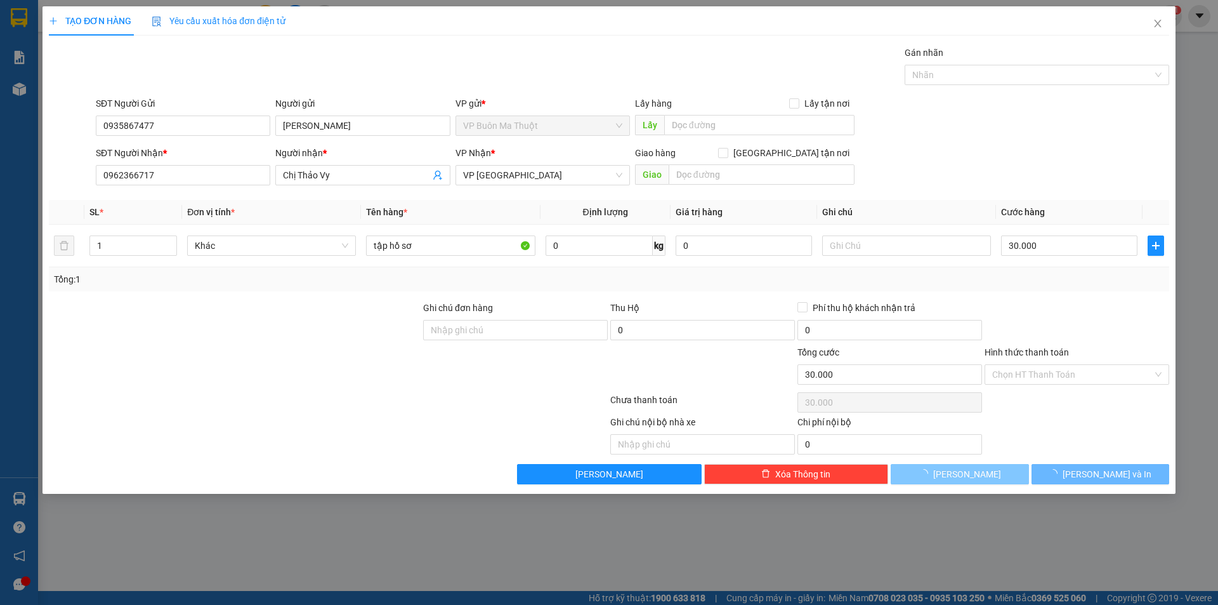
type input "0"
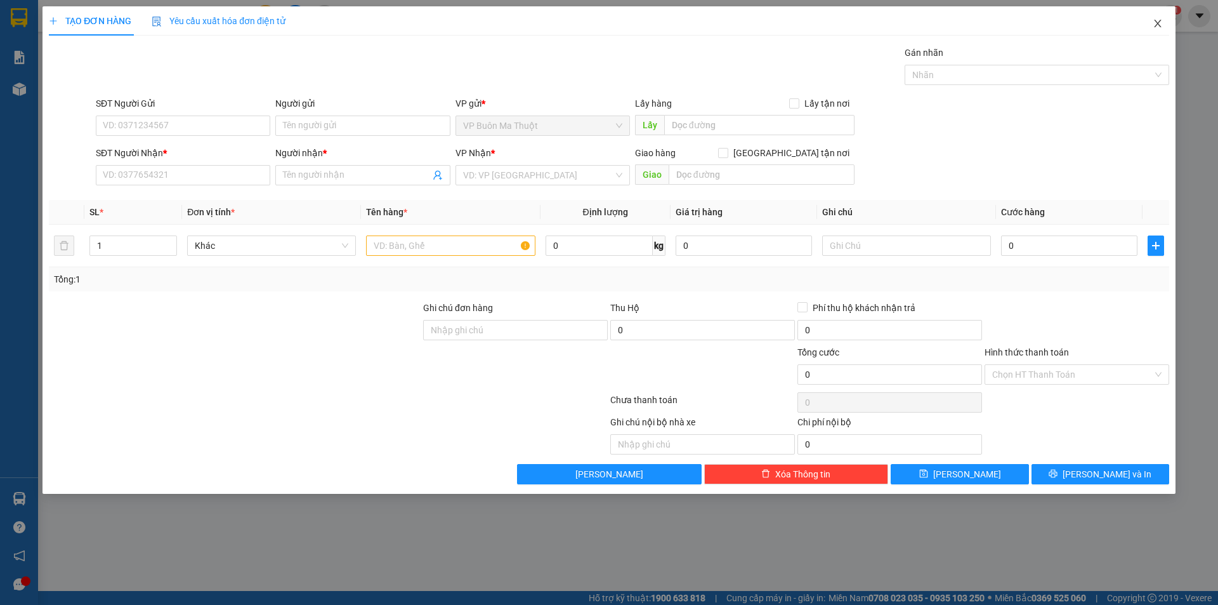
click at [1159, 25] on icon "close" at bounding box center [1157, 24] width 7 height 8
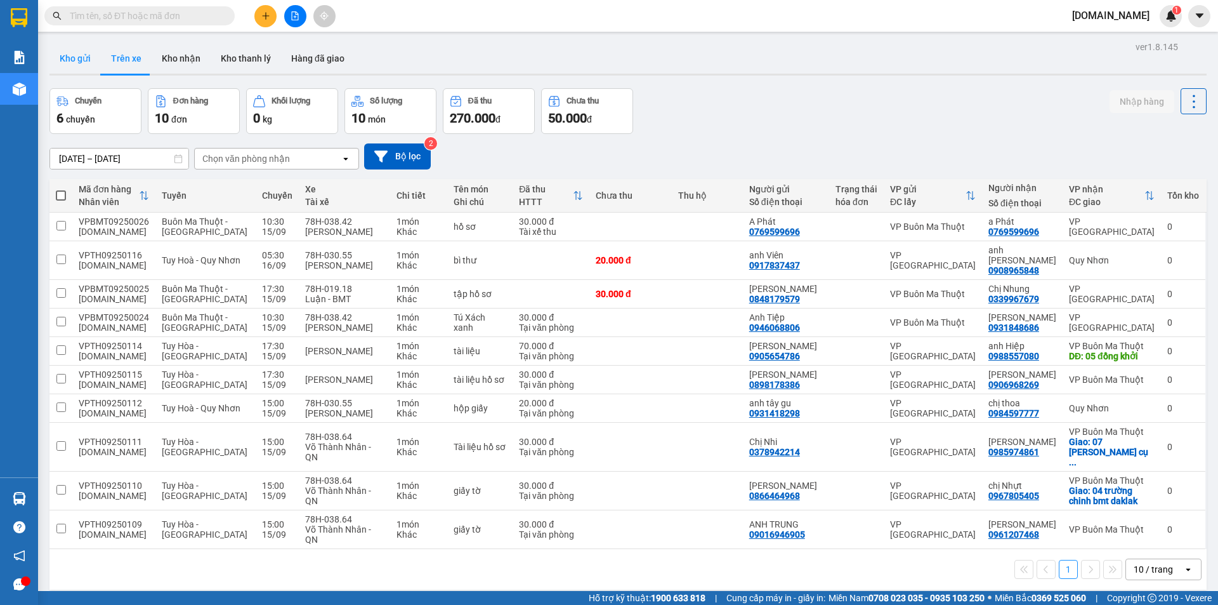
click at [72, 59] on button "Kho gửi" at bounding box center [74, 58] width 51 height 30
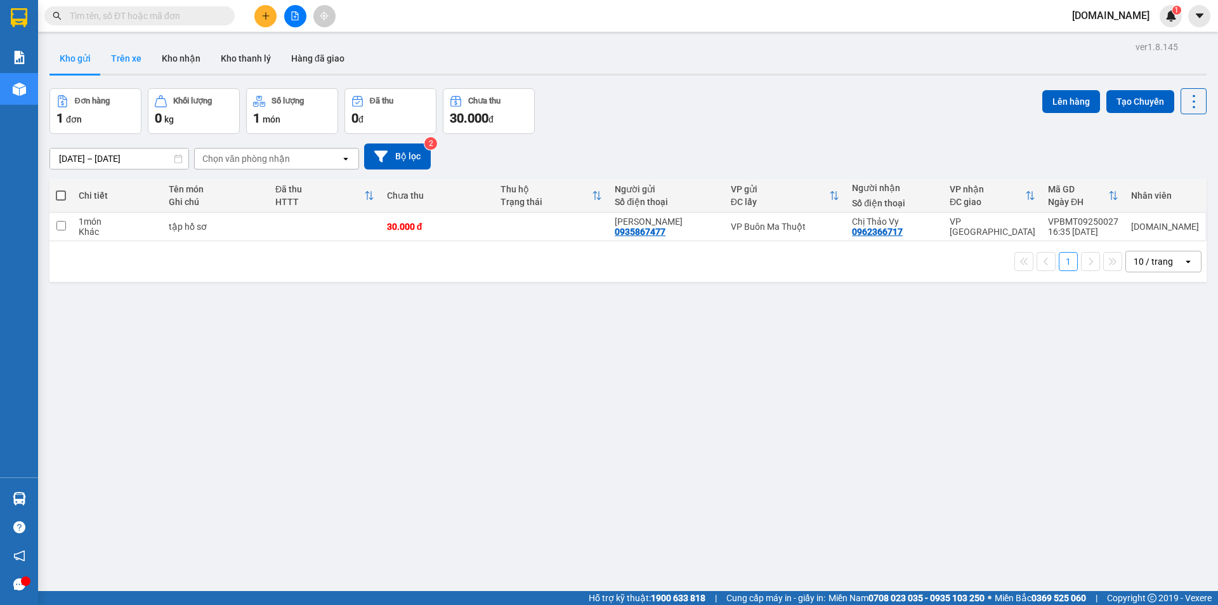
click at [124, 55] on button "Trên xe" at bounding box center [126, 58] width 51 height 30
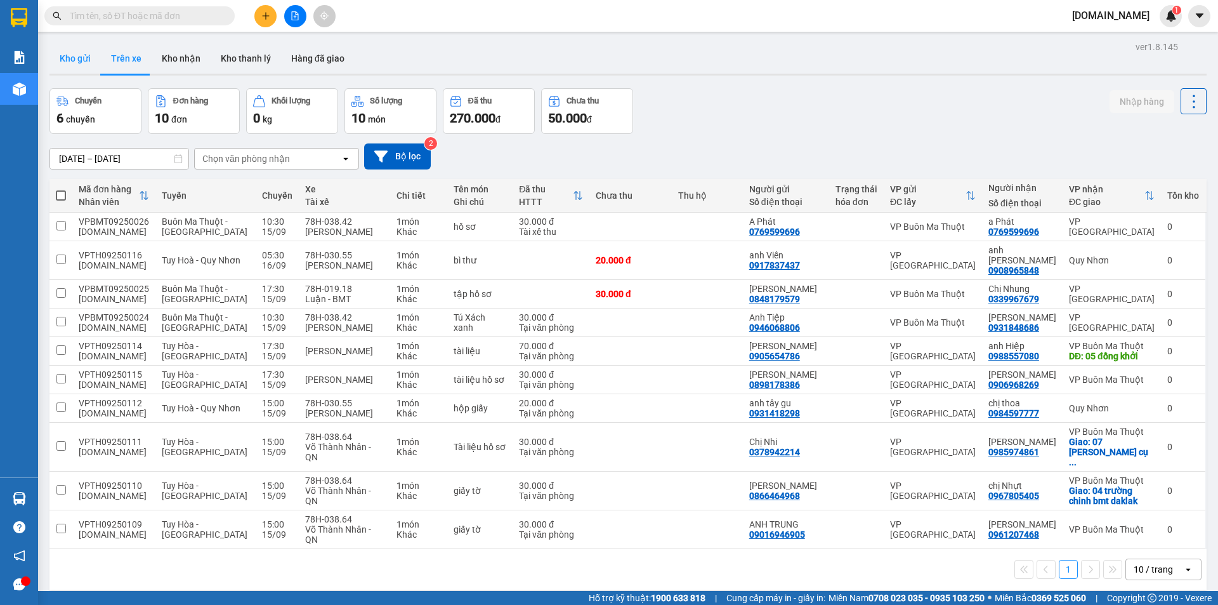
drag, startPoint x: 80, startPoint y: 53, endPoint x: 79, endPoint y: 62, distance: 8.3
click at [79, 53] on button "Kho gửi" at bounding box center [74, 58] width 51 height 30
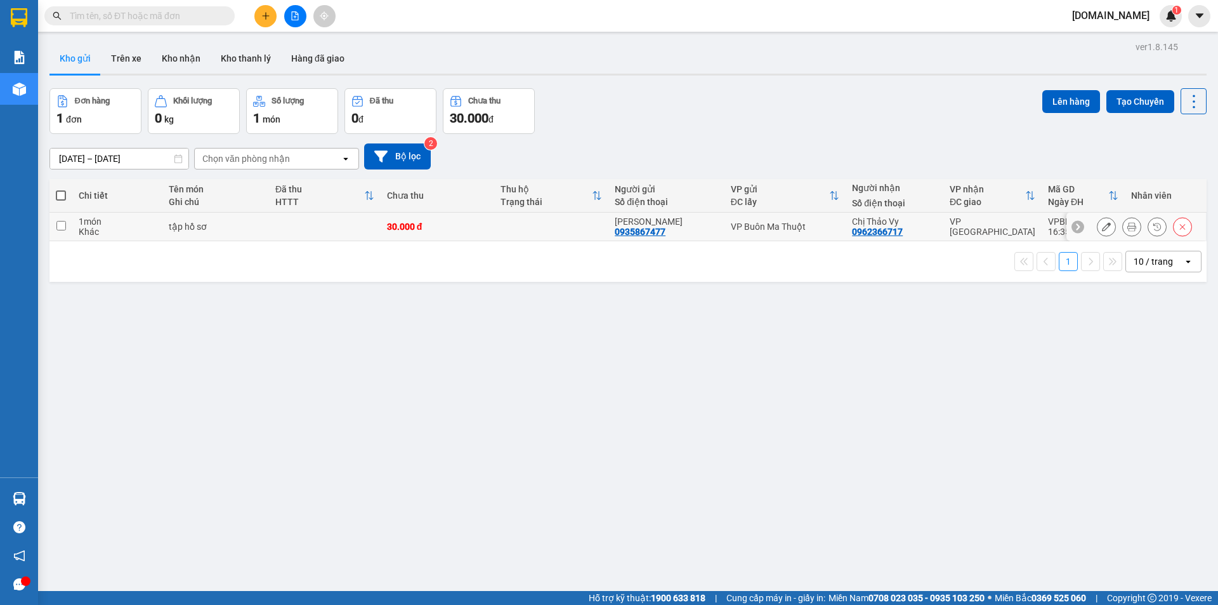
click at [66, 225] on td at bounding box center [60, 227] width 23 height 29
checkbox input "true"
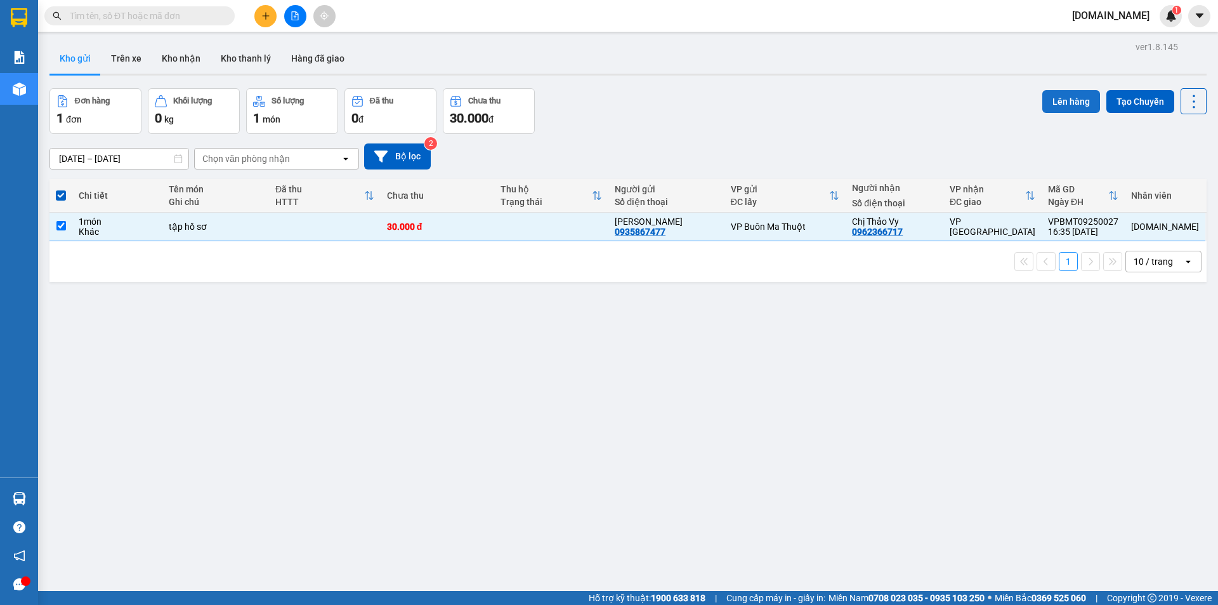
click at [1073, 105] on button "Lên hàng" at bounding box center [1072, 101] width 58 height 23
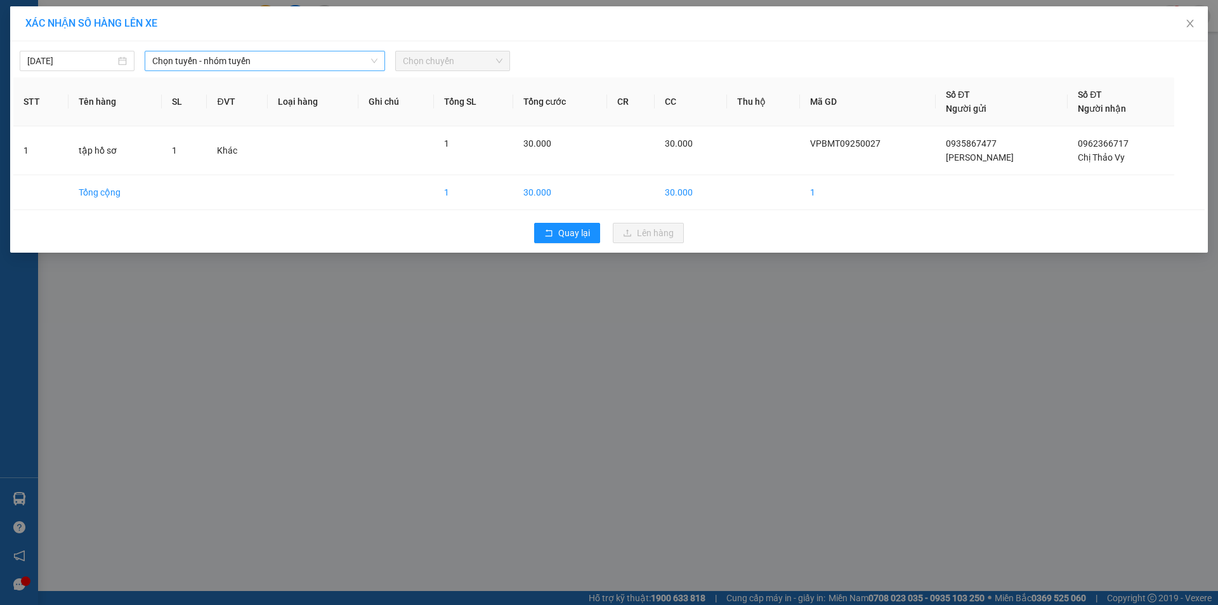
click at [279, 60] on span "Chọn tuyến - nhóm tuyến" at bounding box center [264, 60] width 225 height 19
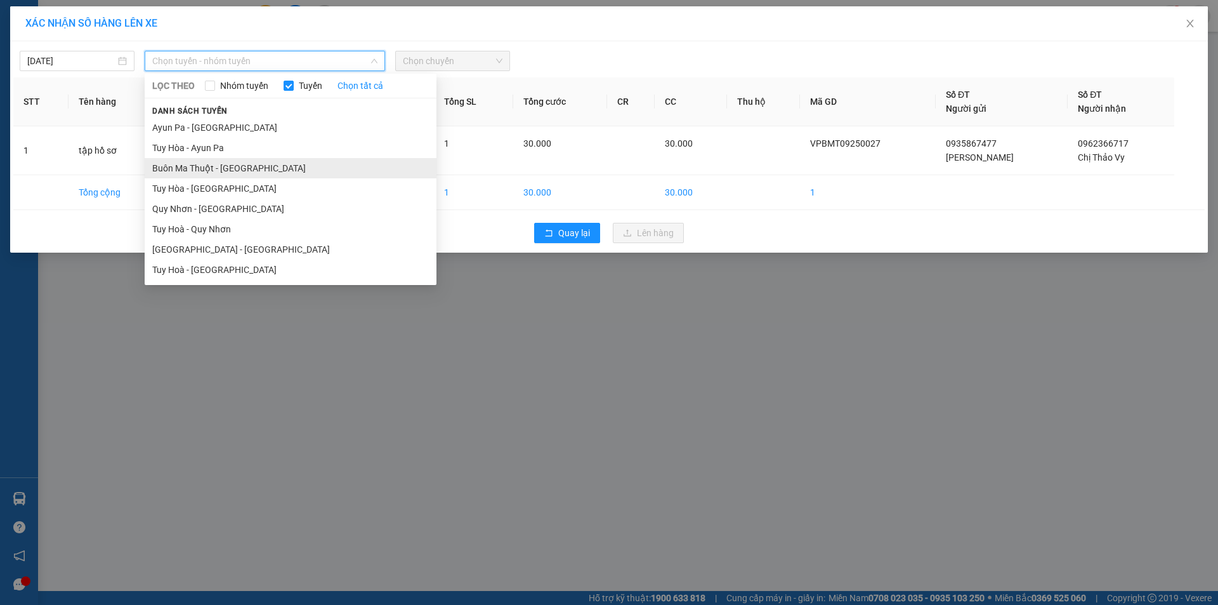
click at [221, 168] on li "Buôn Ma Thuột - [GEOGRAPHIC_DATA]" at bounding box center [291, 168] width 292 height 20
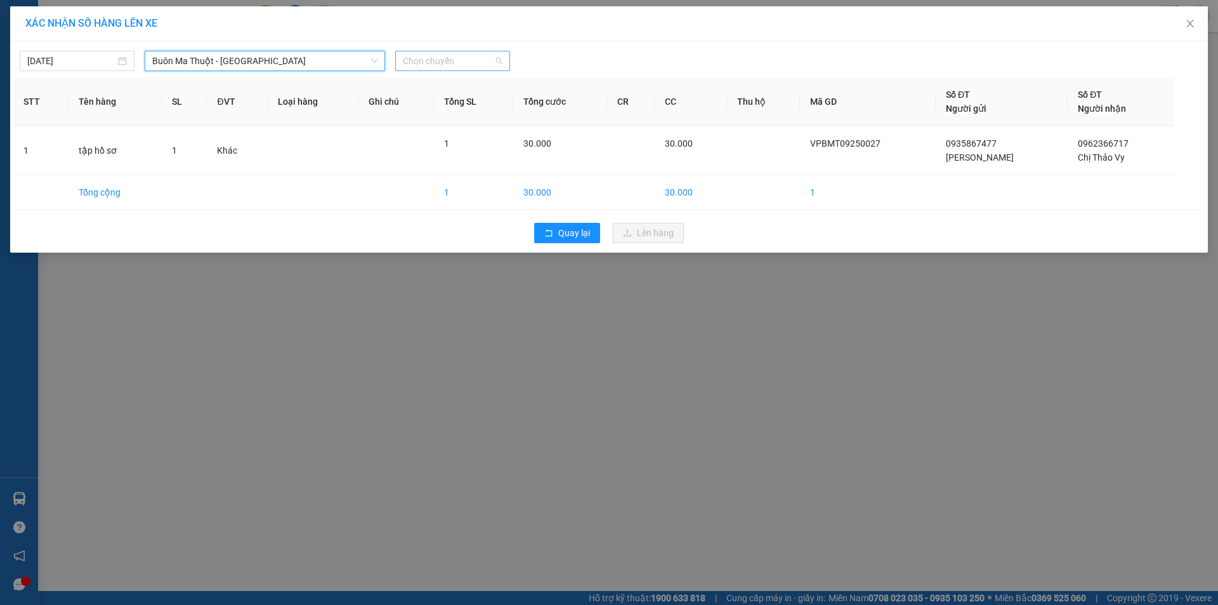
click at [475, 59] on span "Chọn chuyến" at bounding box center [453, 60] width 100 height 19
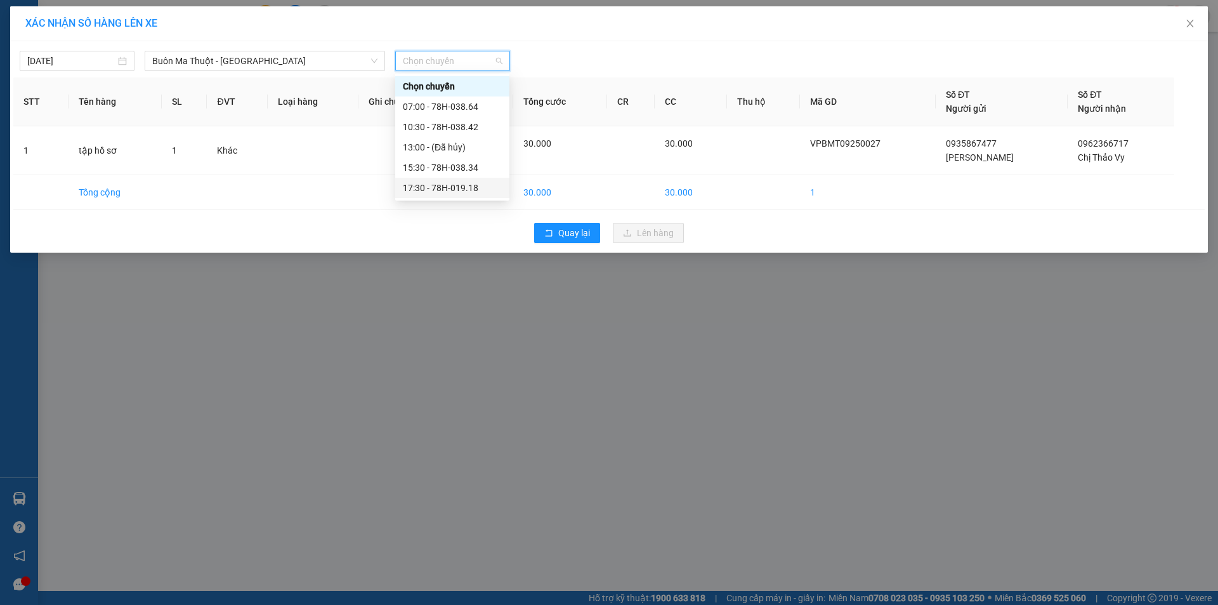
click at [452, 191] on div "17:30 - 78H-019.18" at bounding box center [452, 188] width 99 height 14
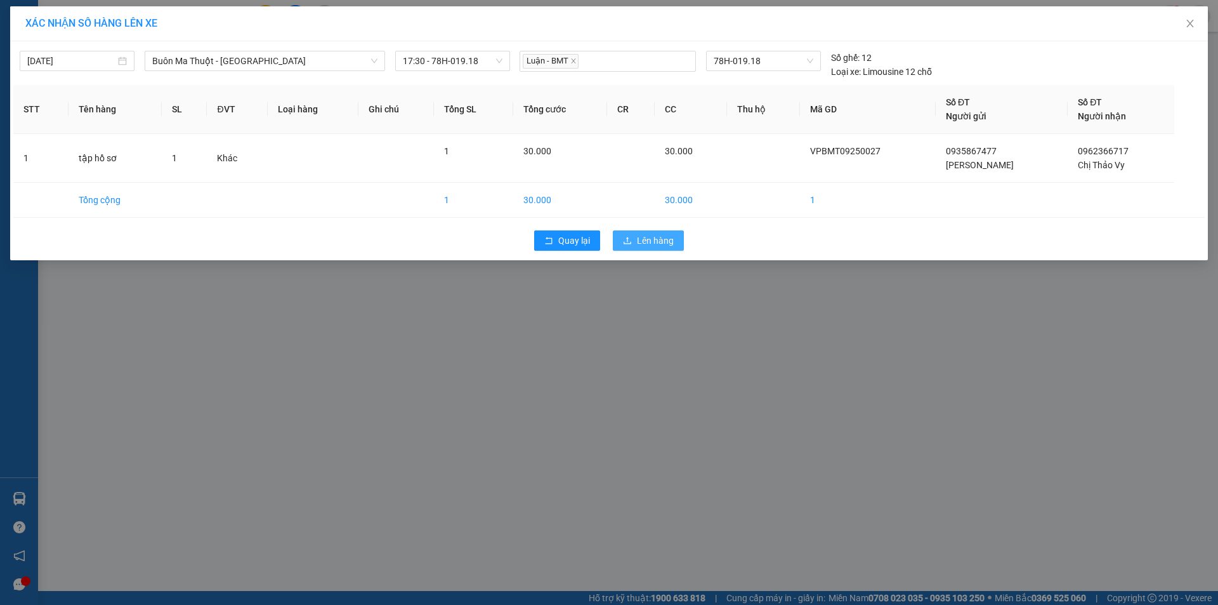
click at [661, 239] on span "Lên hàng" at bounding box center [655, 241] width 37 height 14
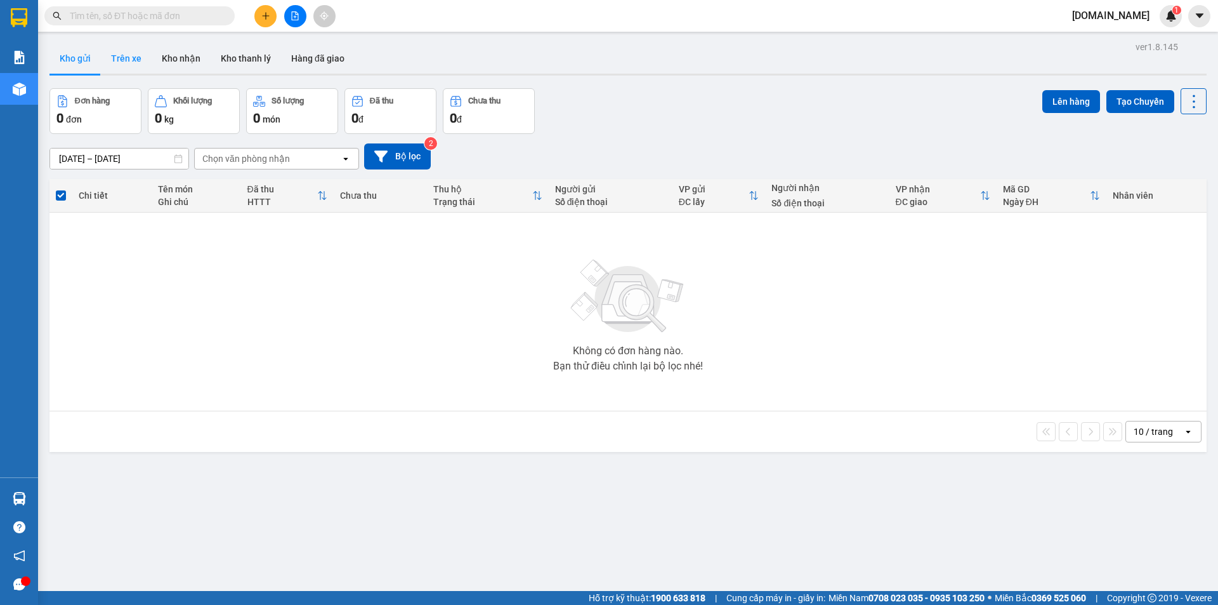
click at [122, 53] on button "Trên xe" at bounding box center [126, 58] width 51 height 30
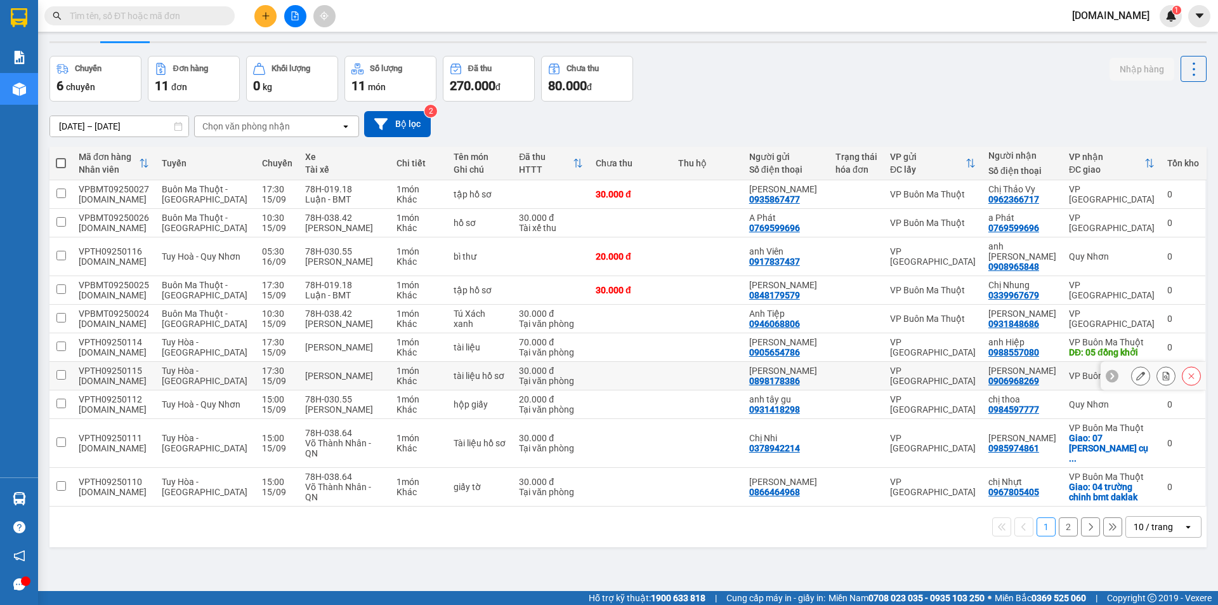
scroll to position [58, 0]
